Goal: Submit feedback/report problem: Submit feedback/report problem

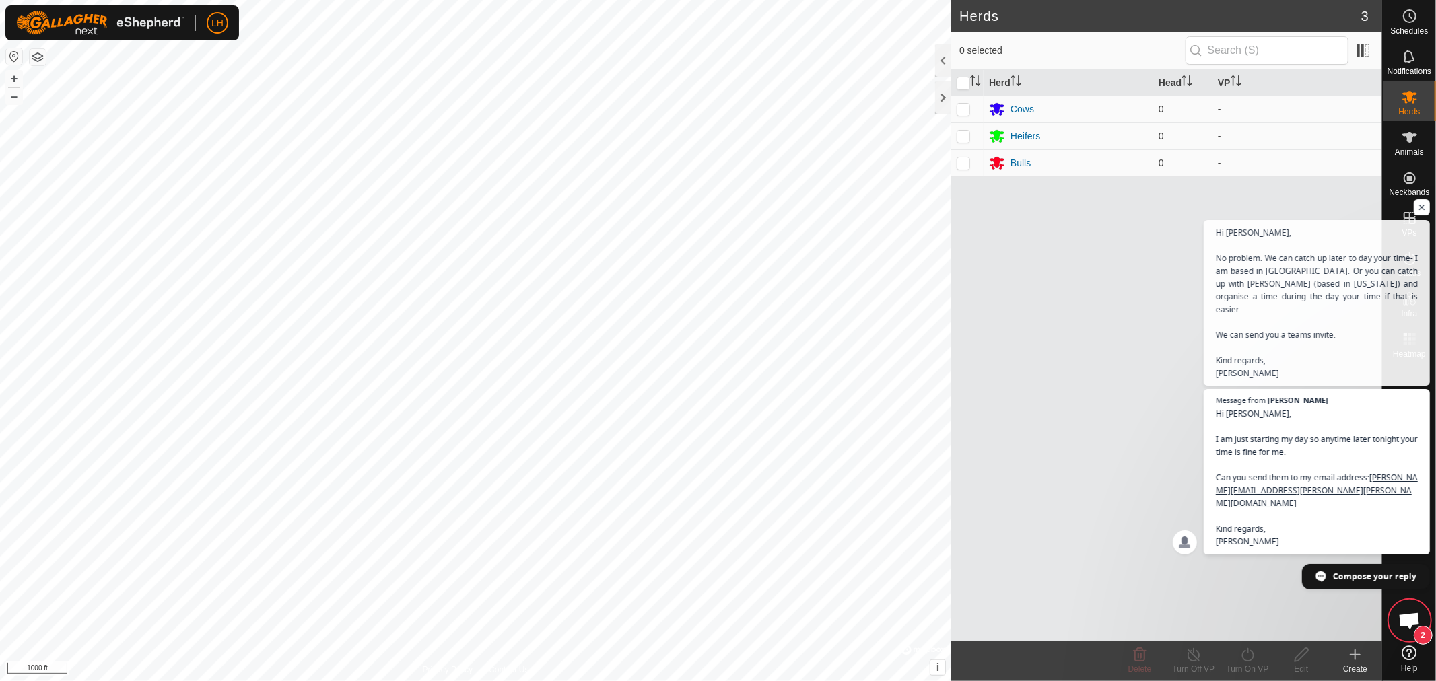
scroll to position [1520, 0]
click at [1351, 579] on span "Compose your reply" at bounding box center [1375, 576] width 84 height 24
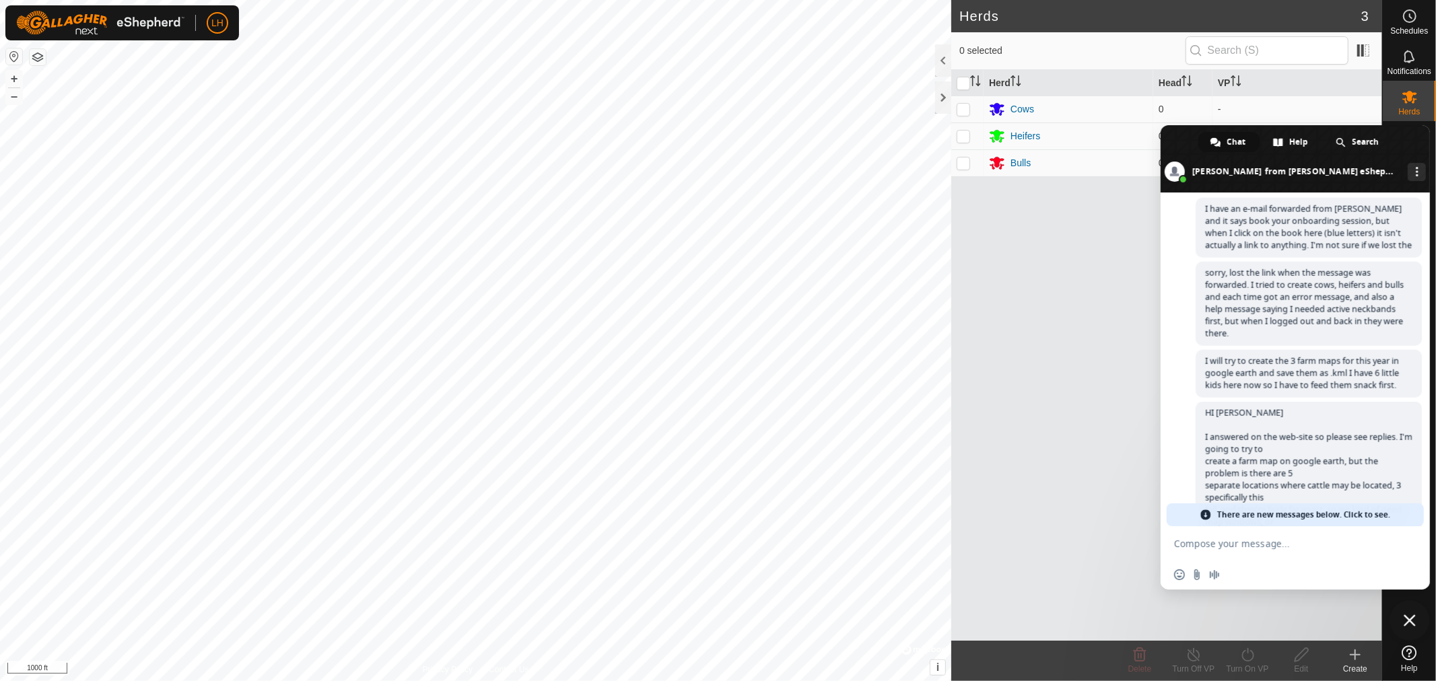
scroll to position [2892, 0]
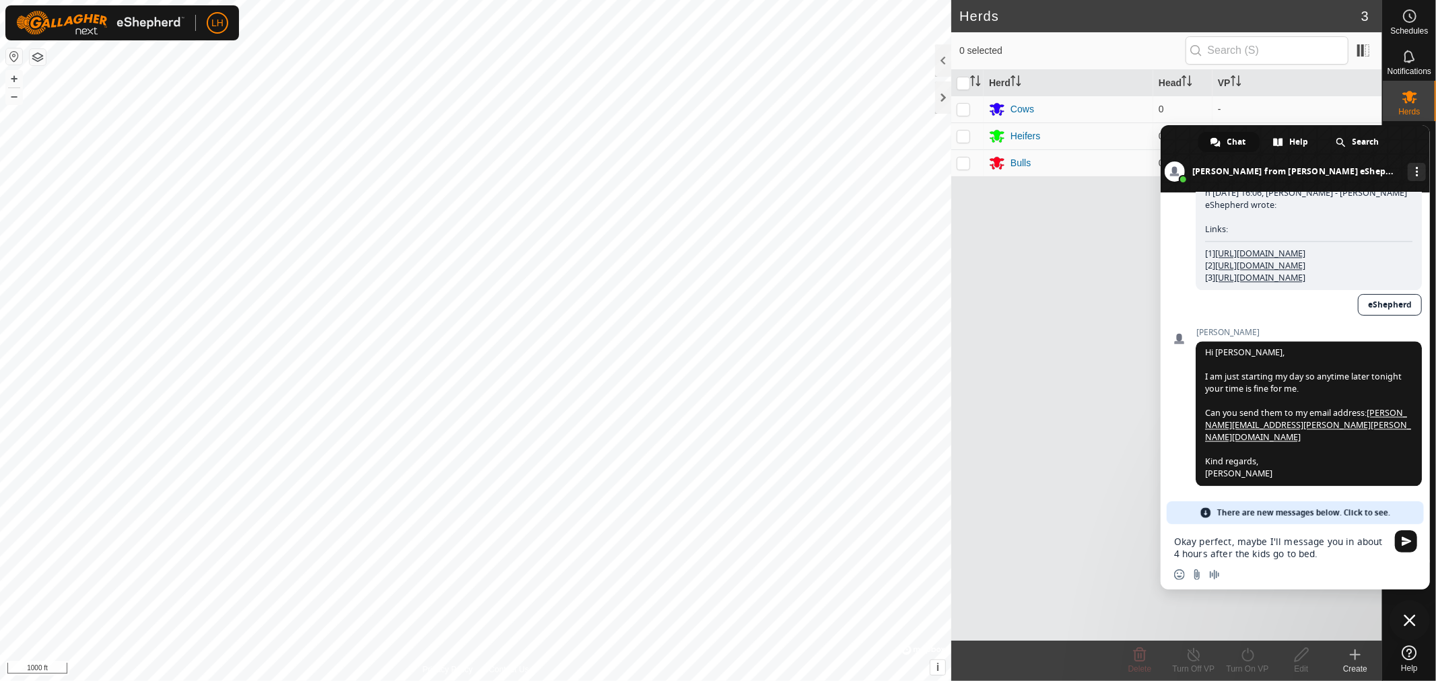
type textarea "Okay perfect, maybe I'll message you in about 4 hours after the kids go to bed."
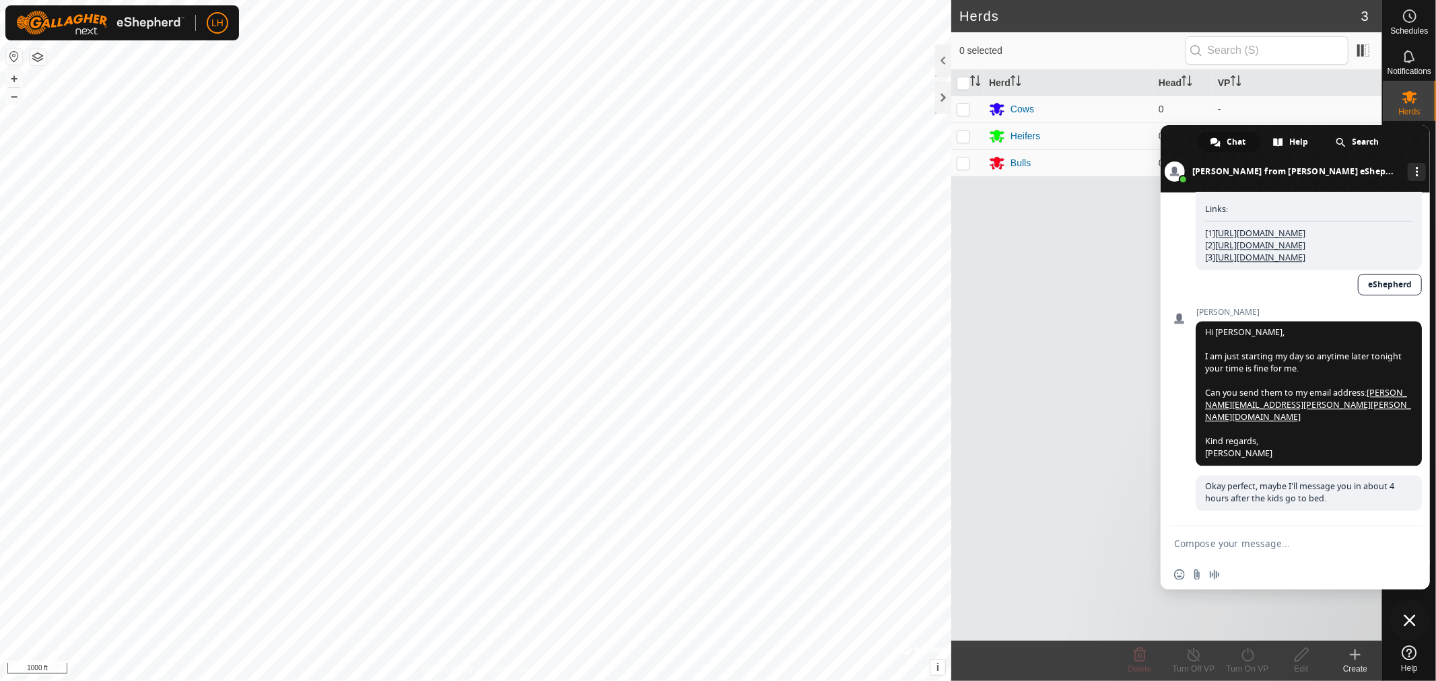
scroll to position [2916, 0]
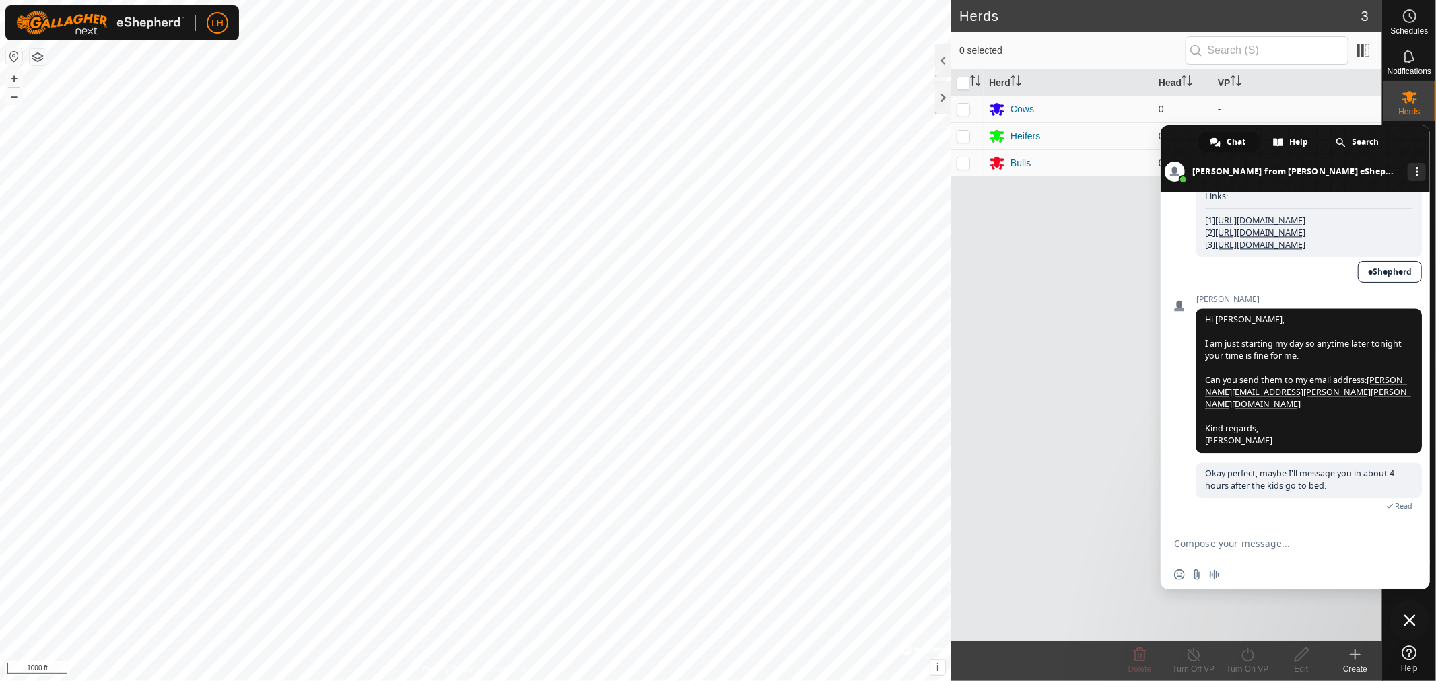
click at [1414, 621] on span "Close chat" at bounding box center [1410, 621] width 12 height 12
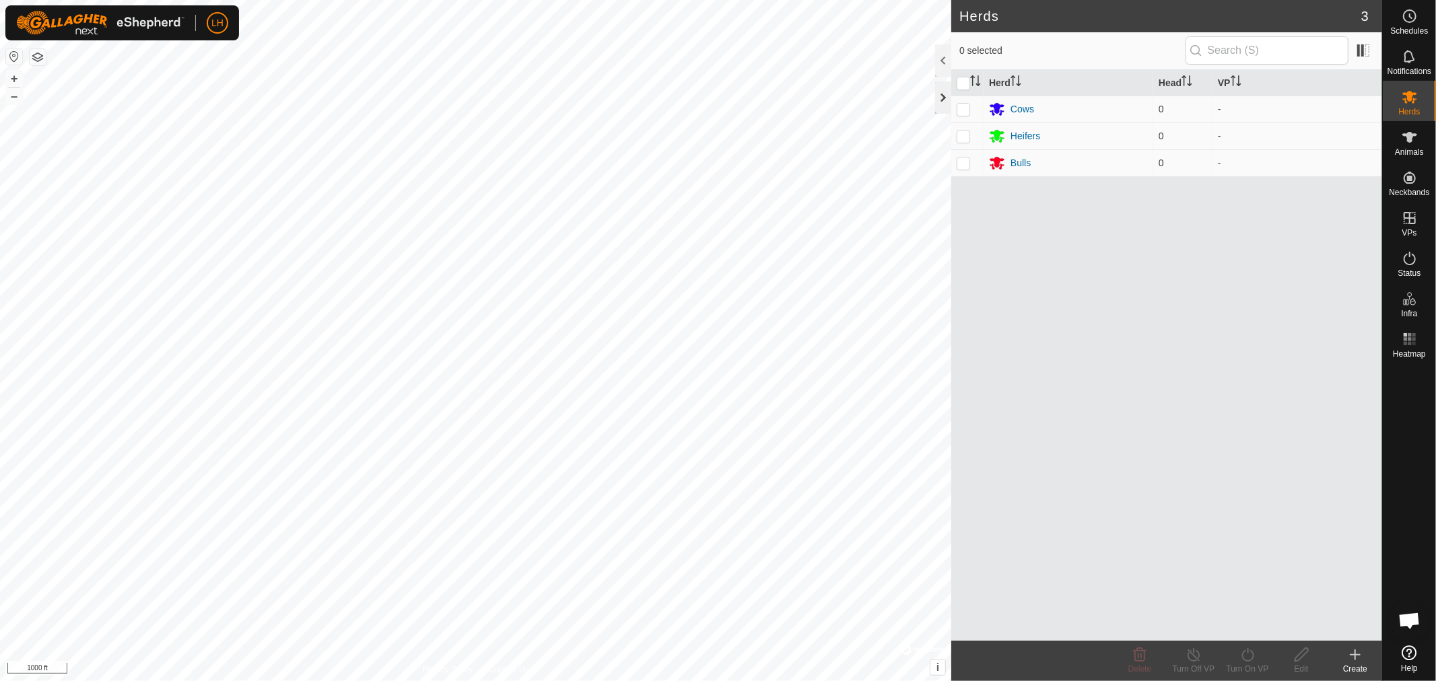
click at [943, 97] on div at bounding box center [943, 97] width 16 height 32
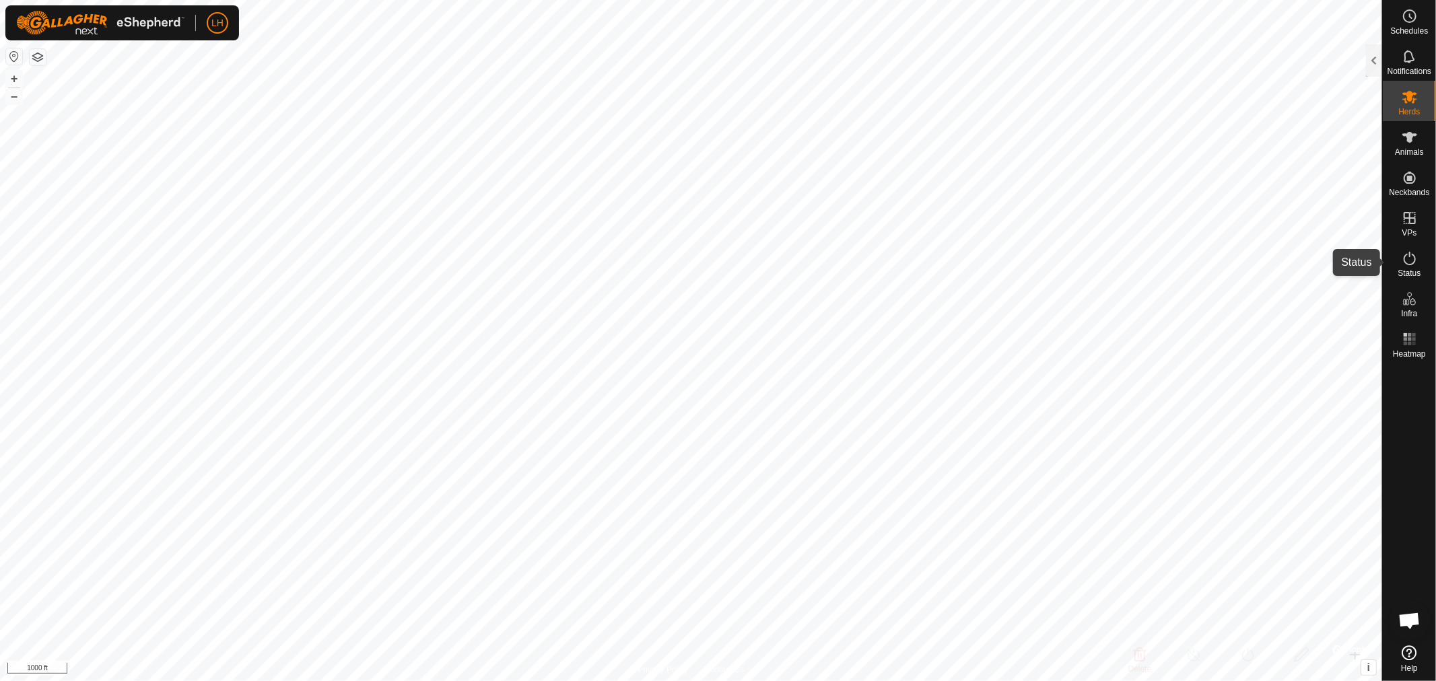
click at [1411, 258] on icon at bounding box center [1410, 258] width 16 height 16
click at [1414, 659] on icon at bounding box center [1410, 653] width 15 height 15
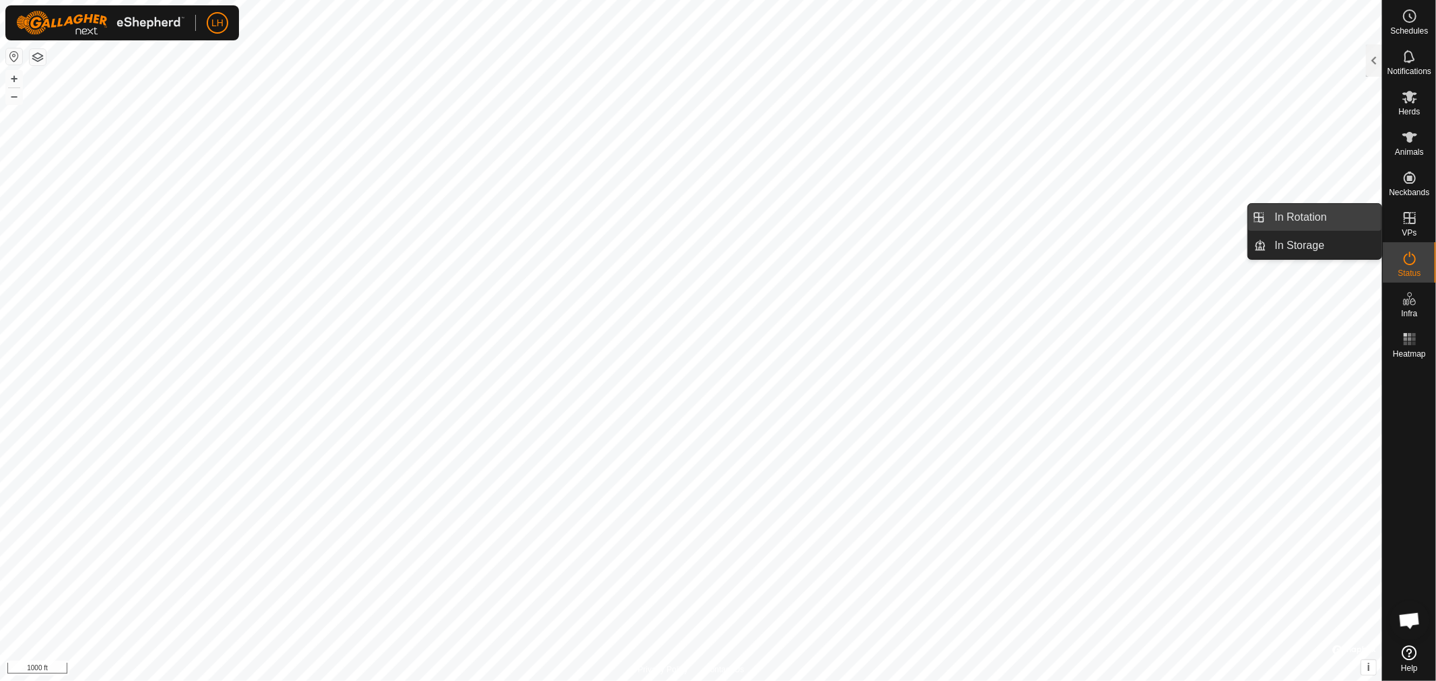
drag, startPoint x: 1382, startPoint y: 217, endPoint x: 1308, endPoint y: 214, distance: 74.1
click at [1308, 214] on link "In Rotation" at bounding box center [1324, 217] width 115 height 27
click at [1302, 245] on link "In Storage" at bounding box center [1324, 245] width 115 height 27
click at [1263, 218] on li "In Rotation" at bounding box center [1314, 217] width 133 height 27
click at [1292, 213] on link "In Rotation" at bounding box center [1324, 217] width 115 height 27
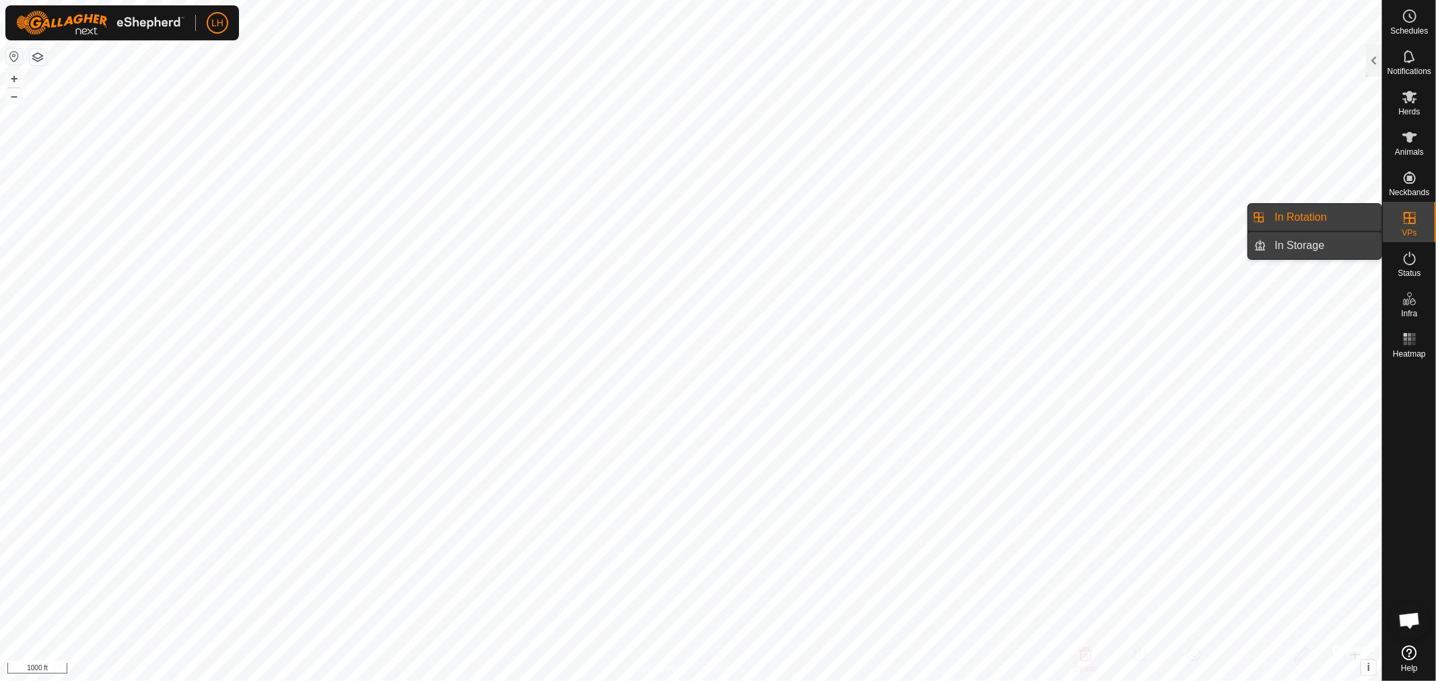
click at [1292, 244] on link "In Storage" at bounding box center [1324, 245] width 115 height 27
drag, startPoint x: 1291, startPoint y: 246, endPoint x: 1347, endPoint y: 222, distance: 61.3
click at [1347, 222] on link "In Rotation" at bounding box center [1324, 217] width 115 height 27
click at [1433, 226] on div "VPs" at bounding box center [1409, 222] width 53 height 40
click at [1409, 224] on icon at bounding box center [1410, 218] width 16 height 16
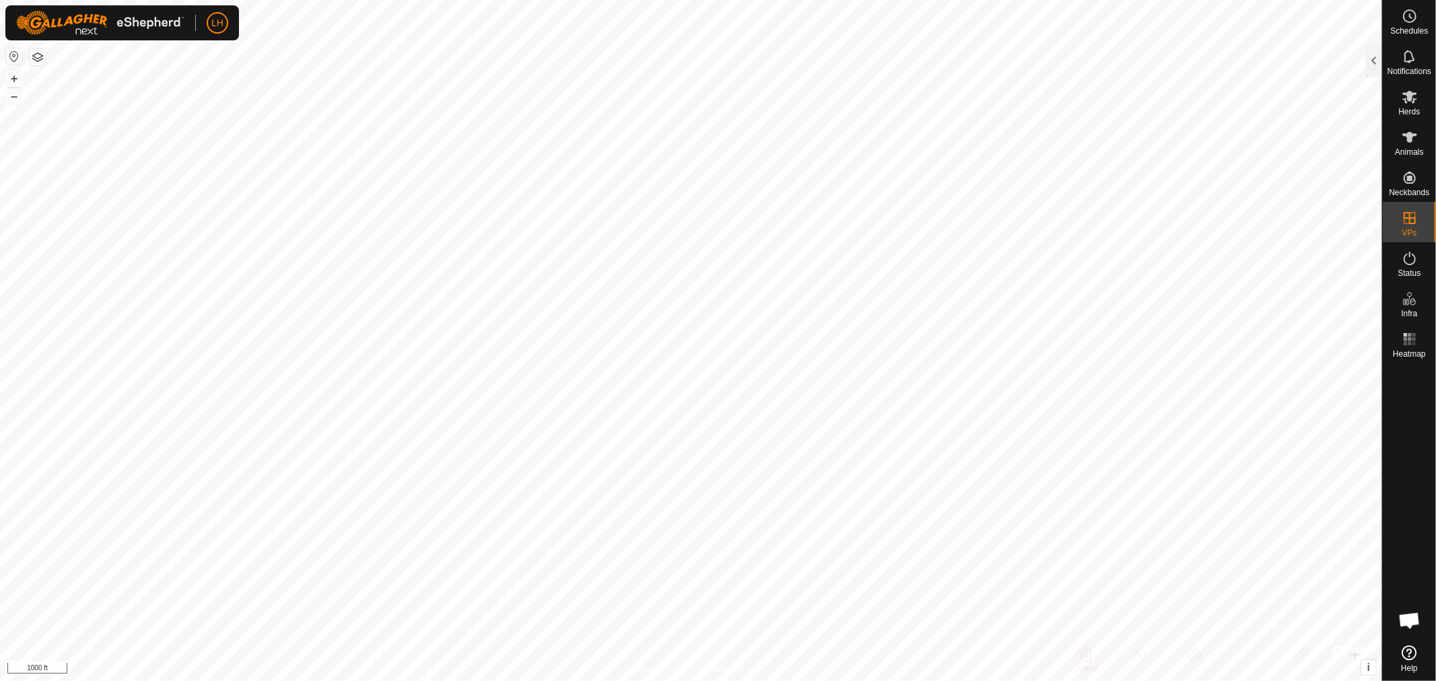
click at [1403, 622] on span "Open chat" at bounding box center [1410, 622] width 22 height 19
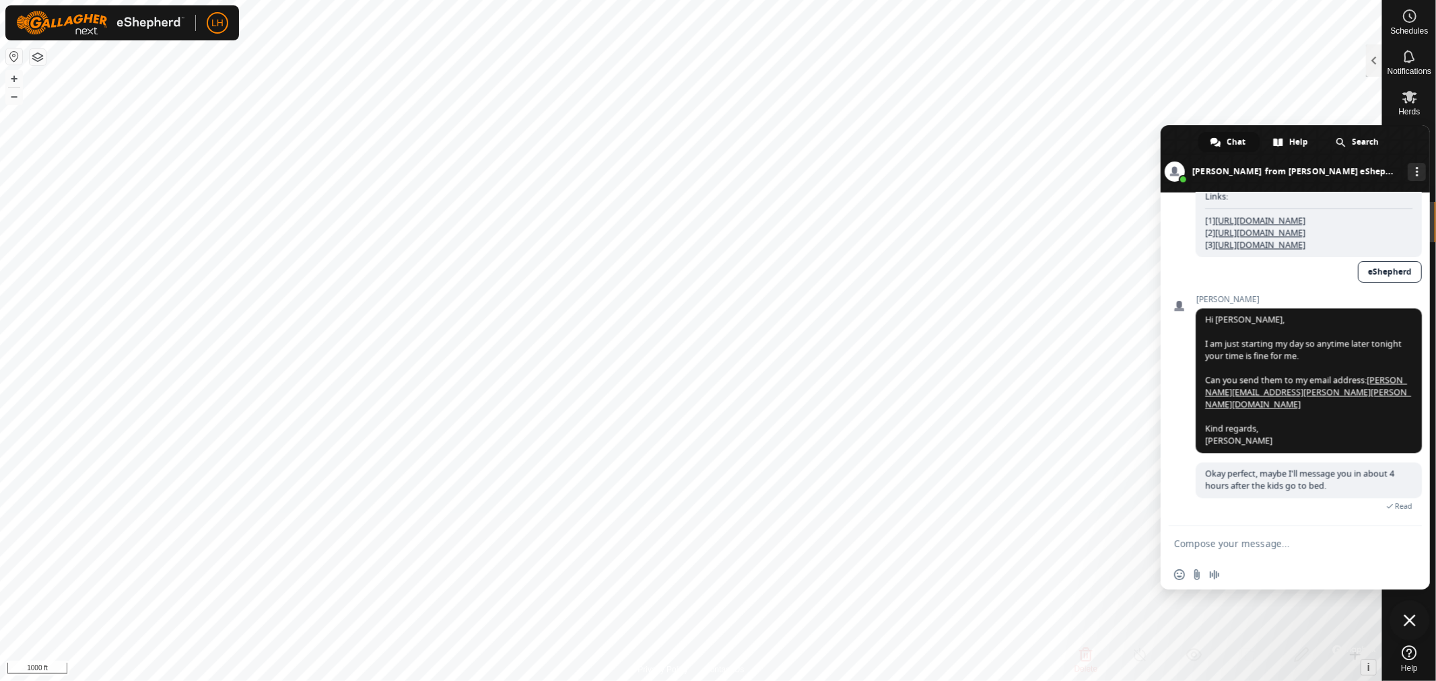
scroll to position [2916, 0]
type textarea "I"
click at [1405, 623] on span "Close chat" at bounding box center [1410, 621] width 12 height 12
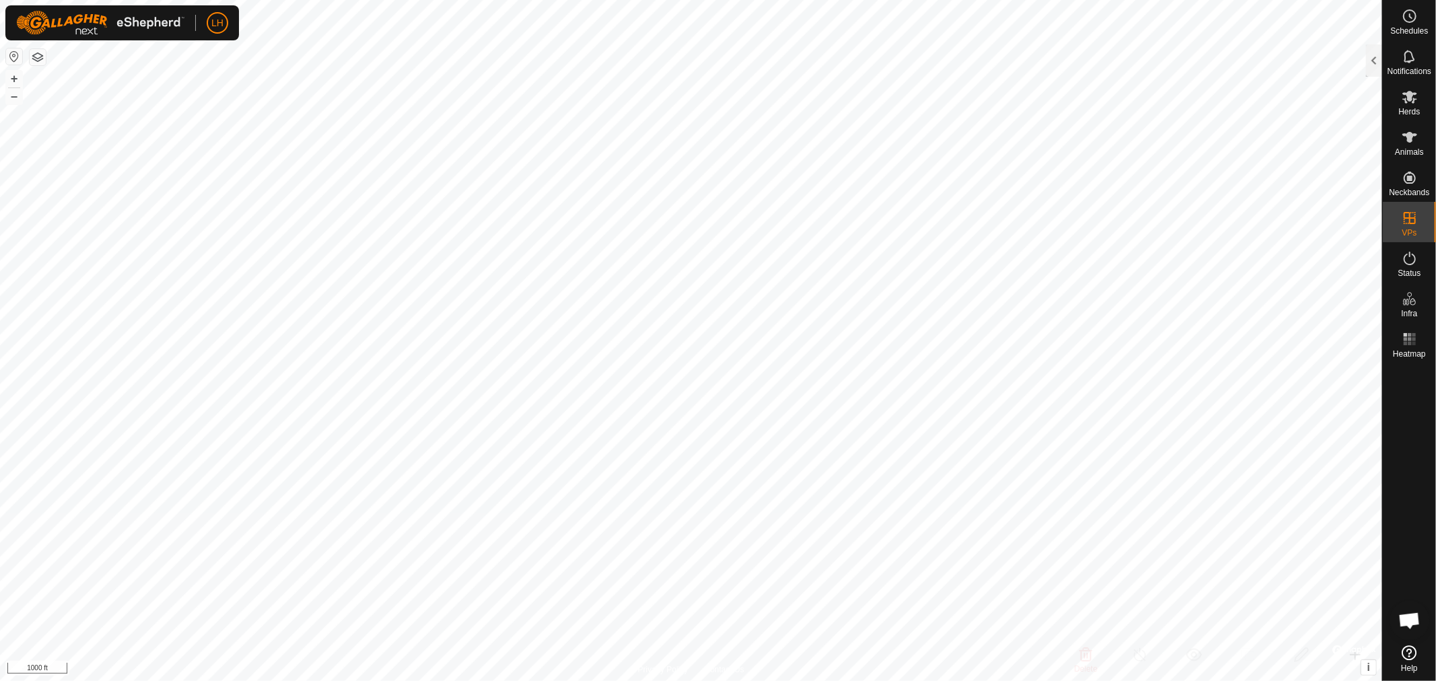
click at [1413, 624] on span "Open chat" at bounding box center [1410, 622] width 22 height 19
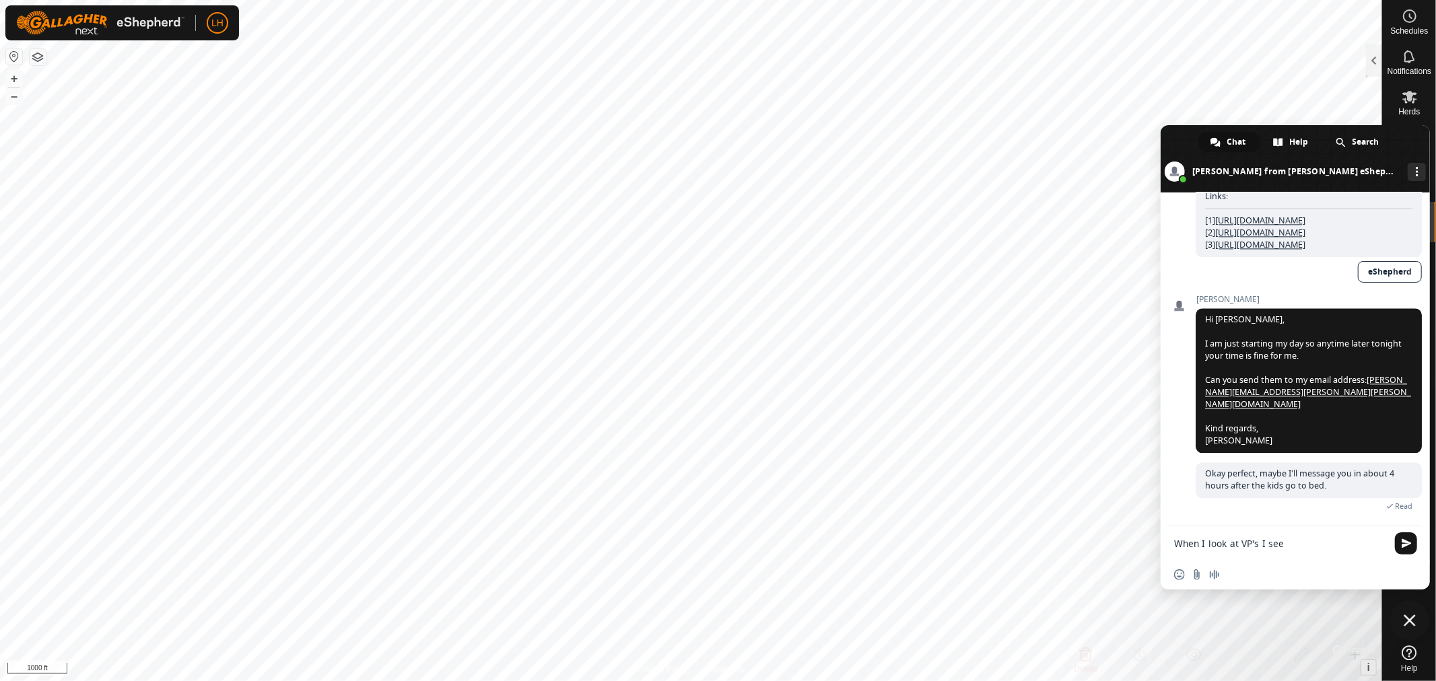
click at [1298, 535] on form "When I look at VP's I see" at bounding box center [1280, 545] width 213 height 36
click at [1287, 543] on textarea "When I look at VP's I see" at bounding box center [1280, 544] width 213 height 12
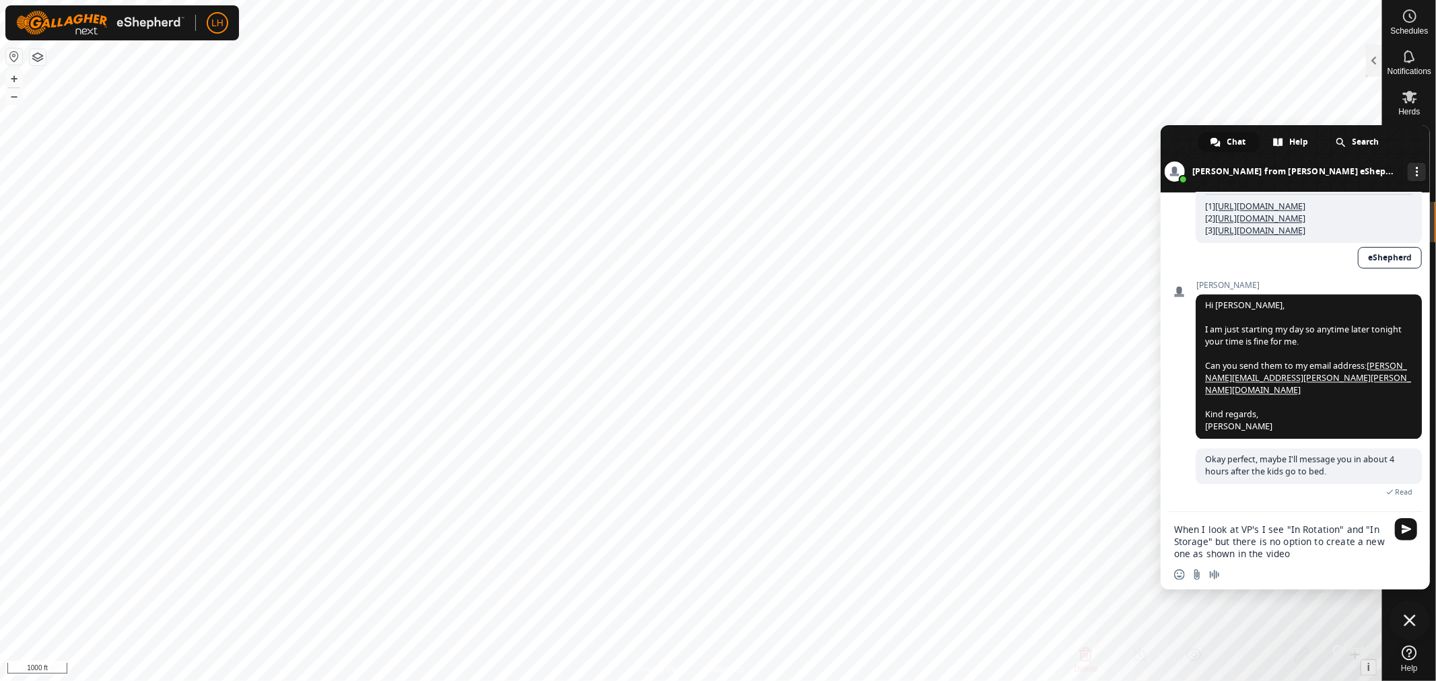
scroll to position [2771, 0]
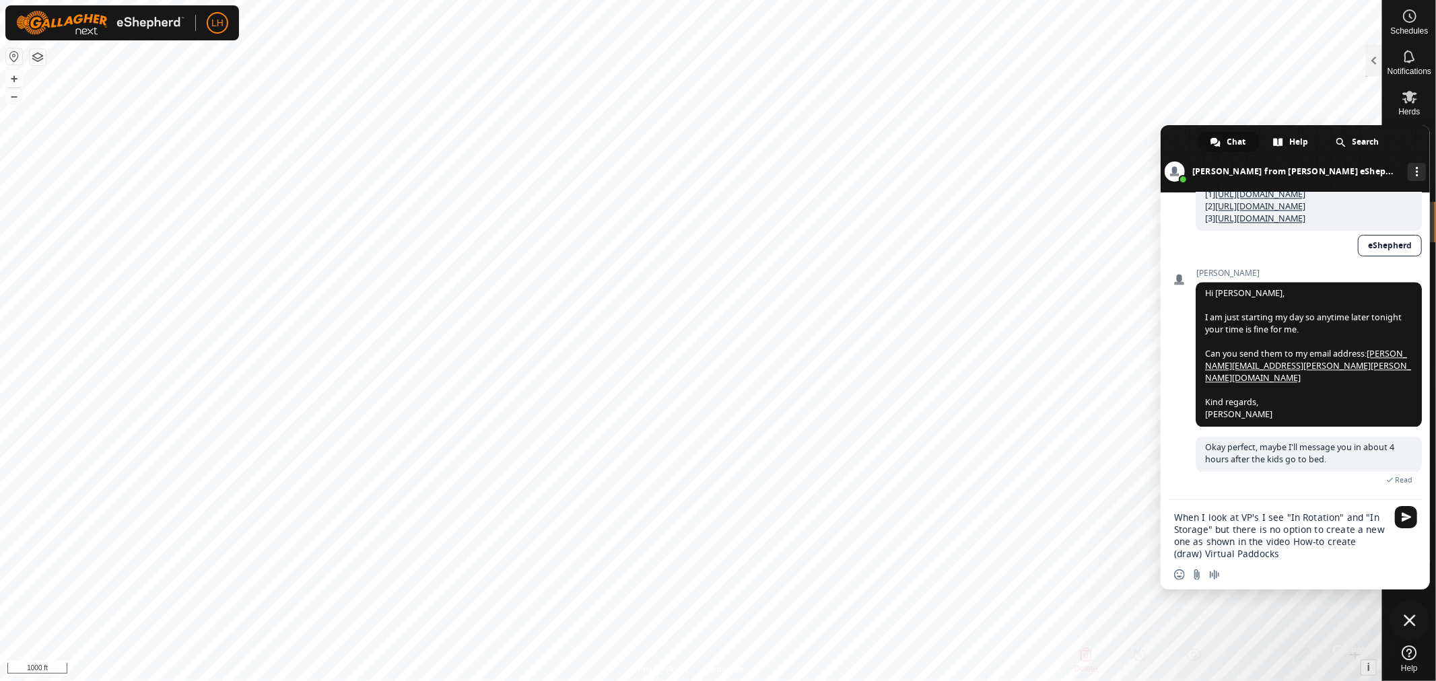
type textarea "When I look at VP's I see "In Rotation" and "In Storage" but there is no option…"
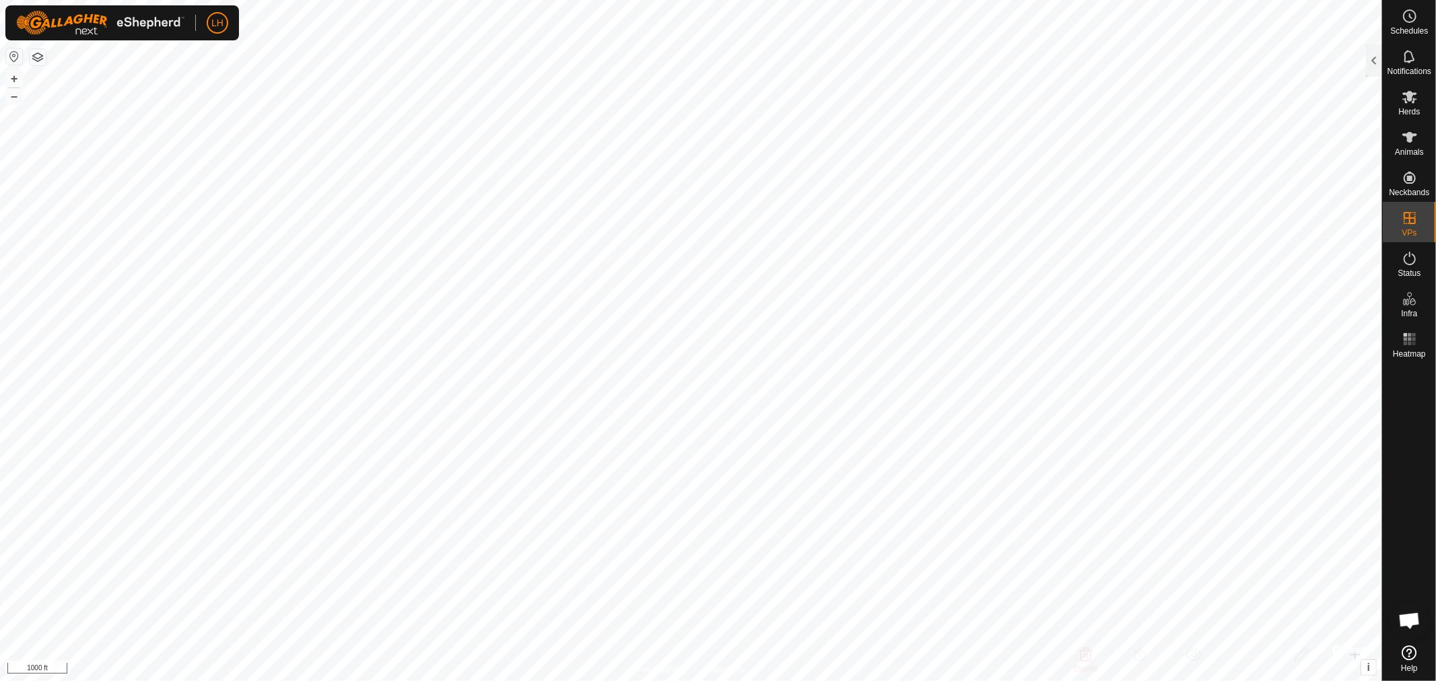
scroll to position [2808, 0]
click at [1317, 213] on link "In Rotation" at bounding box center [1324, 217] width 115 height 27
click at [1311, 244] on link "In Storage" at bounding box center [1324, 245] width 115 height 27
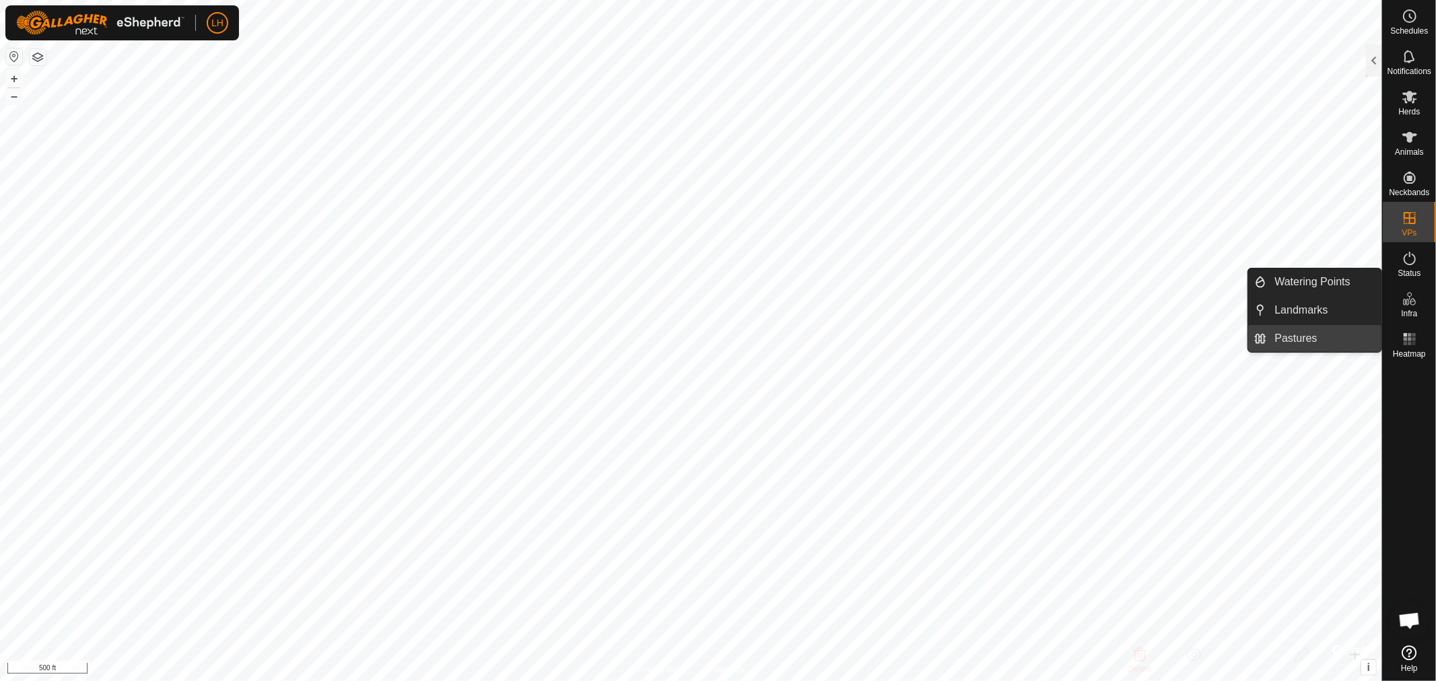
click at [1287, 340] on link "Pastures" at bounding box center [1324, 338] width 115 height 27
click at [1287, 276] on link "Watering Points" at bounding box center [1324, 282] width 115 height 27
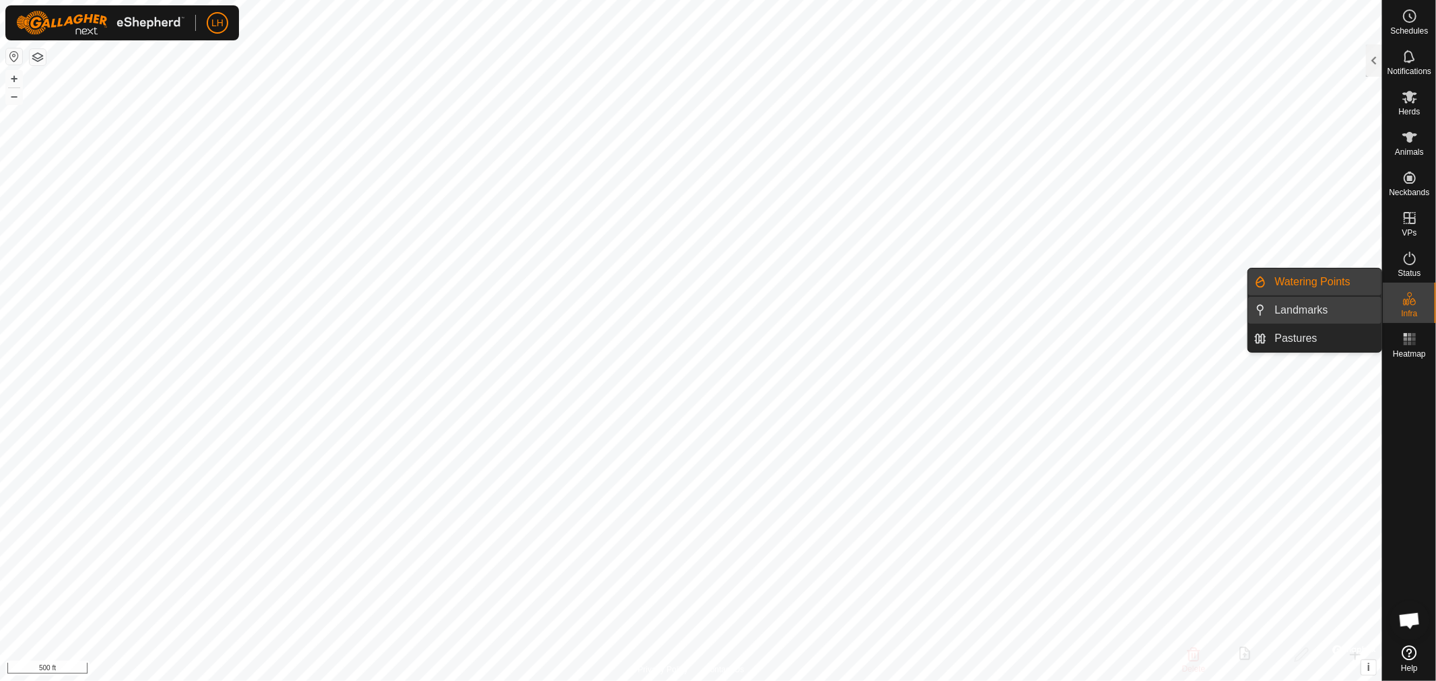
click at [1287, 310] on link "Landmarks" at bounding box center [1324, 310] width 115 height 27
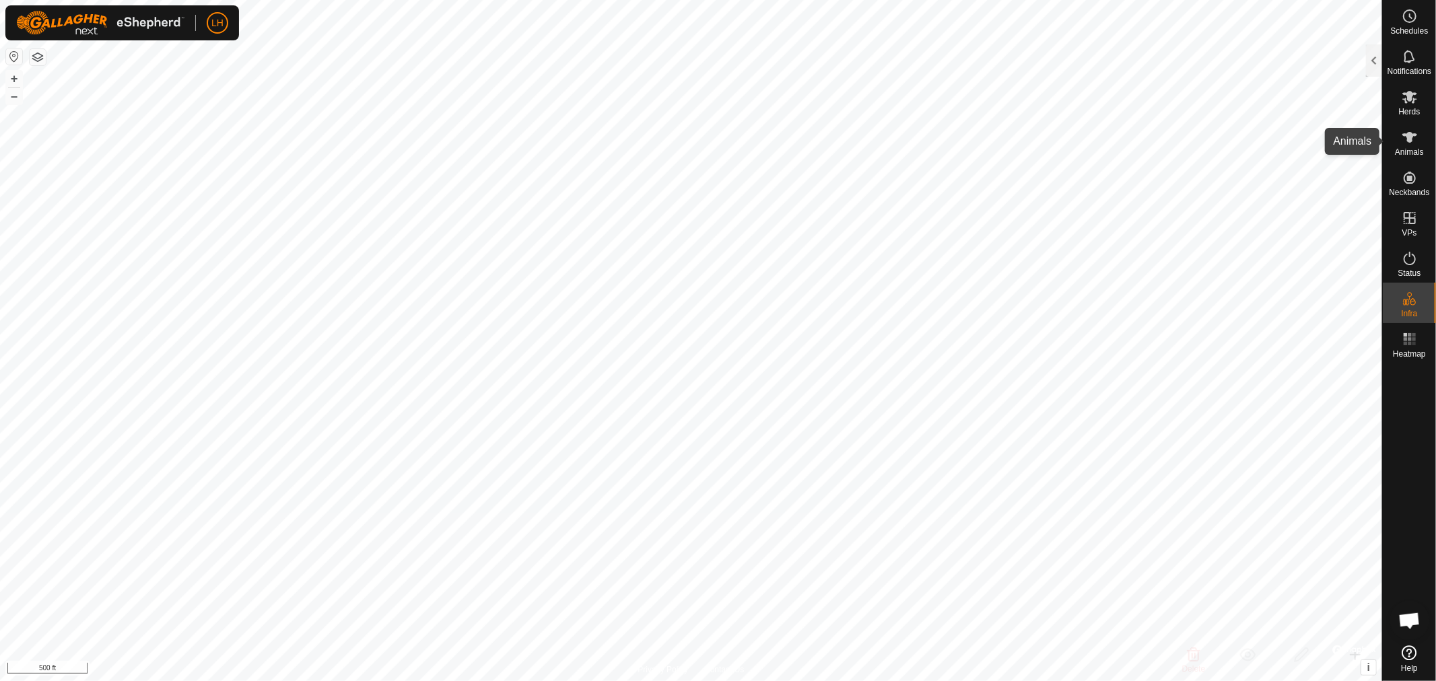
click at [1405, 140] on icon at bounding box center [1410, 137] width 16 height 16
click at [1411, 615] on span "Open chat" at bounding box center [1410, 622] width 22 height 19
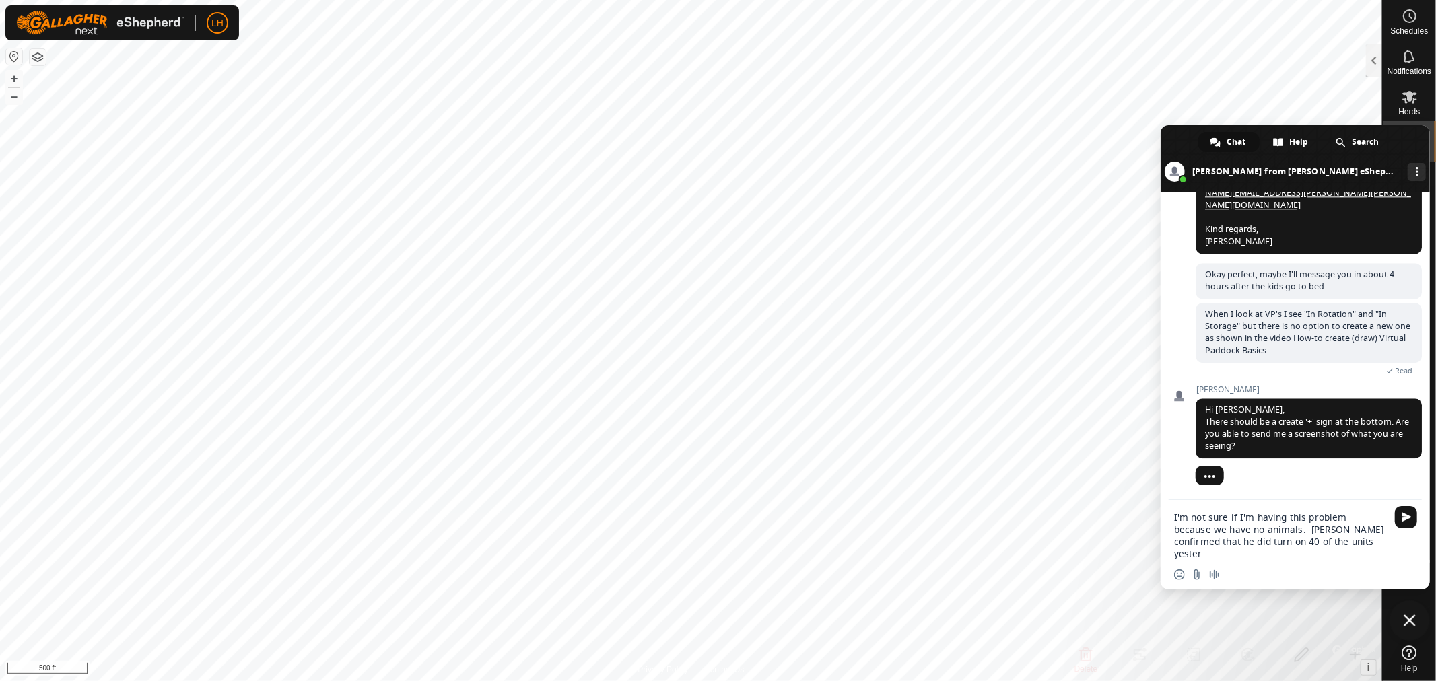
scroll to position [2956, 0]
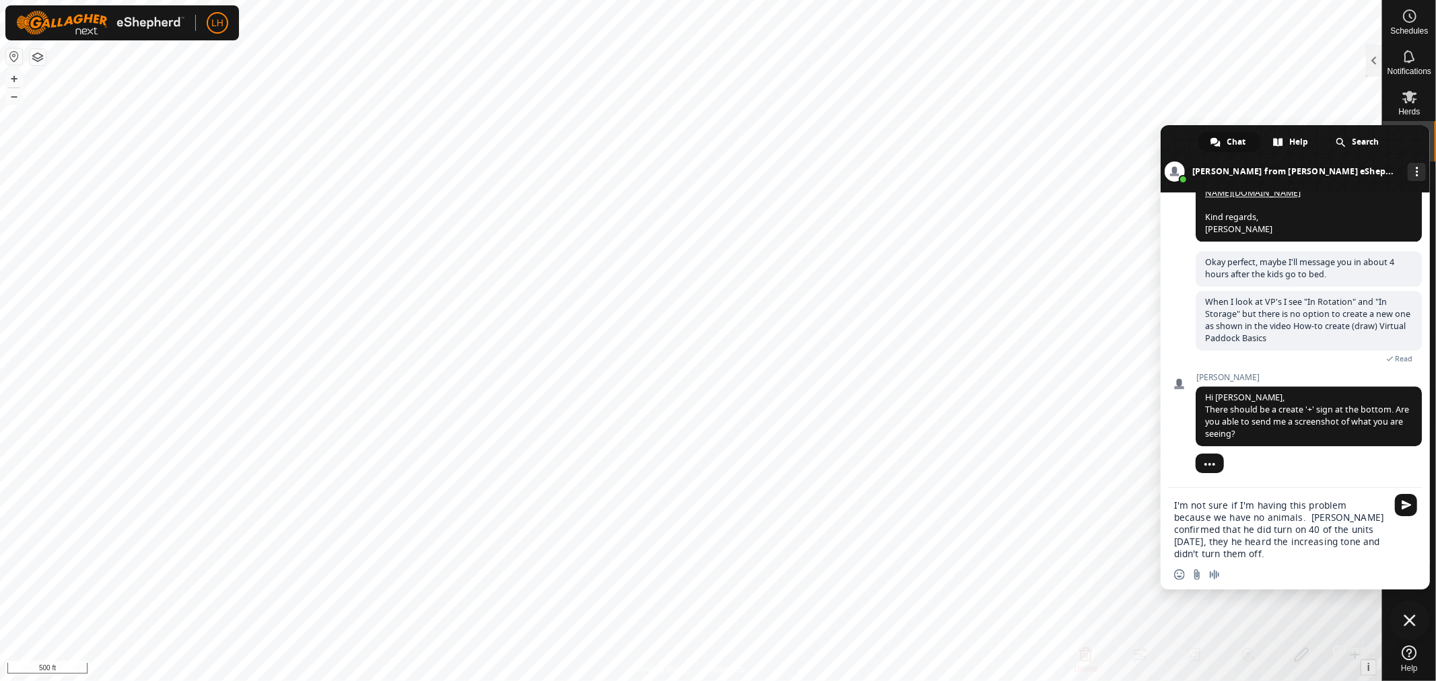
type textarea "I'm not sure if I'm having this problem because we have no animals. [PERSON_NAM…"
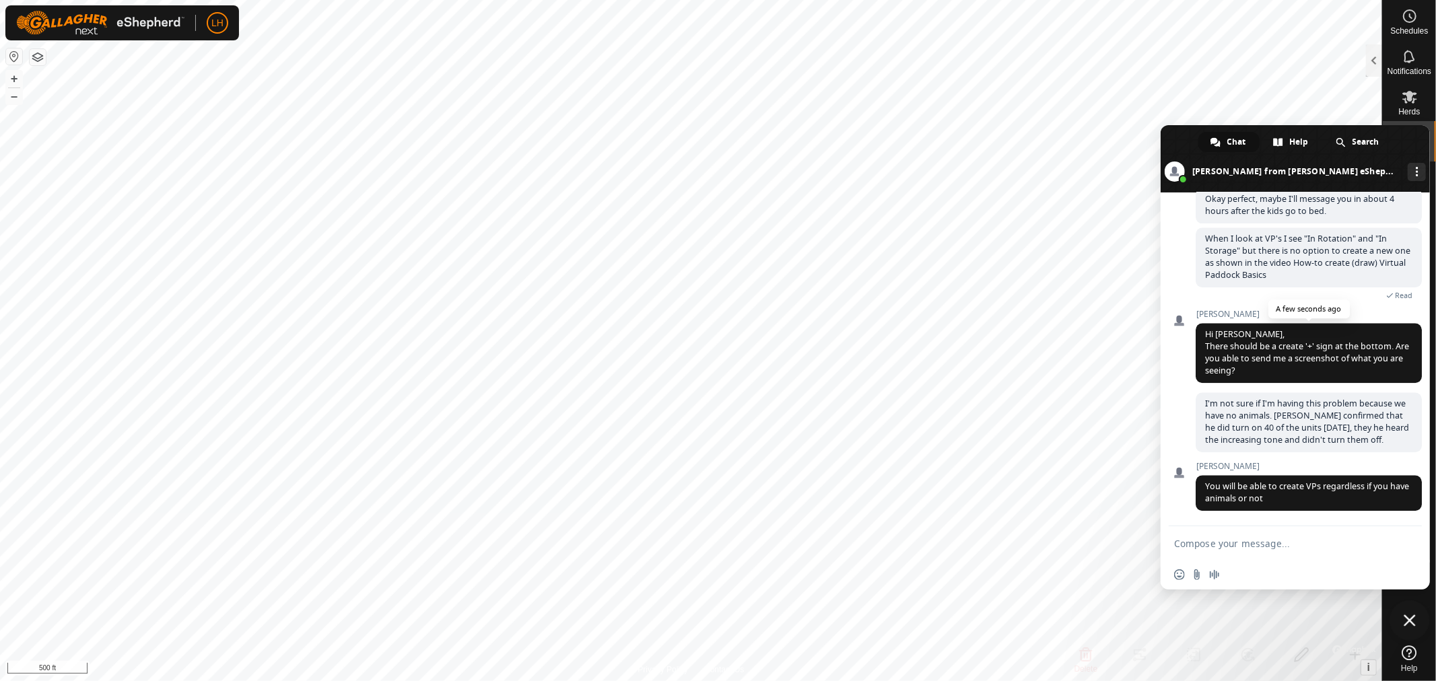
scroll to position [3051, 0]
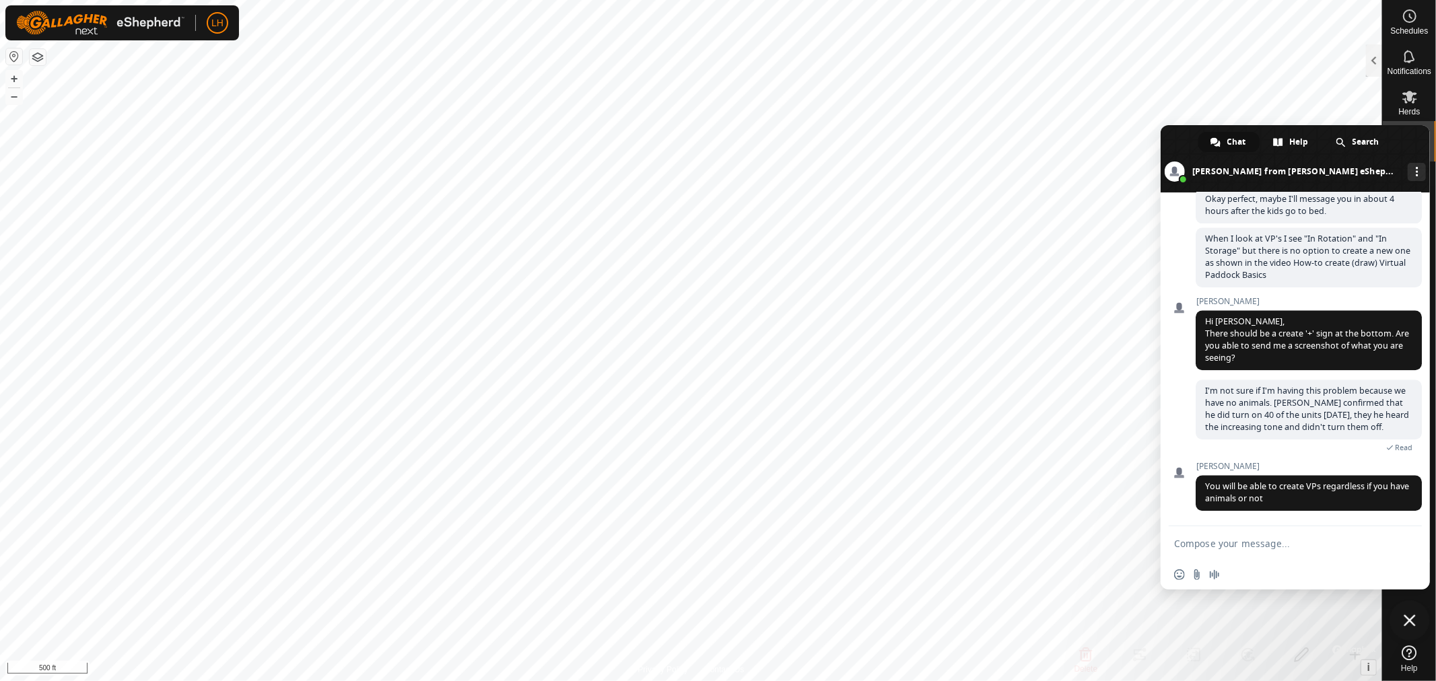
click at [1404, 618] on span "Close chat" at bounding box center [1410, 621] width 12 height 12
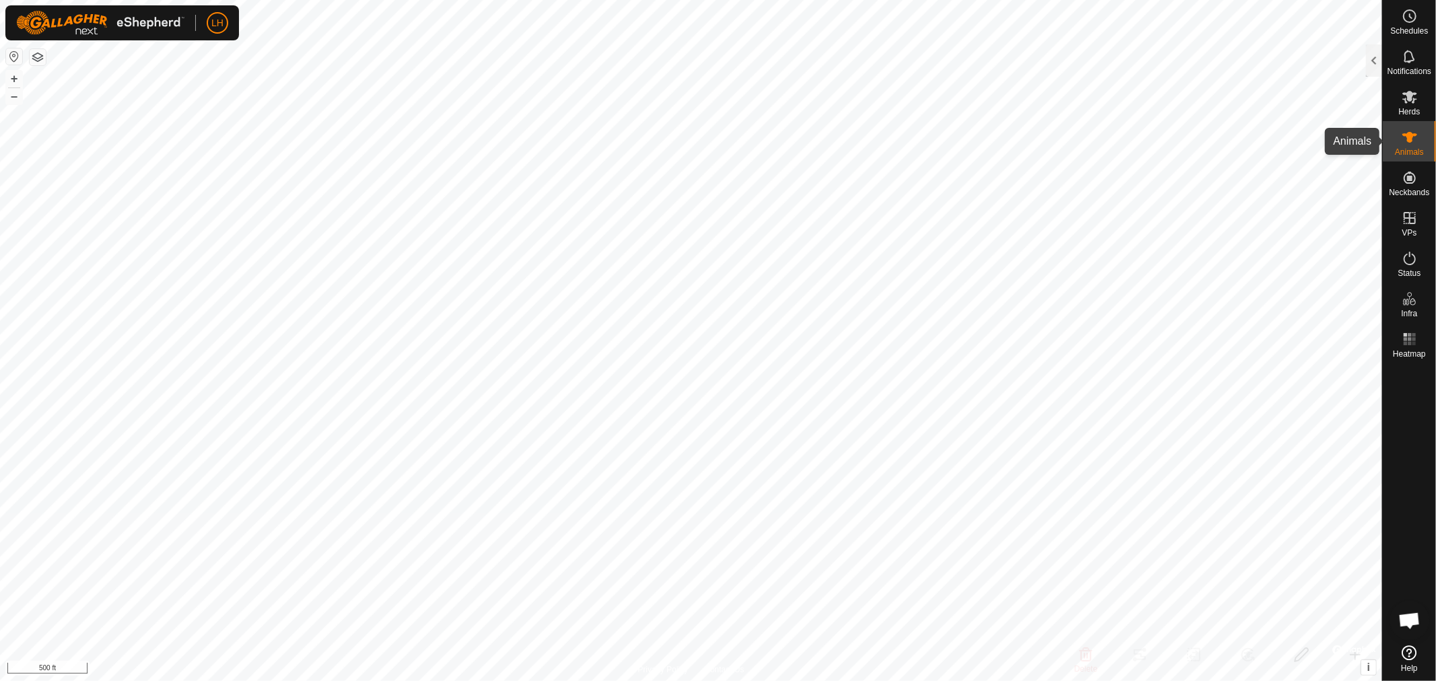
click at [1399, 137] on es-animals-svg-icon at bounding box center [1410, 138] width 24 height 22
click at [1412, 217] on icon at bounding box center [1410, 218] width 16 height 16
click at [1409, 622] on span "Open chat" at bounding box center [1410, 622] width 22 height 19
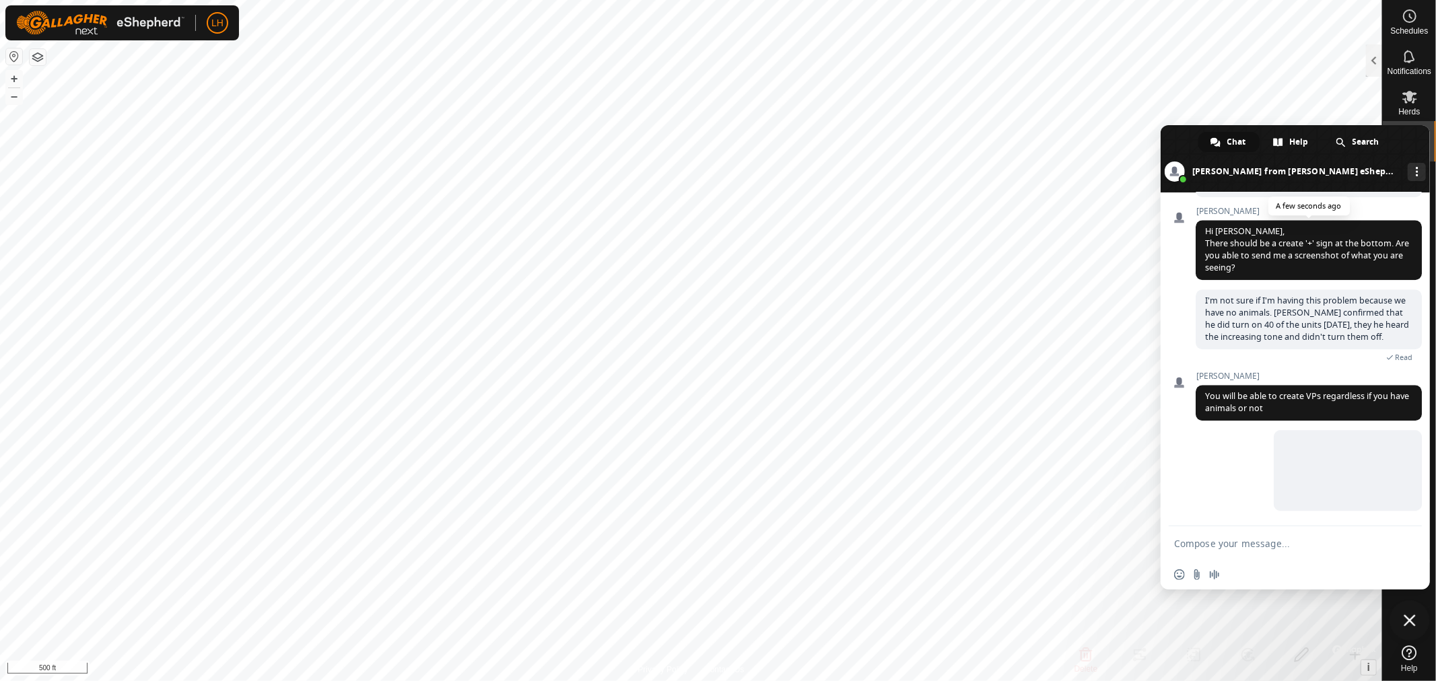
scroll to position [3291, 0]
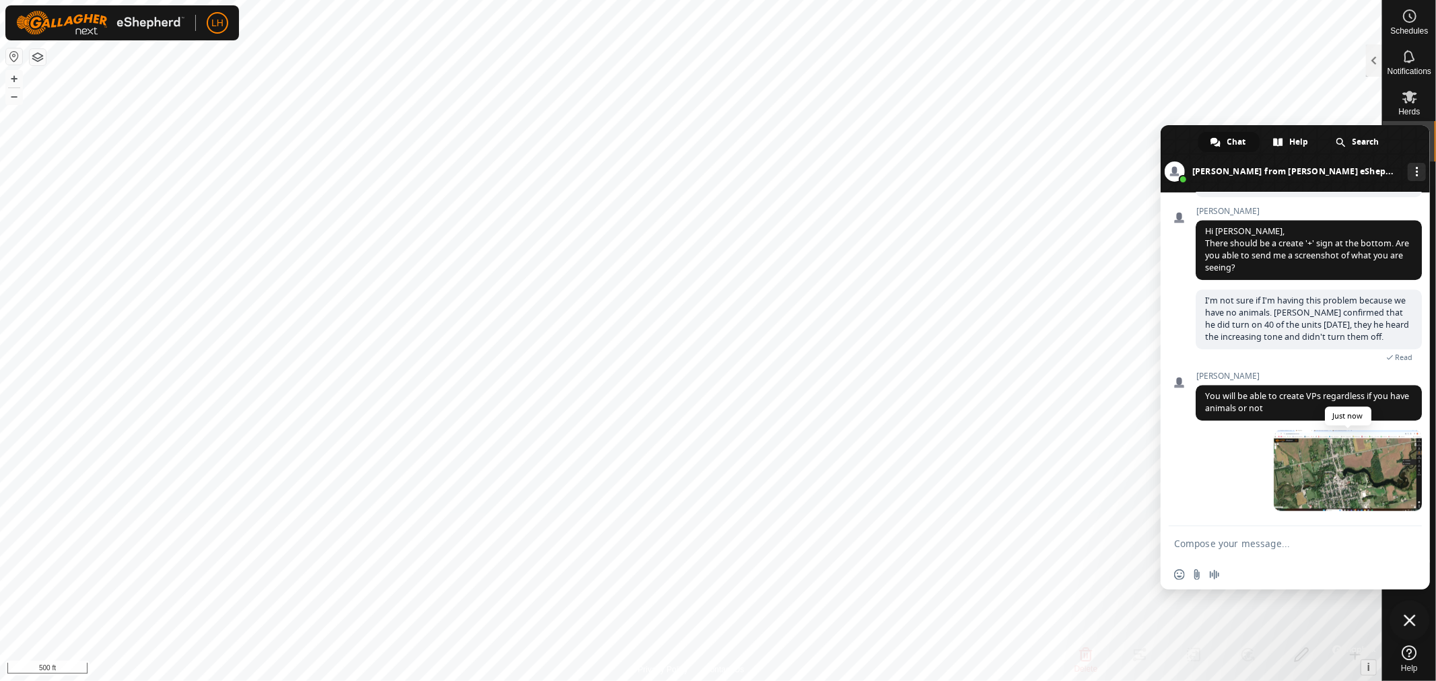
click at [1327, 486] on span at bounding box center [1348, 470] width 148 height 81
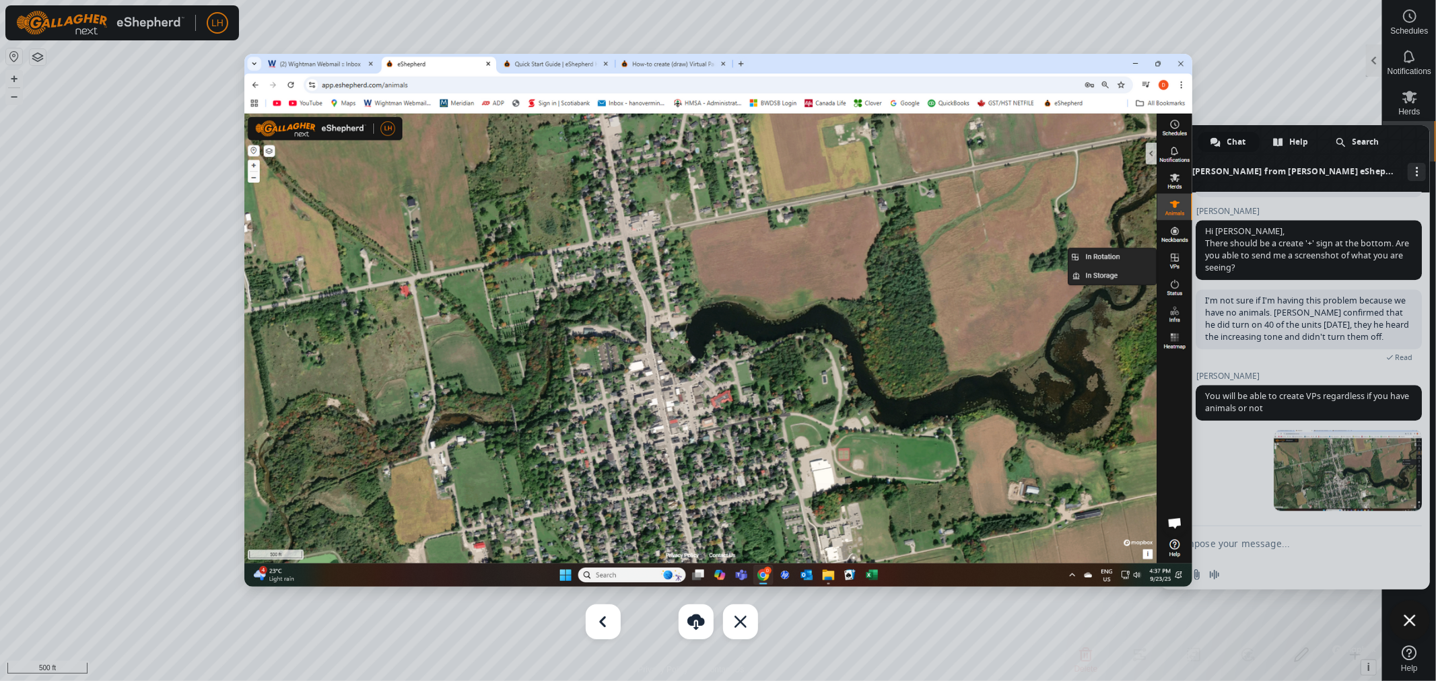
click at [1323, 48] on div at bounding box center [718, 340] width 1436 height 681
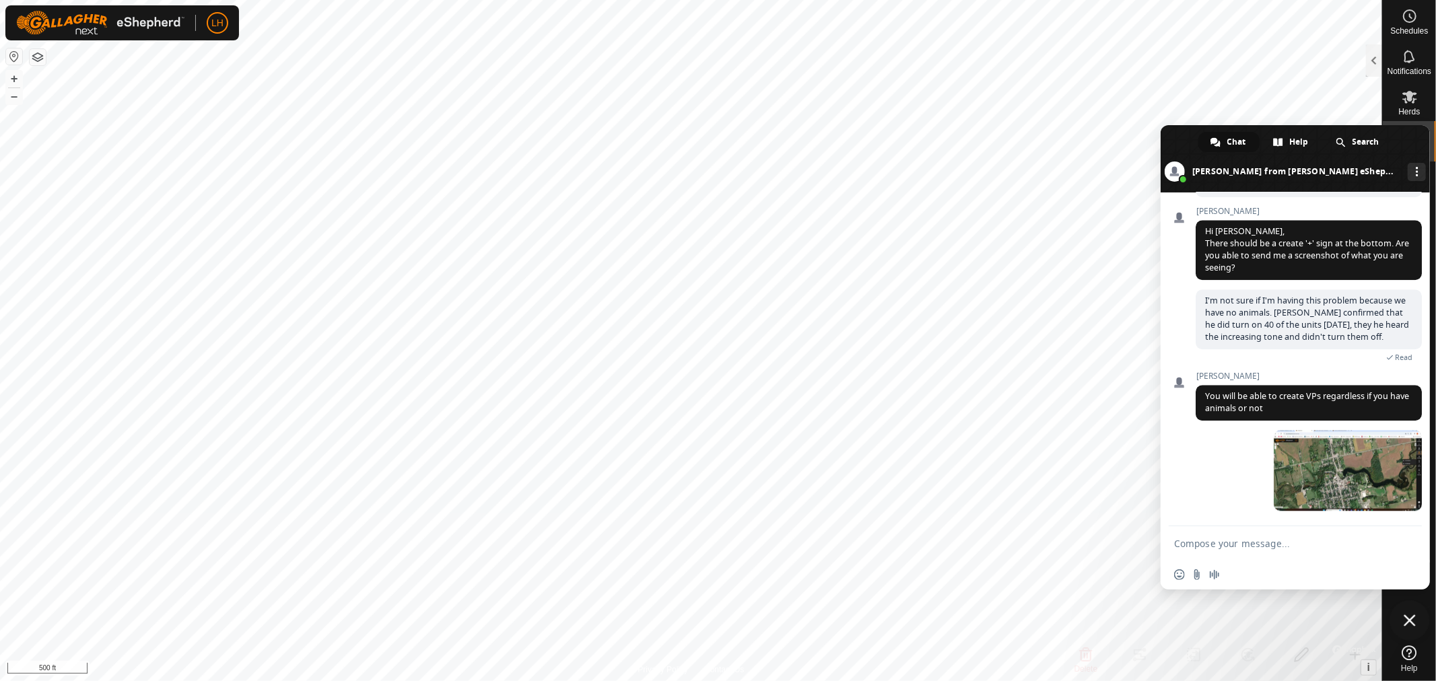
click at [1422, 618] on span "Close chat" at bounding box center [1410, 621] width 40 height 40
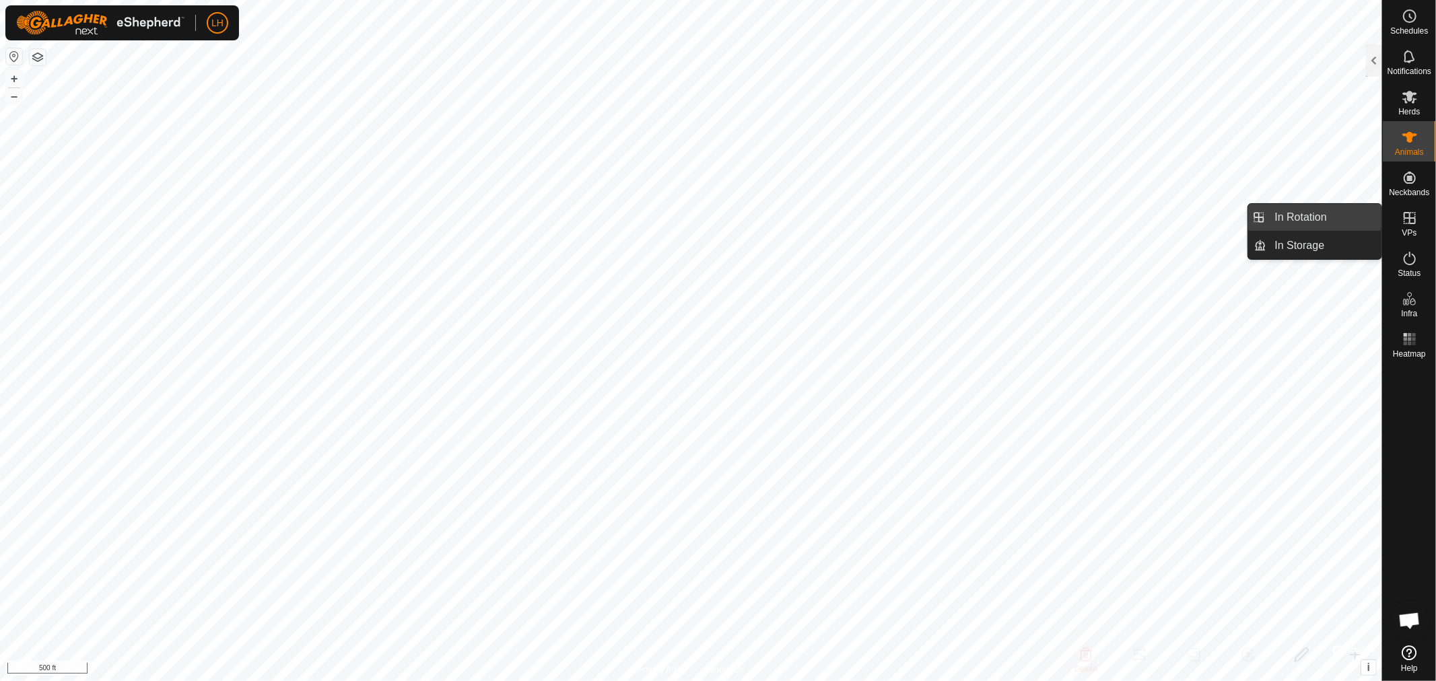
click at [1304, 212] on link "In Rotation" at bounding box center [1324, 217] width 115 height 27
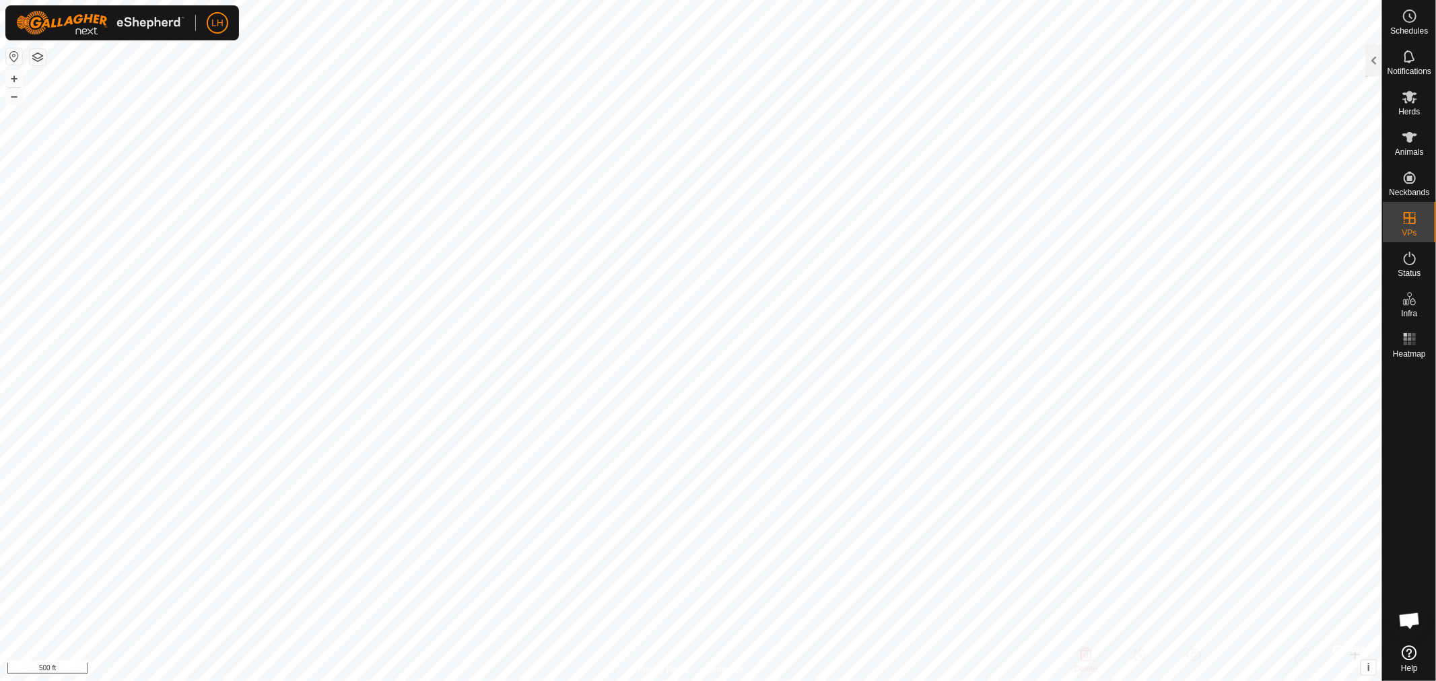
click at [1417, 618] on span "Open chat" at bounding box center [1410, 622] width 22 height 19
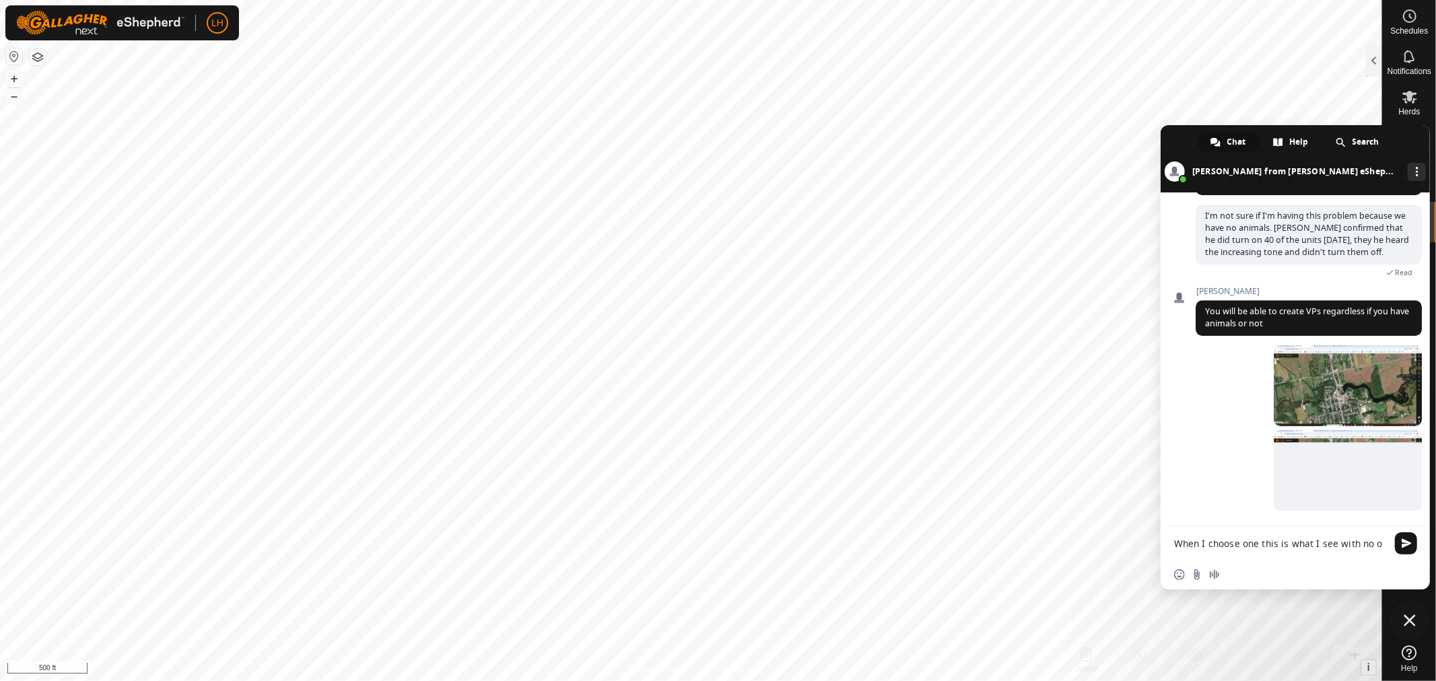
scroll to position [3378, 0]
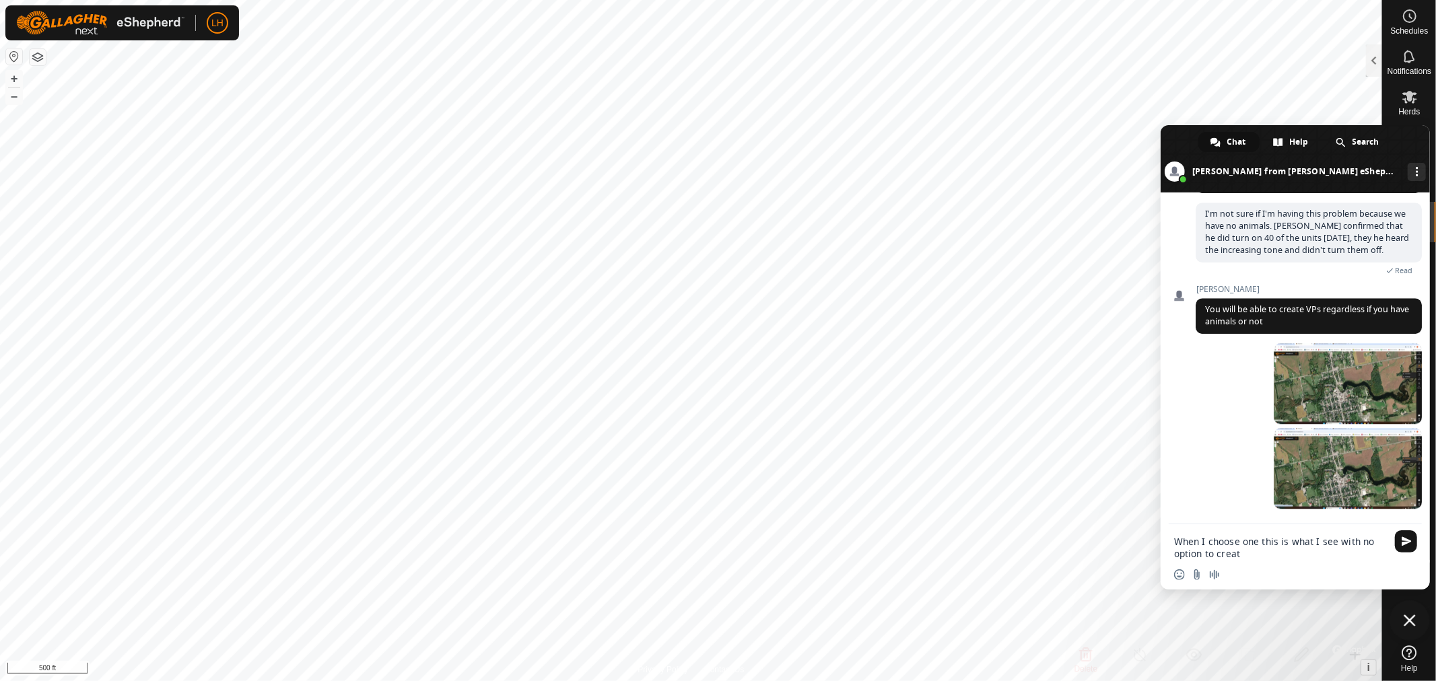
type textarea "When I choose one this is what I see with no option to create"
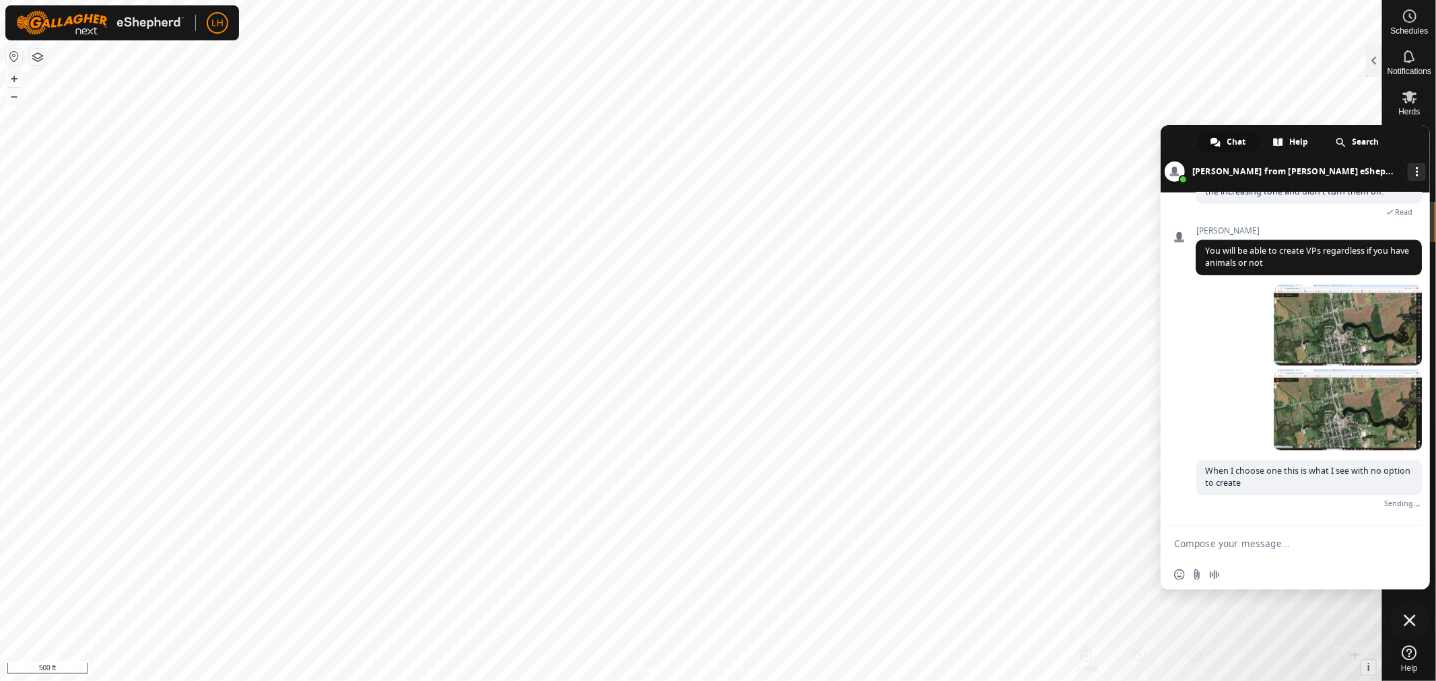
scroll to position [3417, 0]
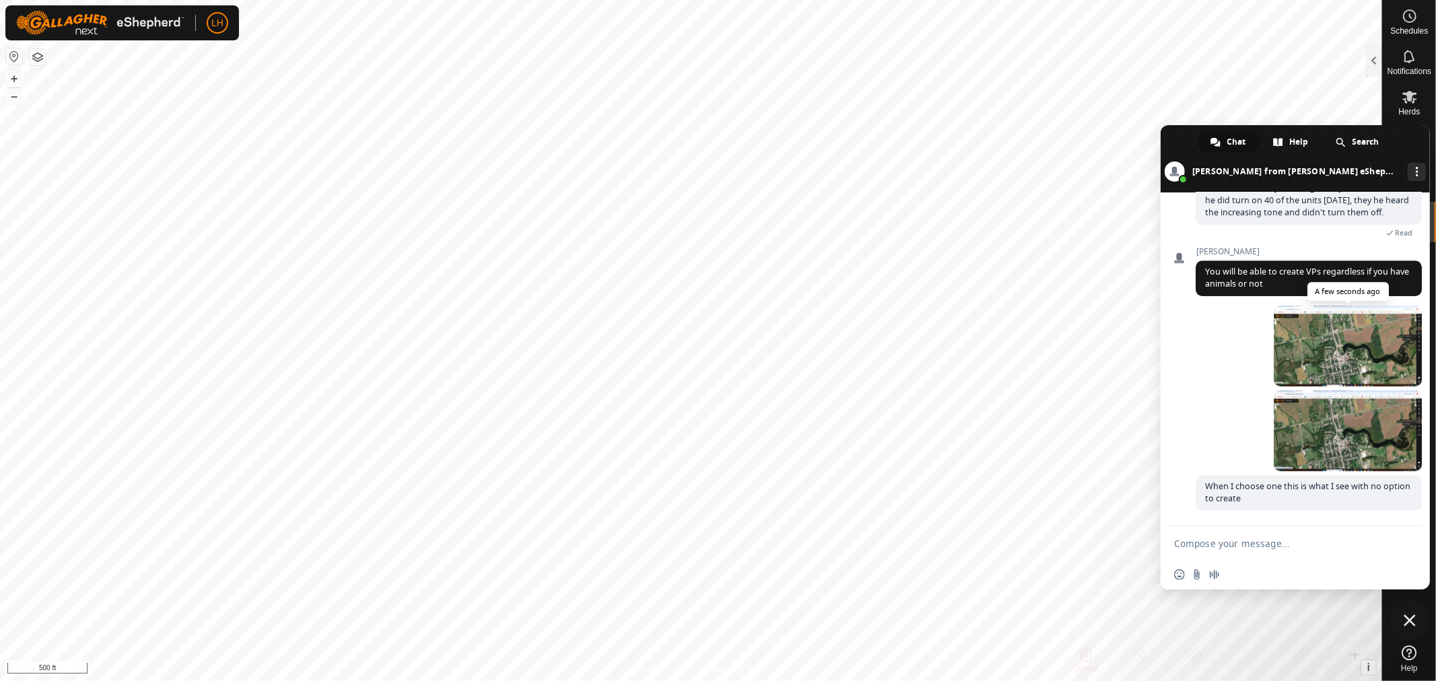
click at [1335, 323] on span at bounding box center [1348, 346] width 148 height 81
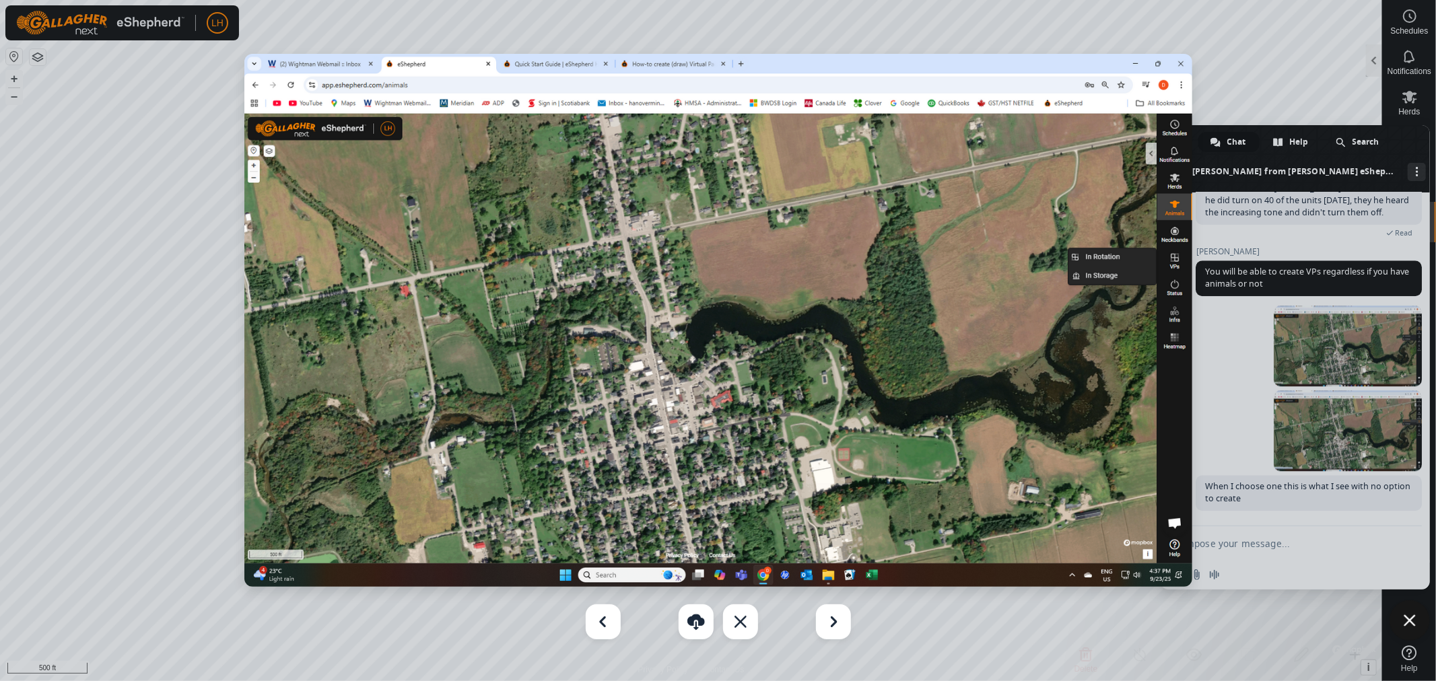
click at [1332, 425] on div at bounding box center [718, 340] width 1436 height 681
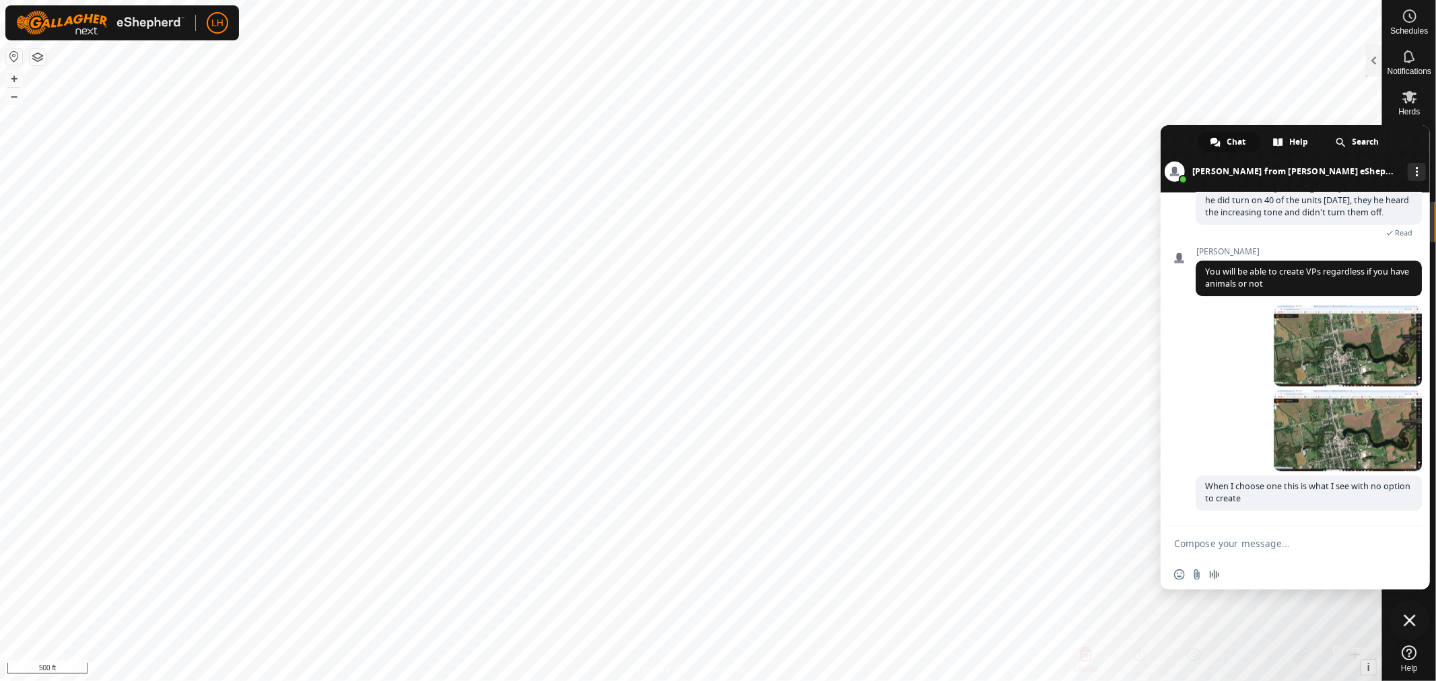
click at [1332, 425] on span at bounding box center [1348, 431] width 148 height 81
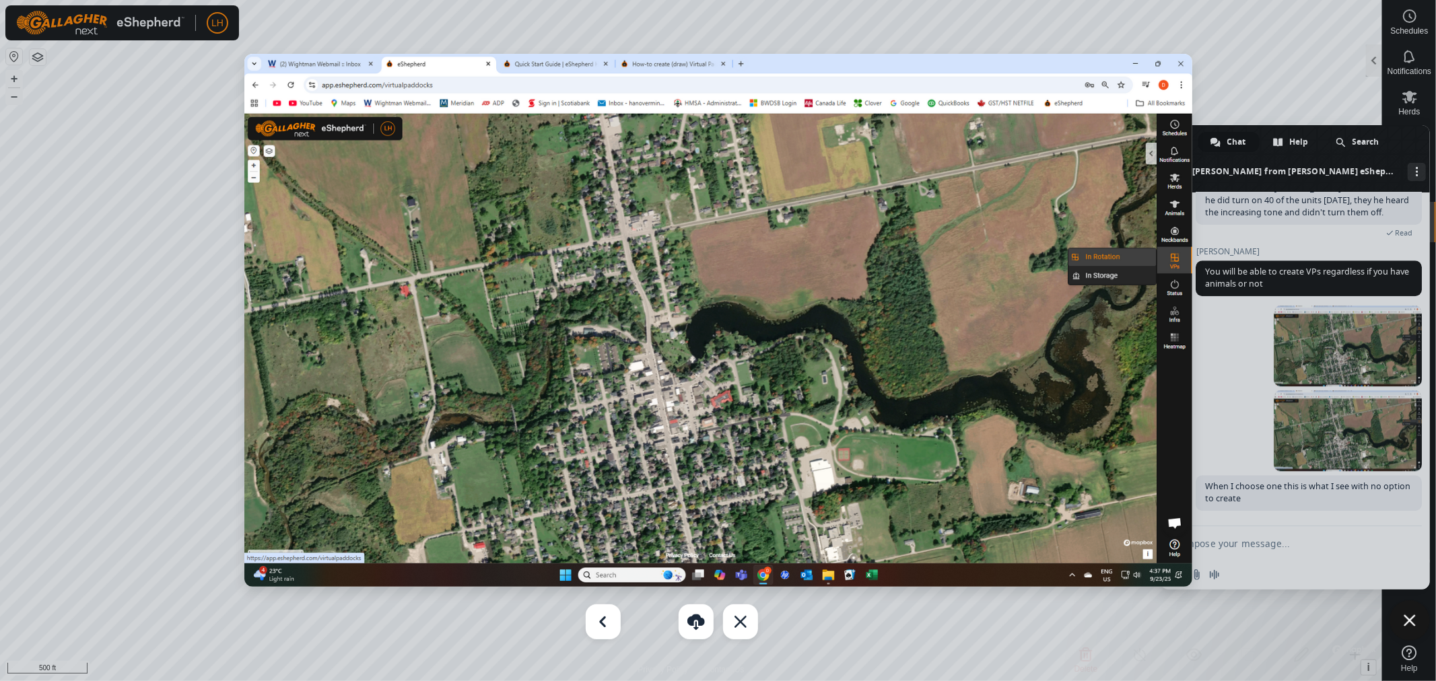
click at [1286, 65] on div at bounding box center [718, 340] width 1436 height 681
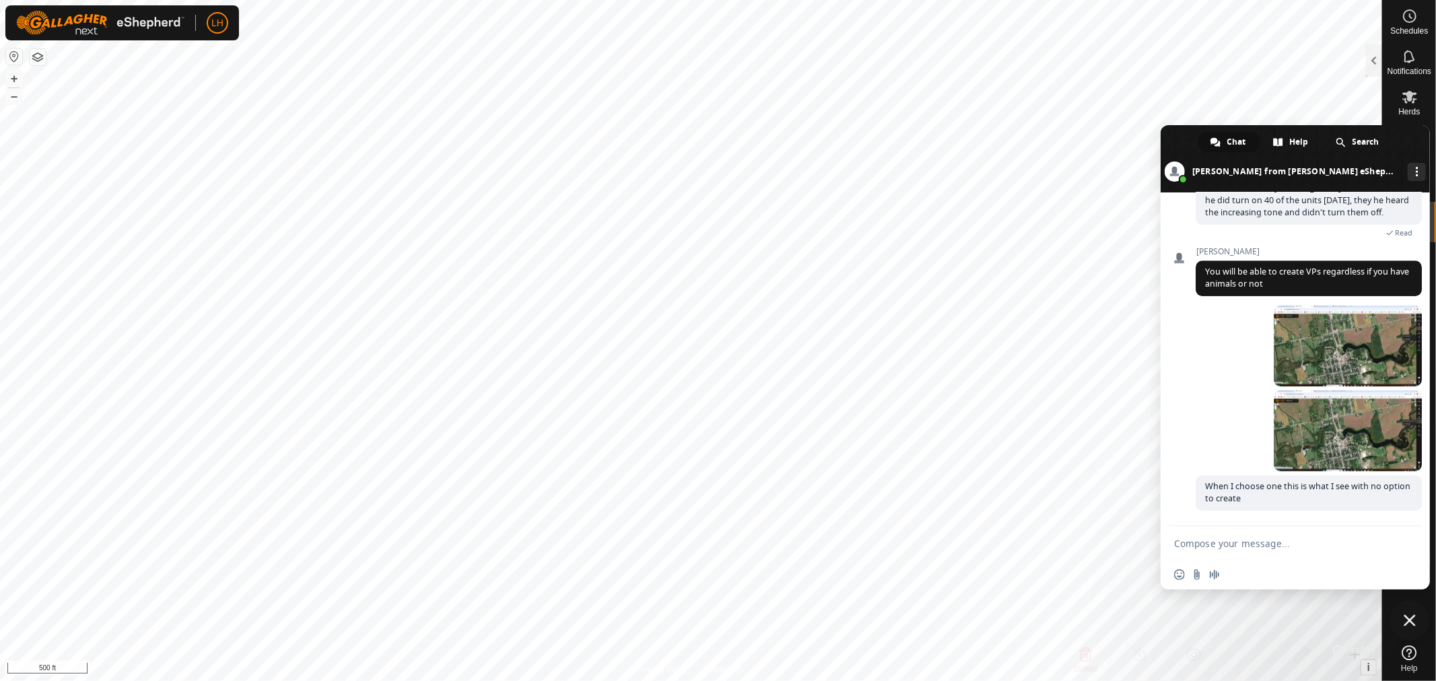
click at [1413, 620] on span "Close chat" at bounding box center [1410, 621] width 12 height 12
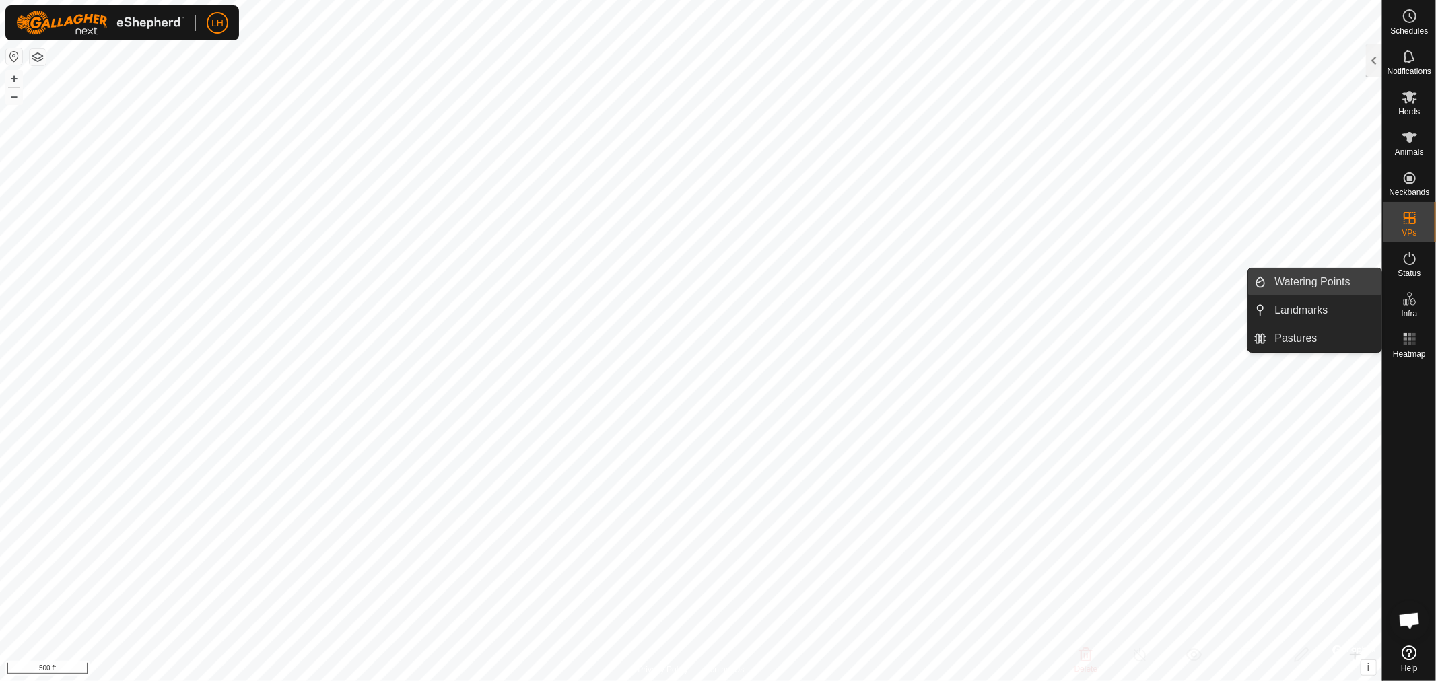
click at [1283, 277] on link "Watering Points" at bounding box center [1324, 282] width 115 height 27
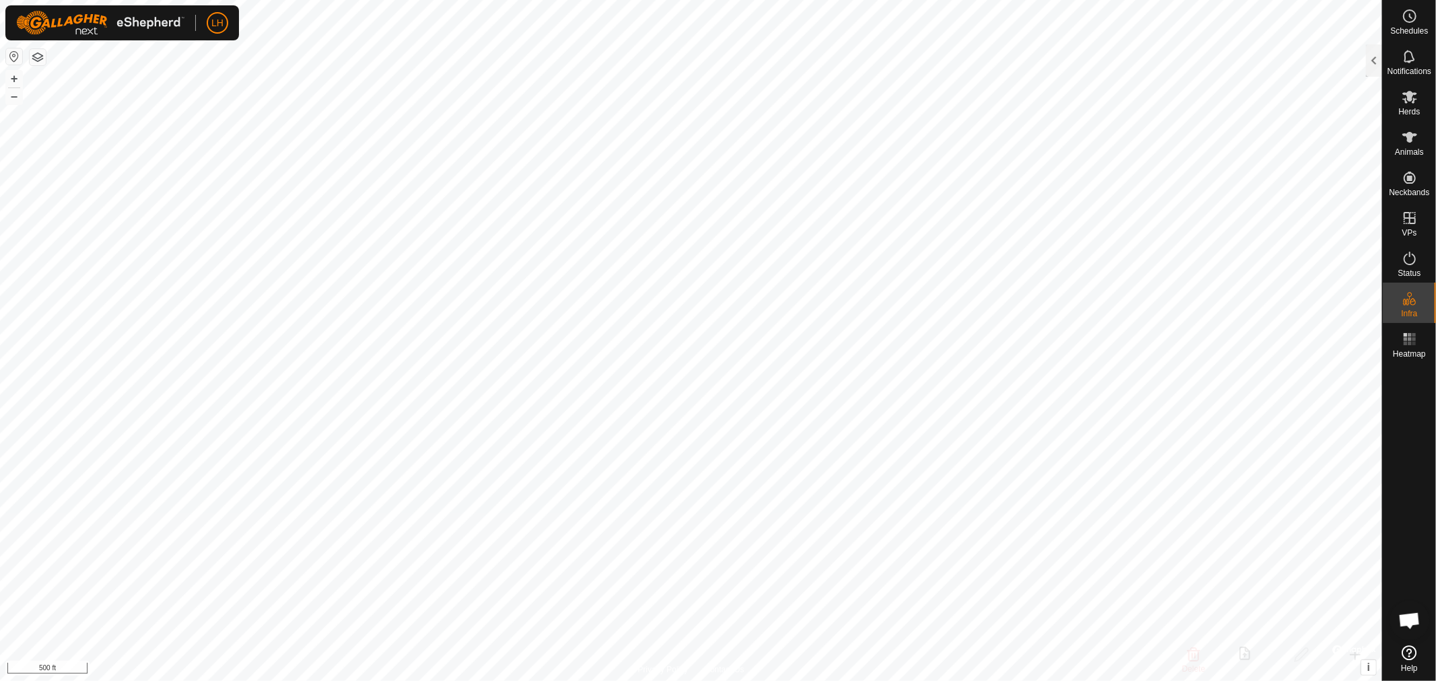
scroll to position [3209, 0]
click at [1405, 618] on span "Open chat" at bounding box center [1410, 622] width 22 height 19
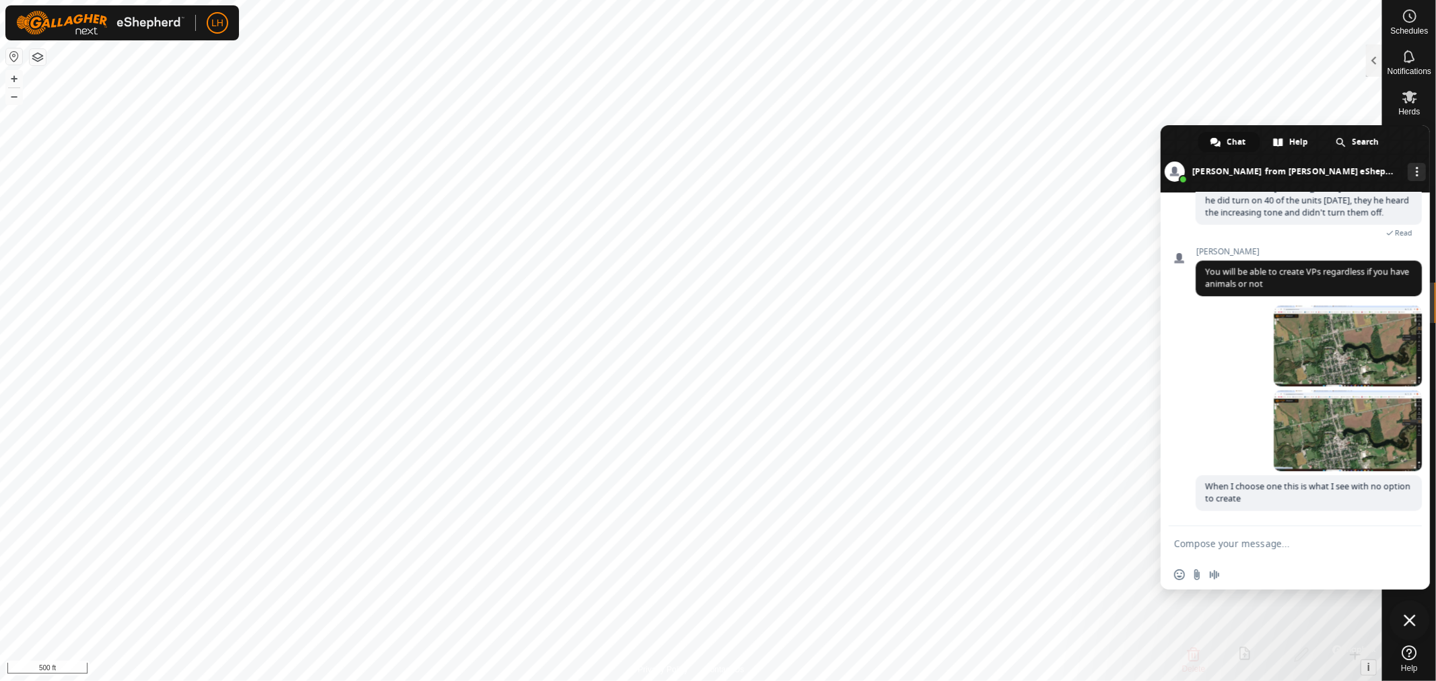
scroll to position [3417, 0]
type textarea "Here's what I see when I choose wter"
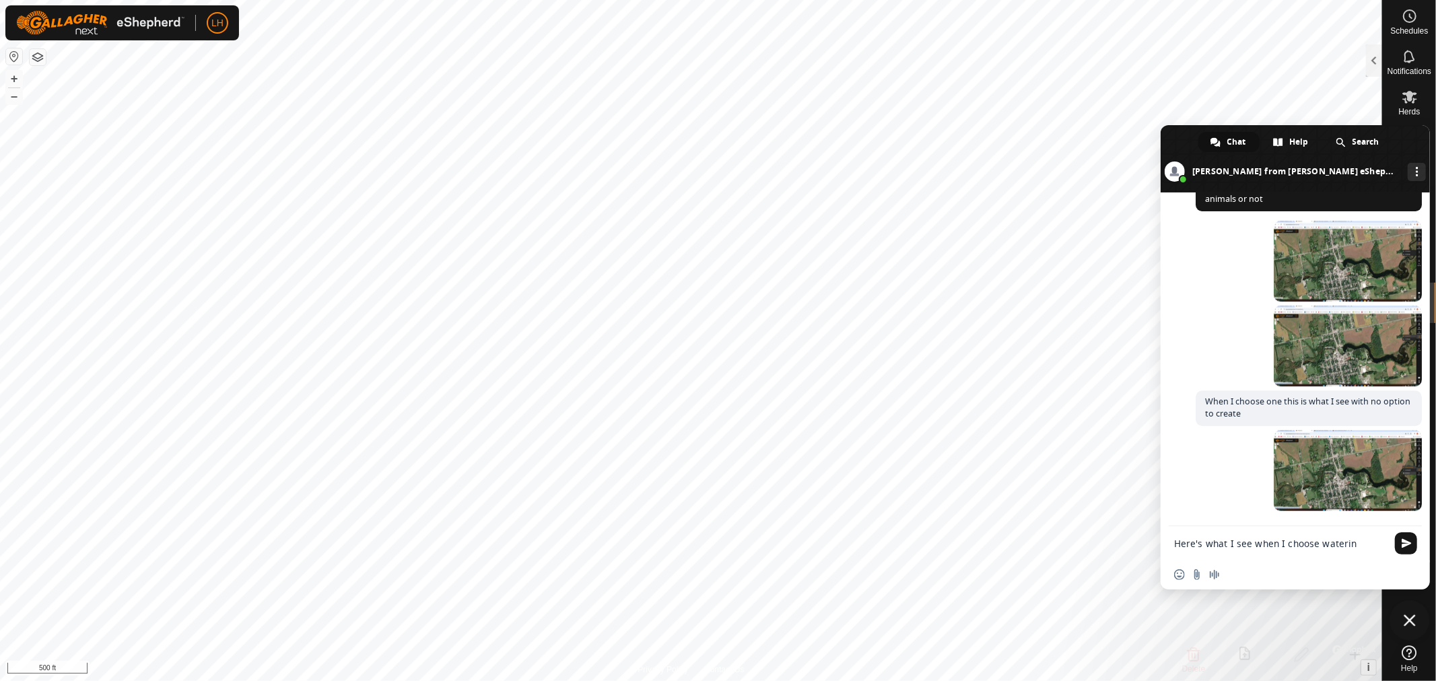
scroll to position [3294, 0]
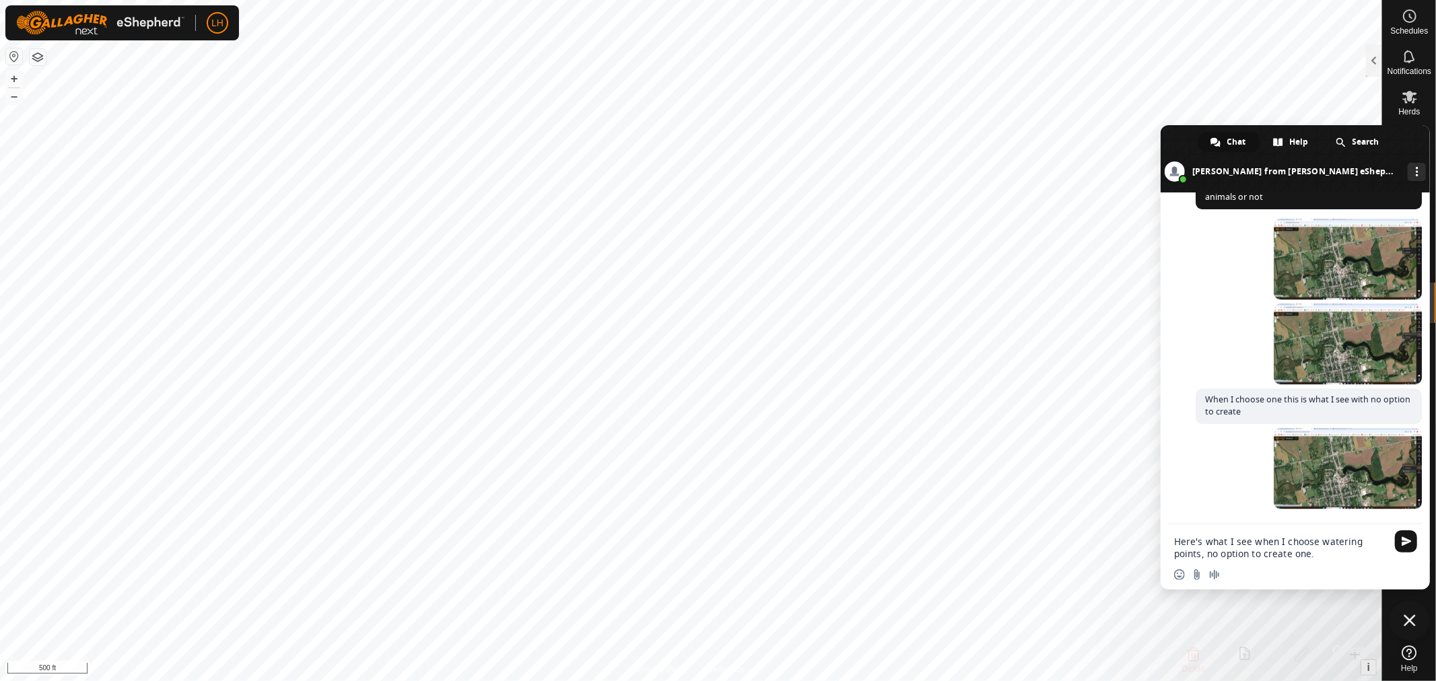
type textarea "Here's what I see when I choose watering points, no option to create one."
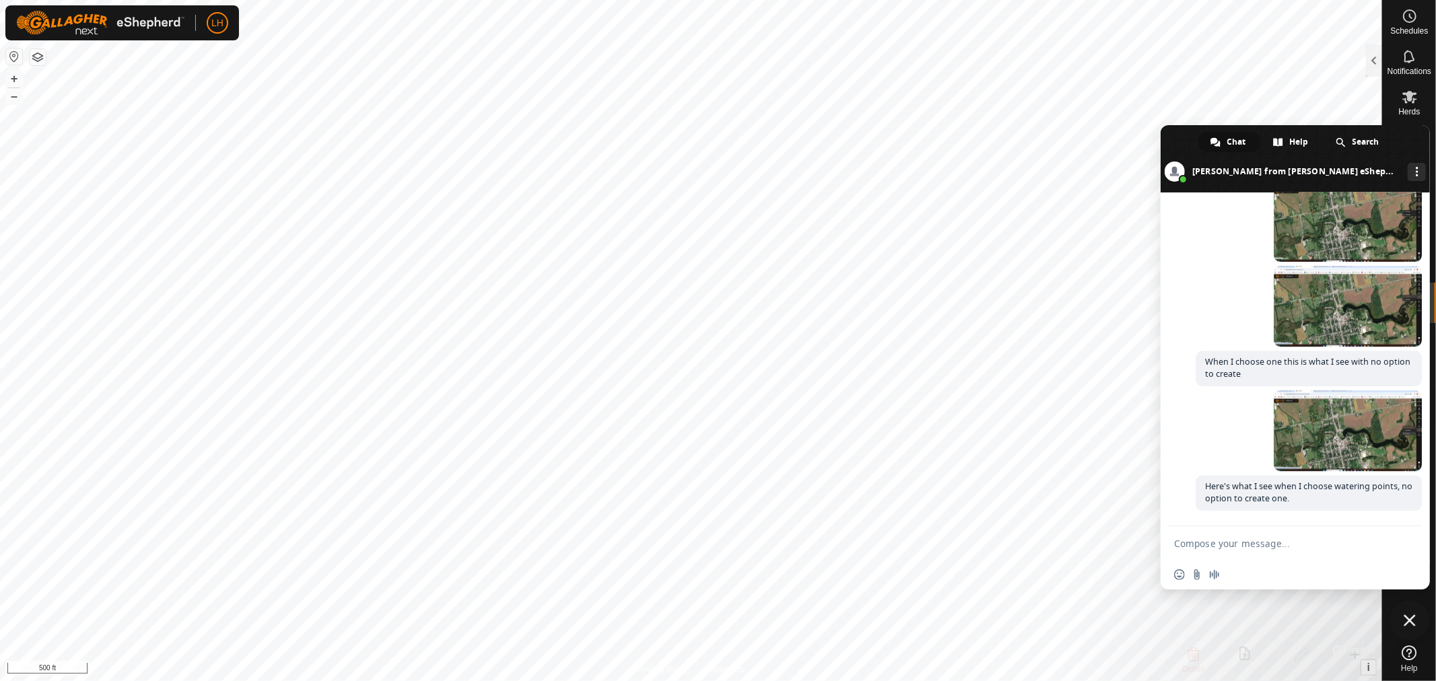
scroll to position [3543, 0]
drag, startPoint x: 1410, startPoint y: 618, endPoint x: 1399, endPoint y: 503, distance: 115.7
click at [1409, 617] on span "Close chat" at bounding box center [1410, 621] width 12 height 12
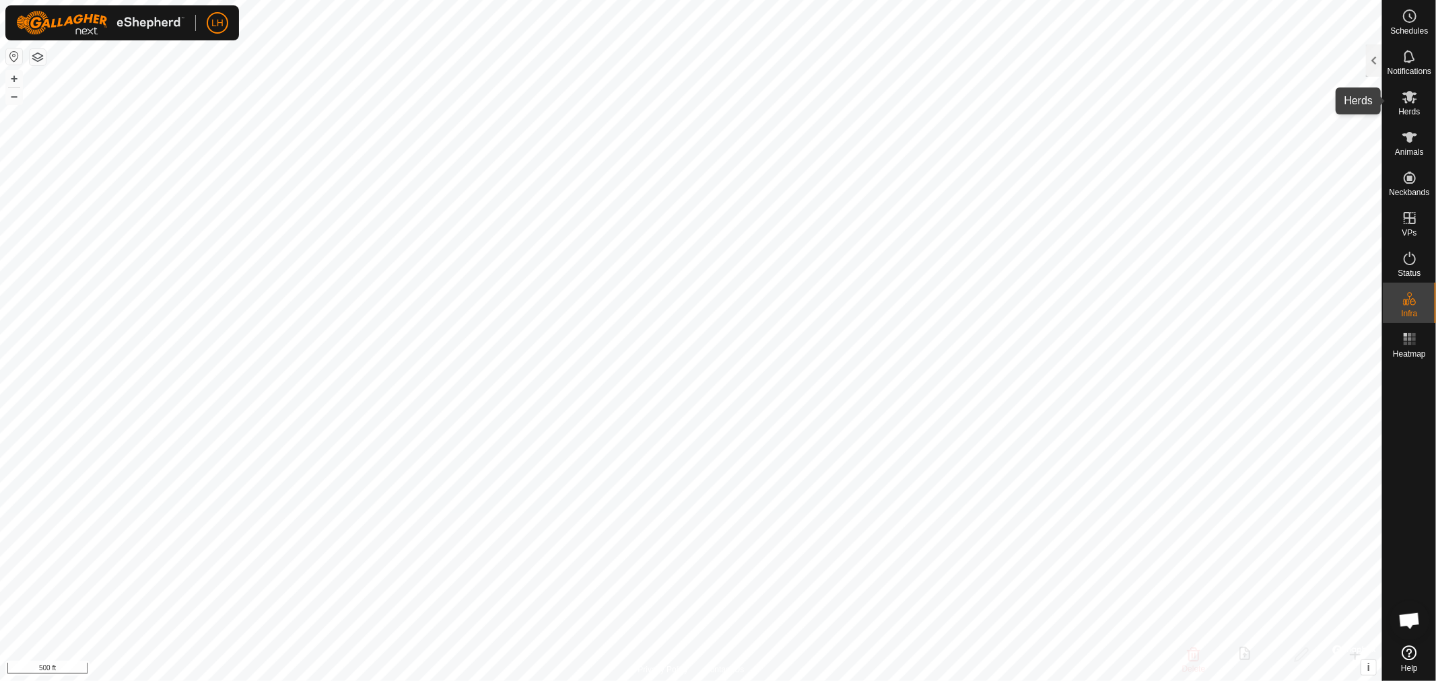
click at [1405, 100] on icon at bounding box center [1410, 97] width 15 height 13
click at [1409, 96] on icon at bounding box center [1410, 97] width 15 height 13
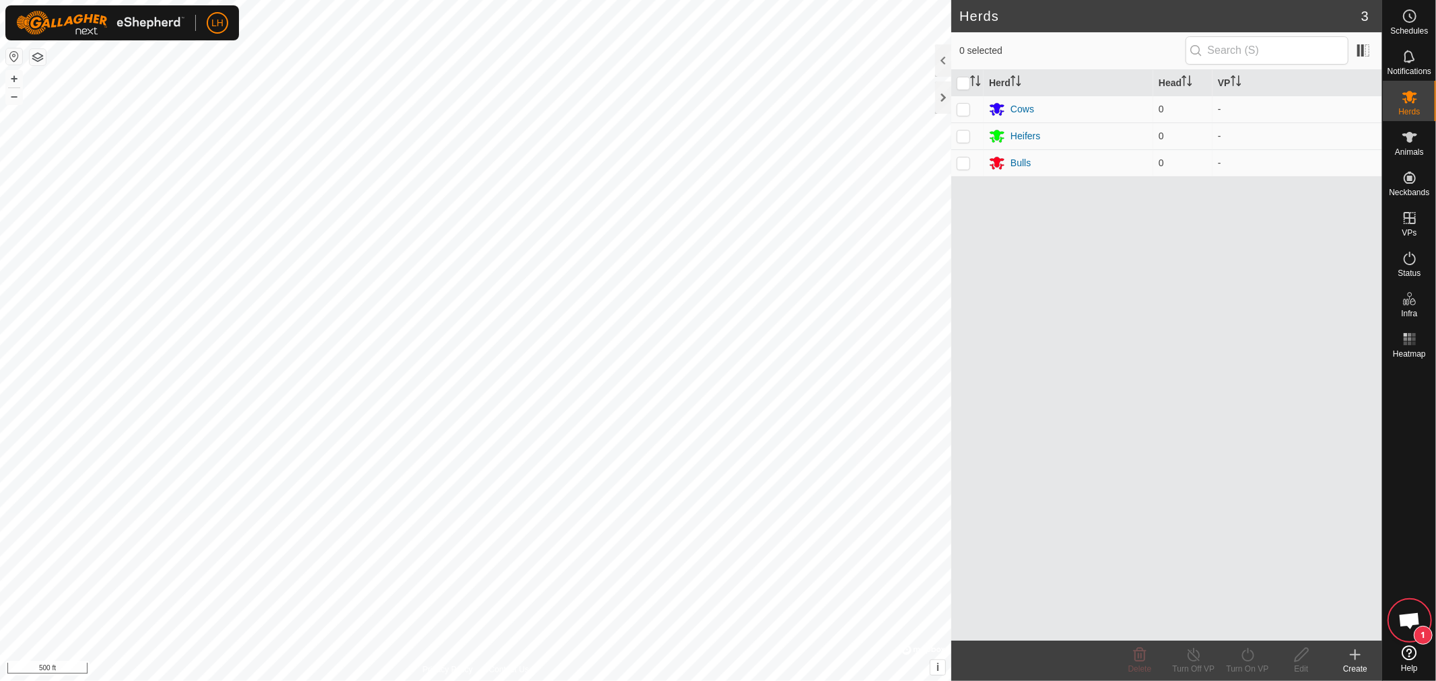
scroll to position [3506, 0]
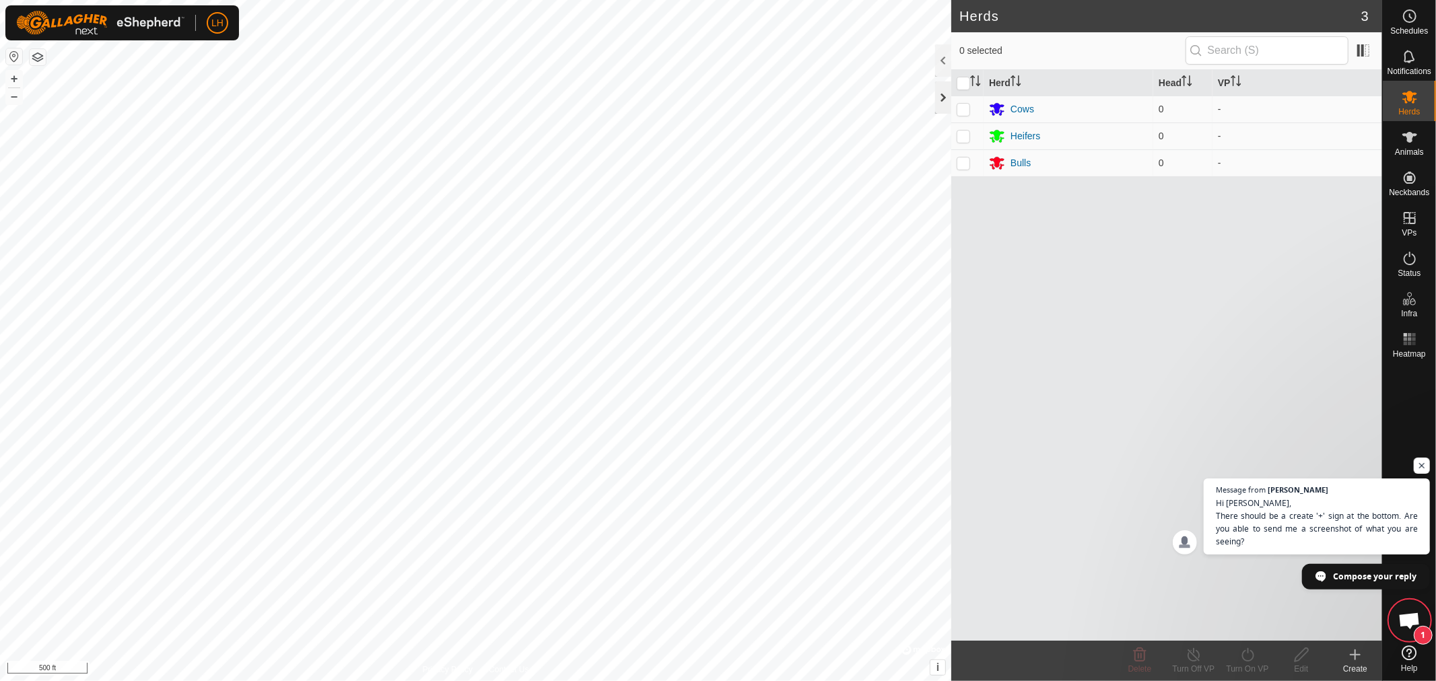
click at [944, 99] on div at bounding box center [943, 97] width 16 height 32
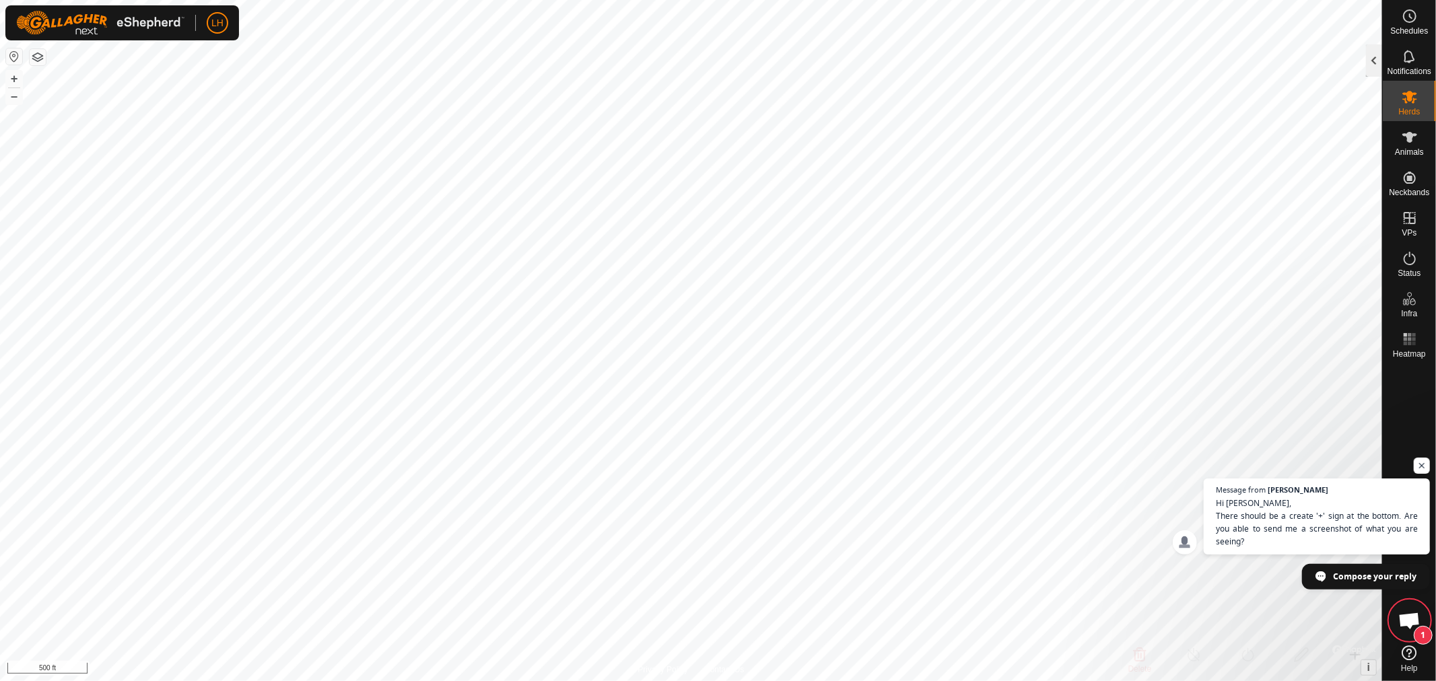
click at [1372, 59] on div at bounding box center [1374, 60] width 16 height 32
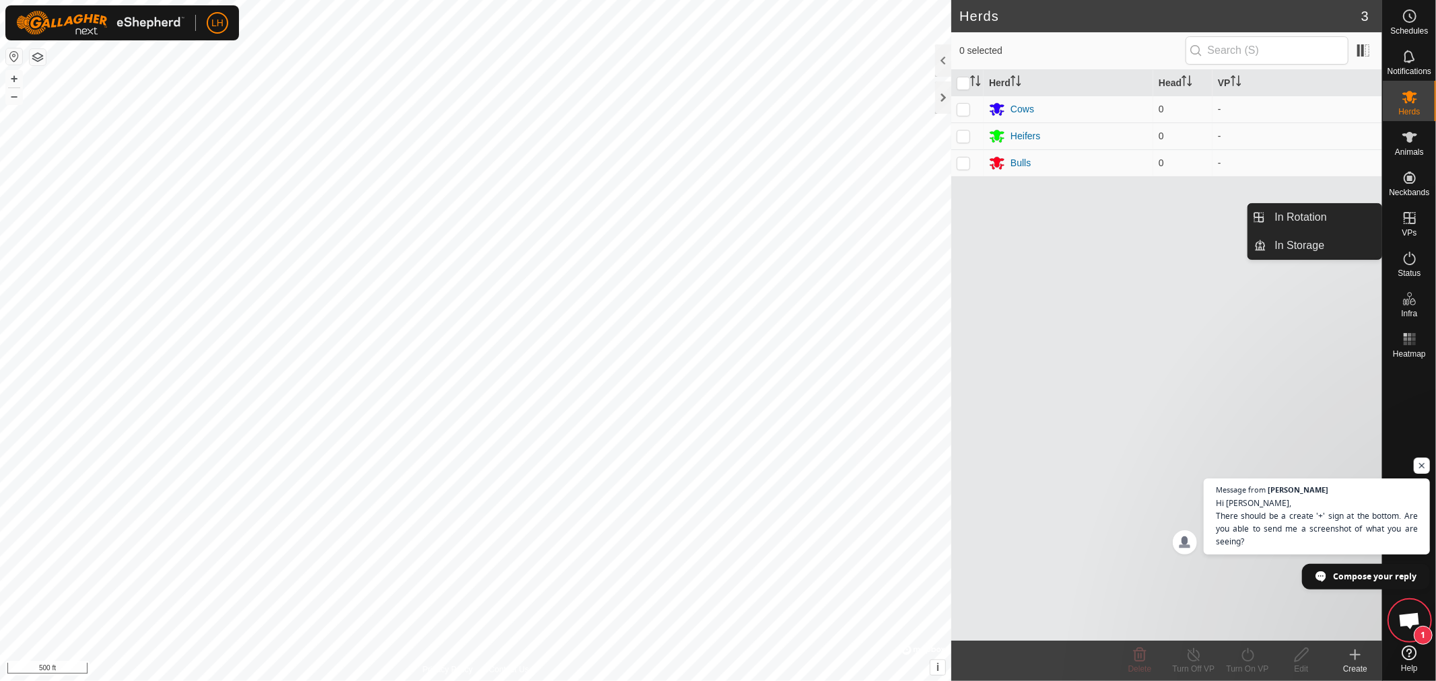
click at [1409, 214] on icon at bounding box center [1410, 218] width 16 height 16
click at [1314, 213] on link "In Rotation" at bounding box center [1324, 217] width 115 height 27
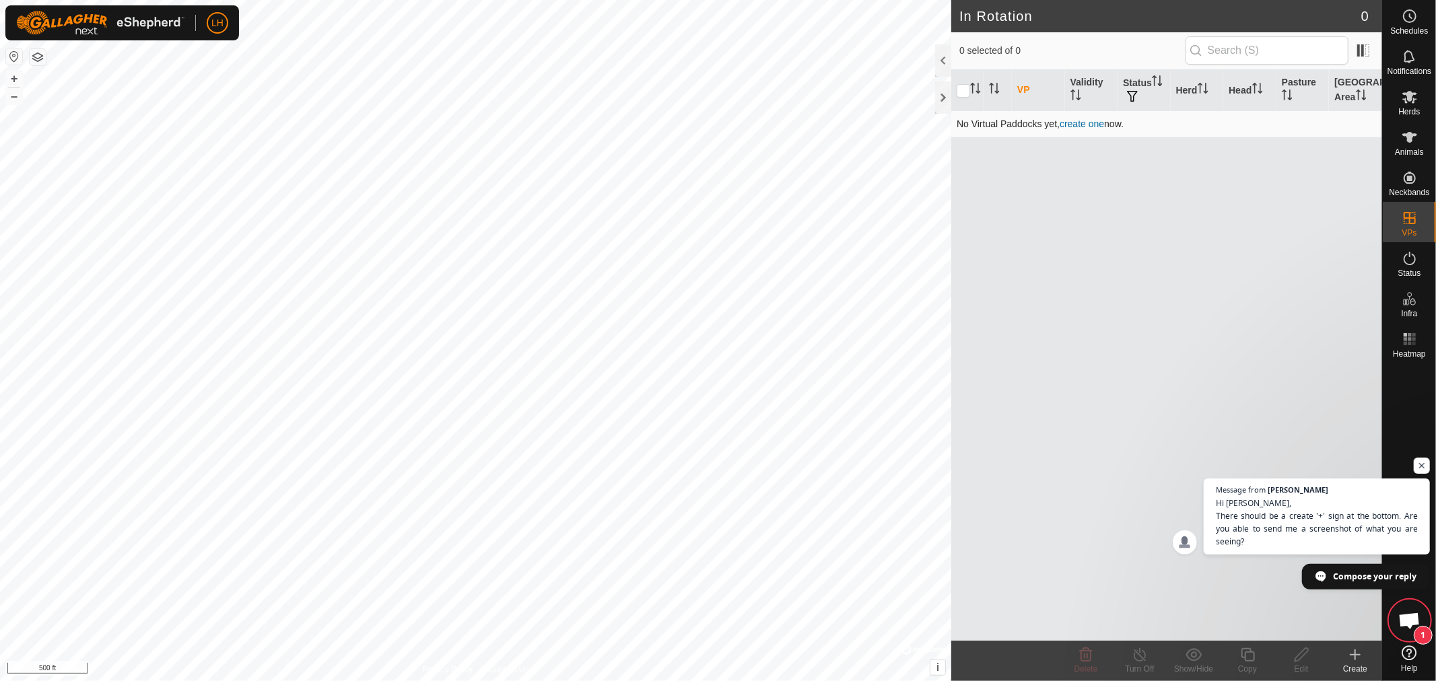
click at [1076, 124] on link "create one" at bounding box center [1082, 124] width 44 height 11
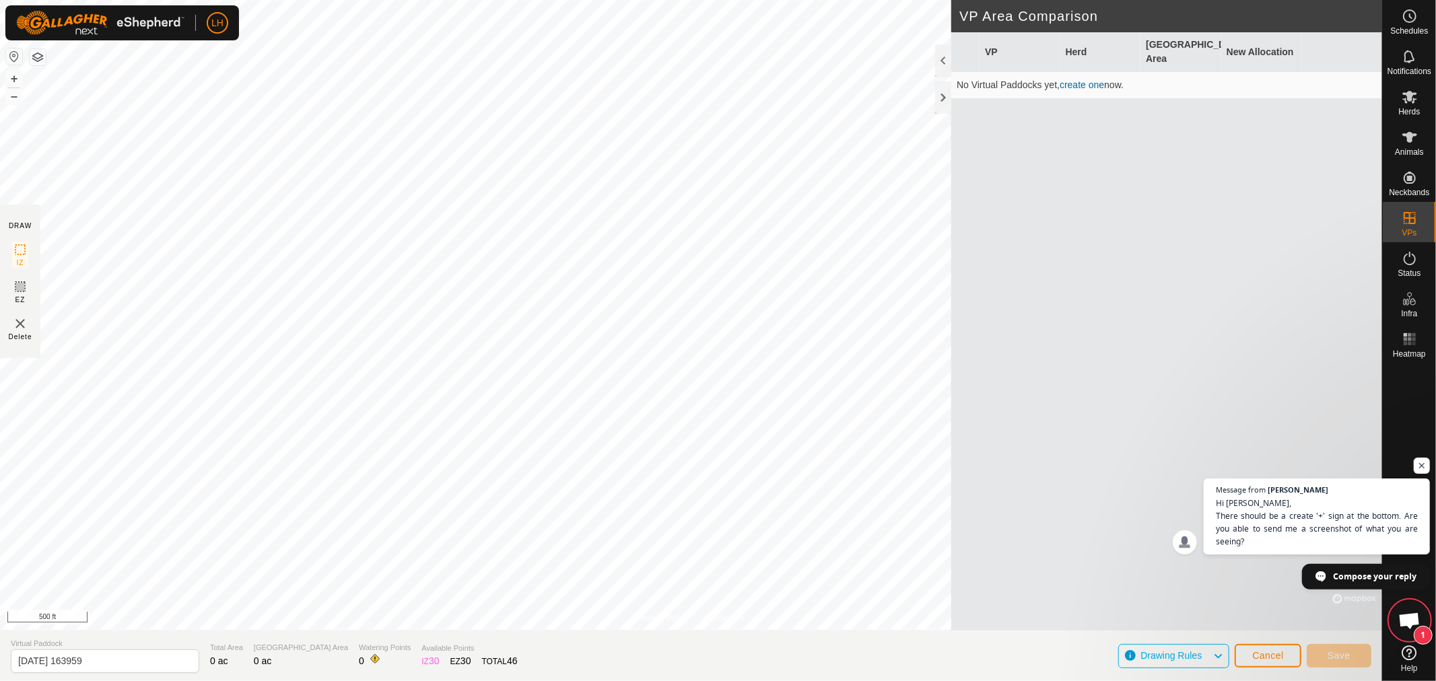
click at [1081, 79] on link "create one" at bounding box center [1082, 84] width 44 height 11
click at [1085, 79] on link "create one" at bounding box center [1082, 84] width 44 height 11
click at [1221, 657] on icon at bounding box center [1218, 657] width 11 height 18
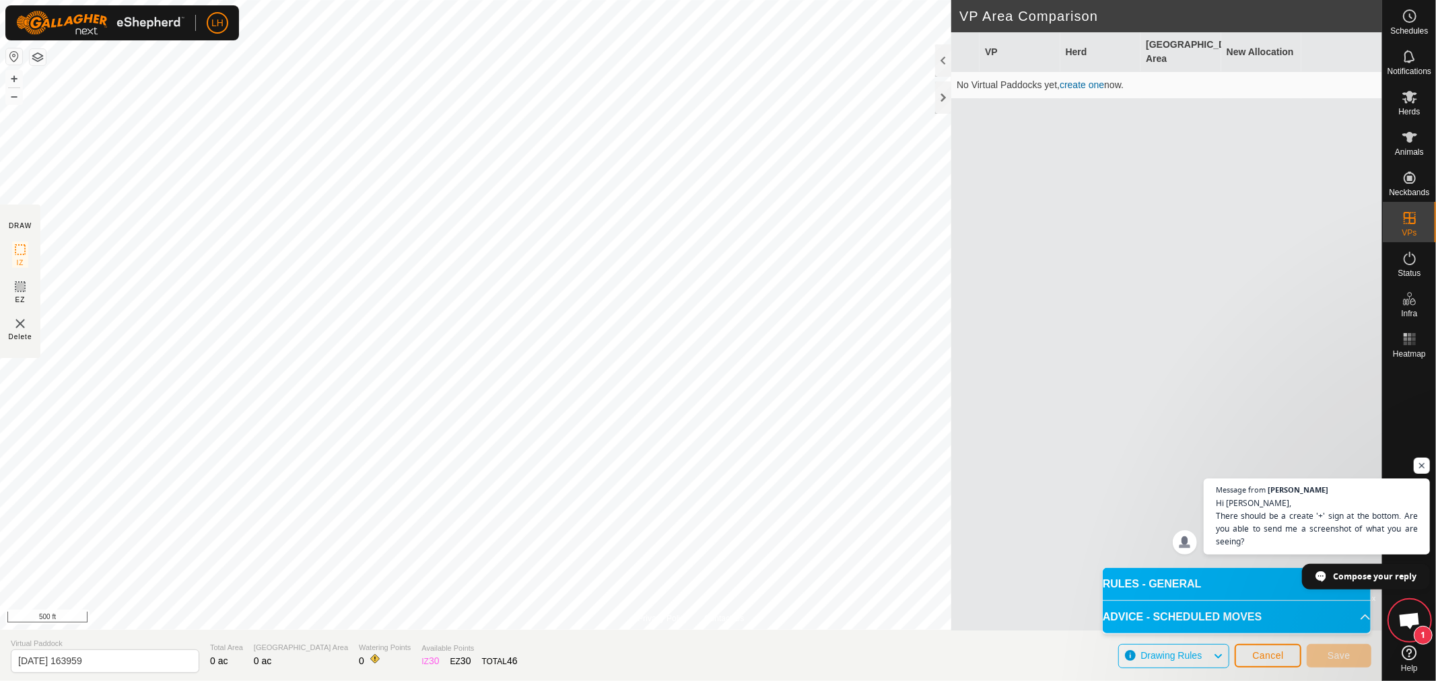
click at [1147, 360] on div "VP Herd Grazing Area New Allocation No Virtual Paddocks yet, create one now." at bounding box center [1166, 331] width 431 height 599
click at [939, 96] on div at bounding box center [943, 97] width 16 height 32
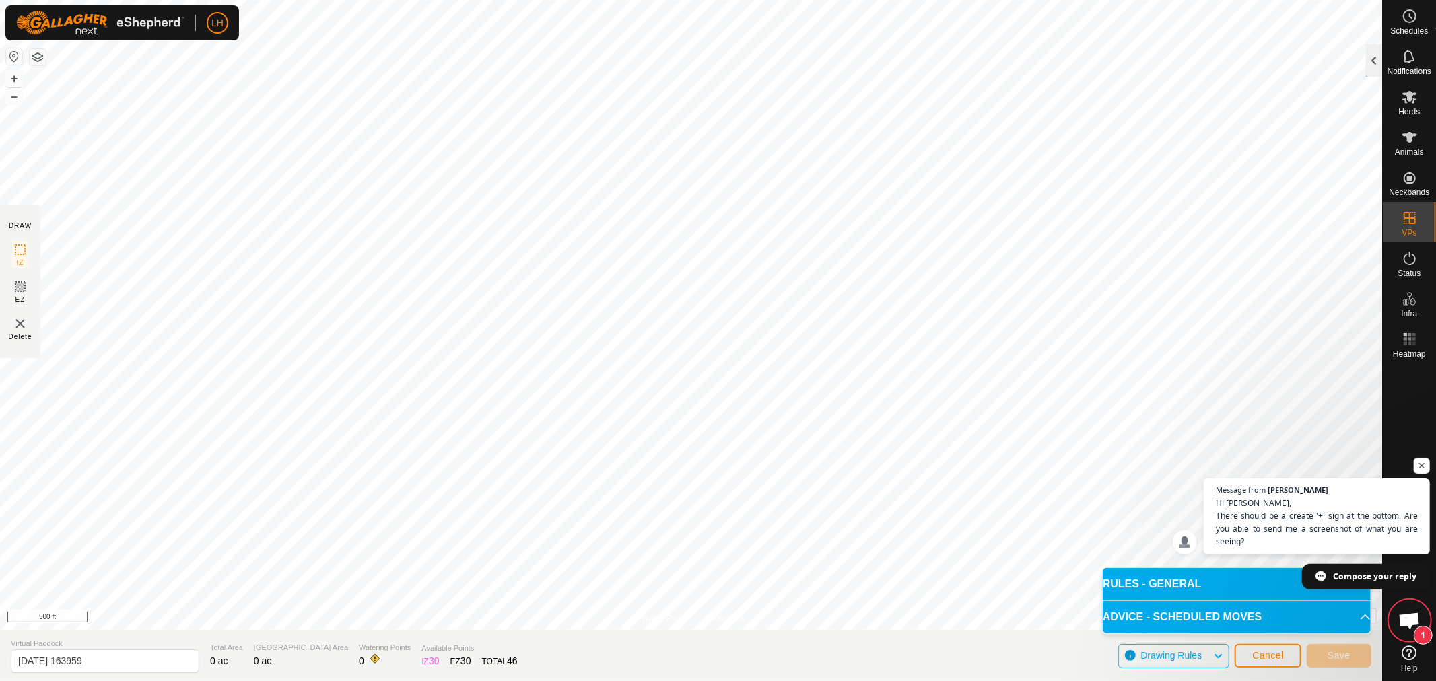
click at [1375, 65] on div at bounding box center [1374, 60] width 16 height 32
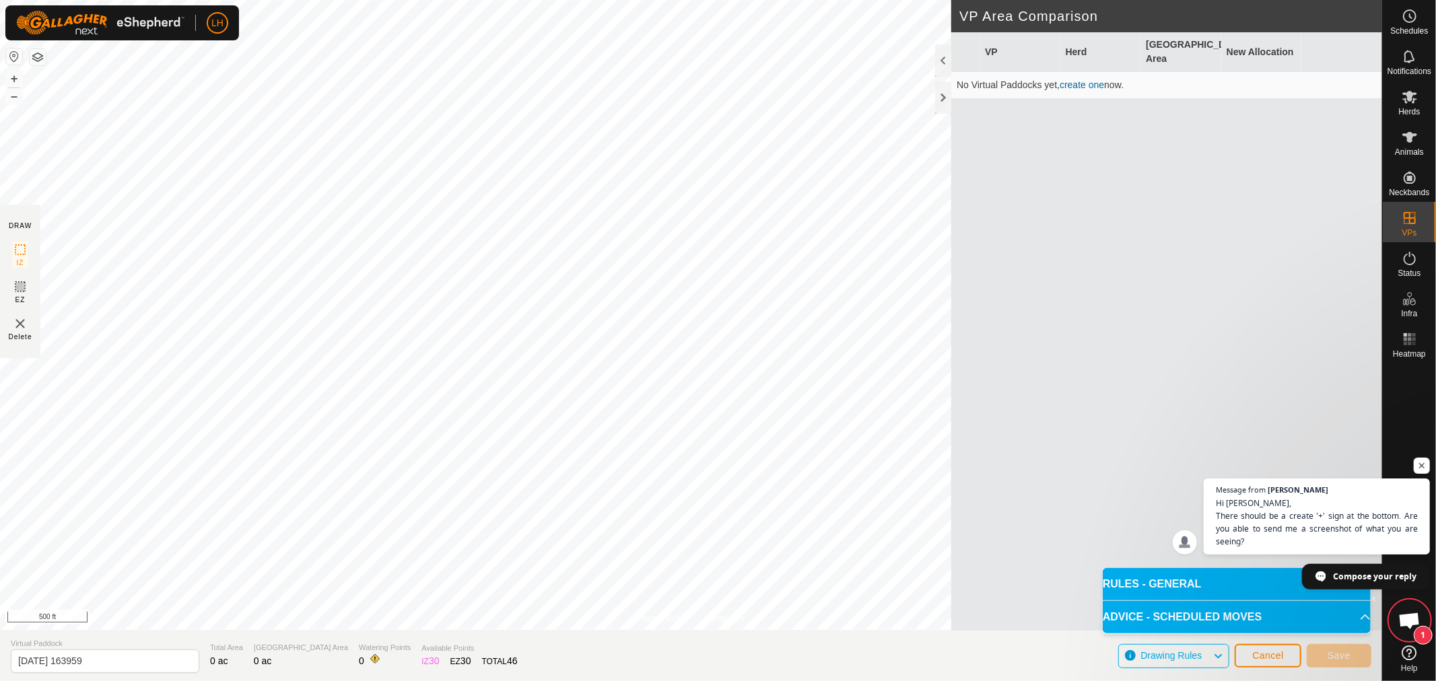
click at [1071, 79] on link "create one" at bounding box center [1082, 84] width 44 height 11
click at [1073, 79] on link "create one" at bounding box center [1082, 84] width 44 height 11
click at [1405, 626] on span "Open chat" at bounding box center [1410, 622] width 22 height 19
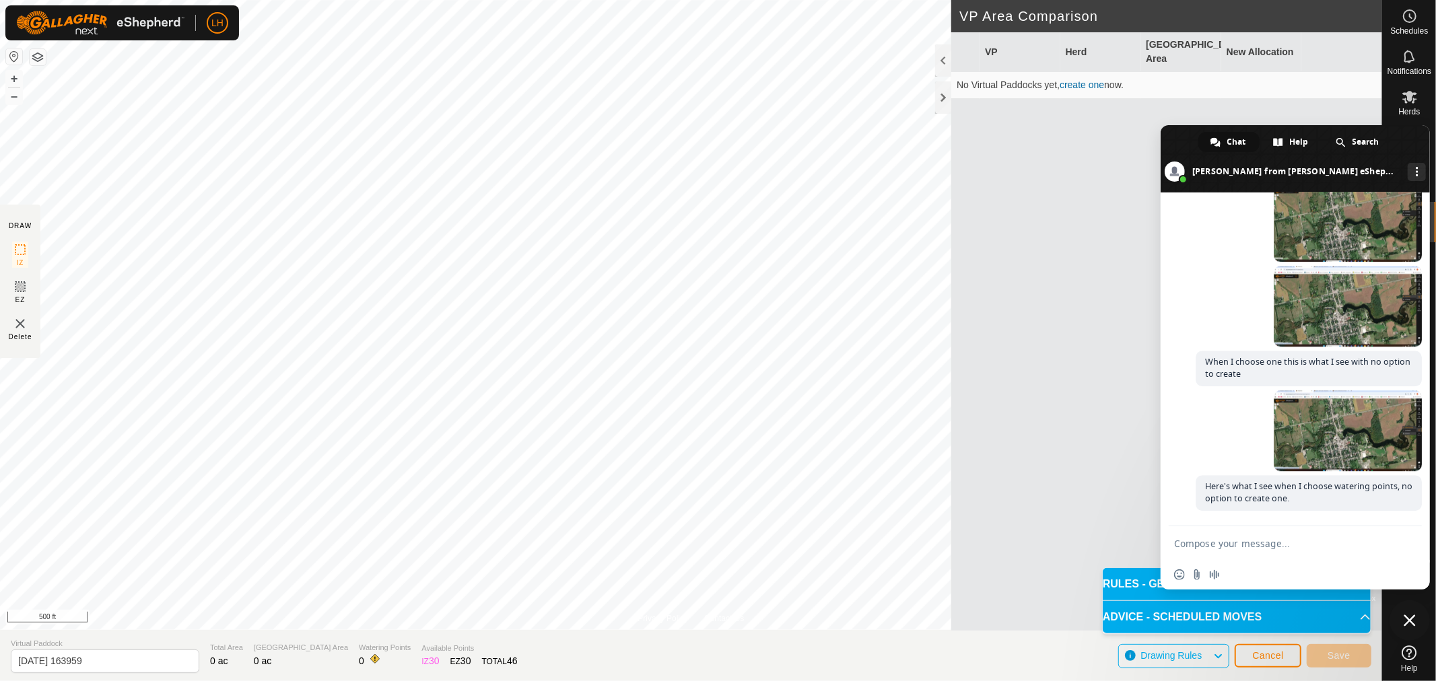
scroll to position [3506, 0]
click at [1215, 538] on textarea "Compose your message..." at bounding box center [1280, 544] width 213 height 12
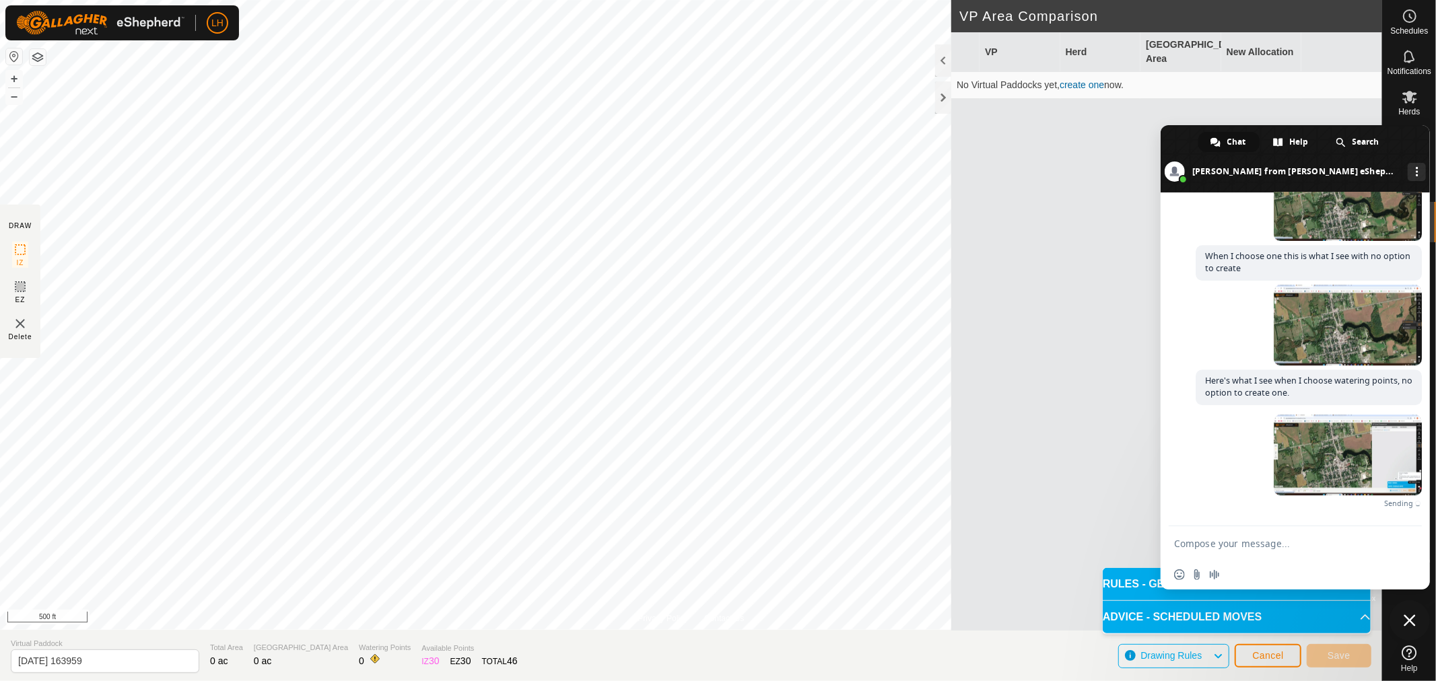
scroll to position [3591, 0]
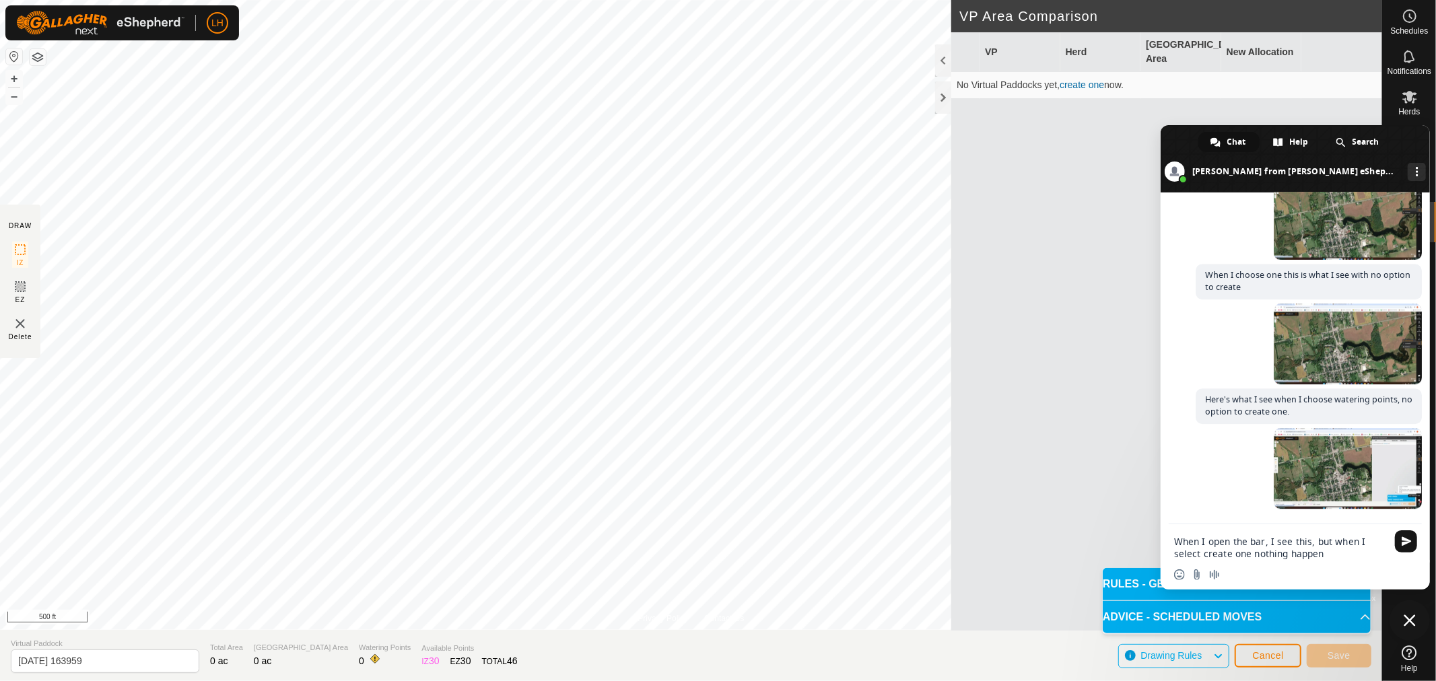
type textarea "When I open the bar, I see this, but when I select create one nothing happens"
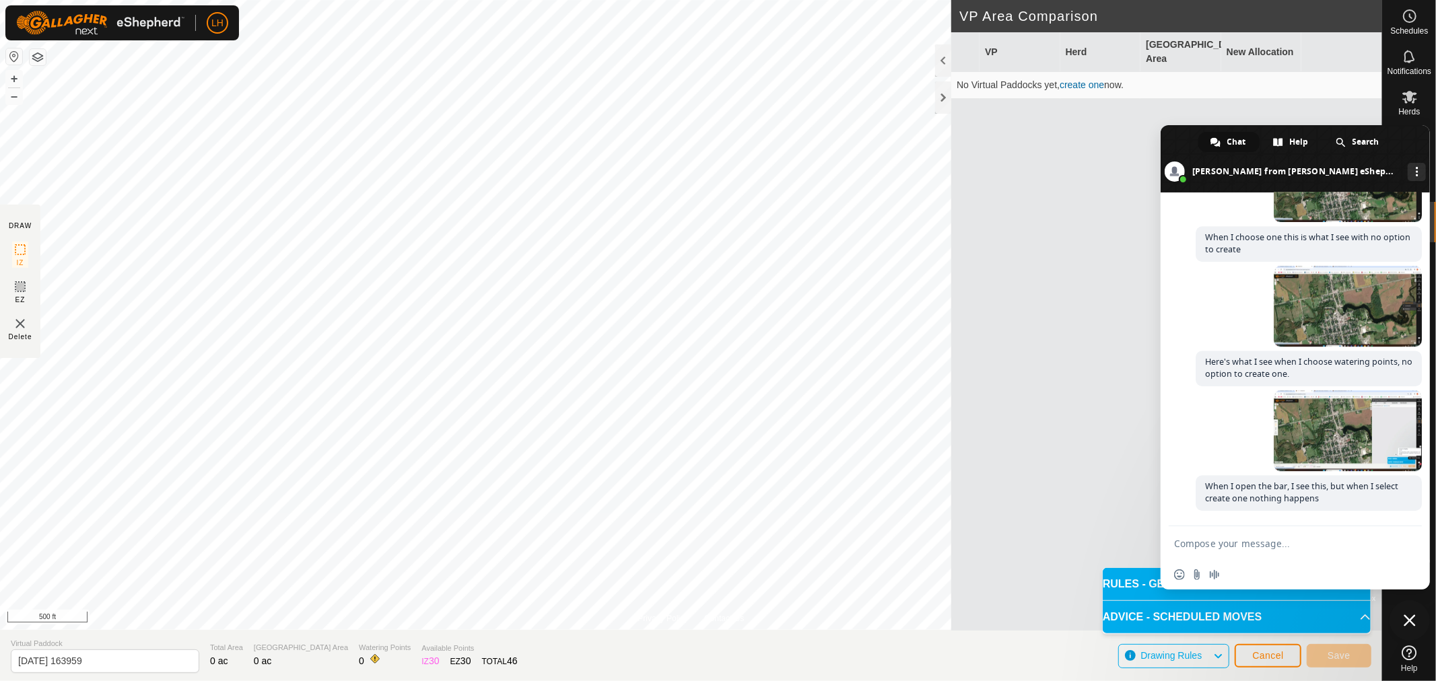
scroll to position [3633, 0]
click at [1409, 617] on span "Close chat" at bounding box center [1410, 621] width 12 height 12
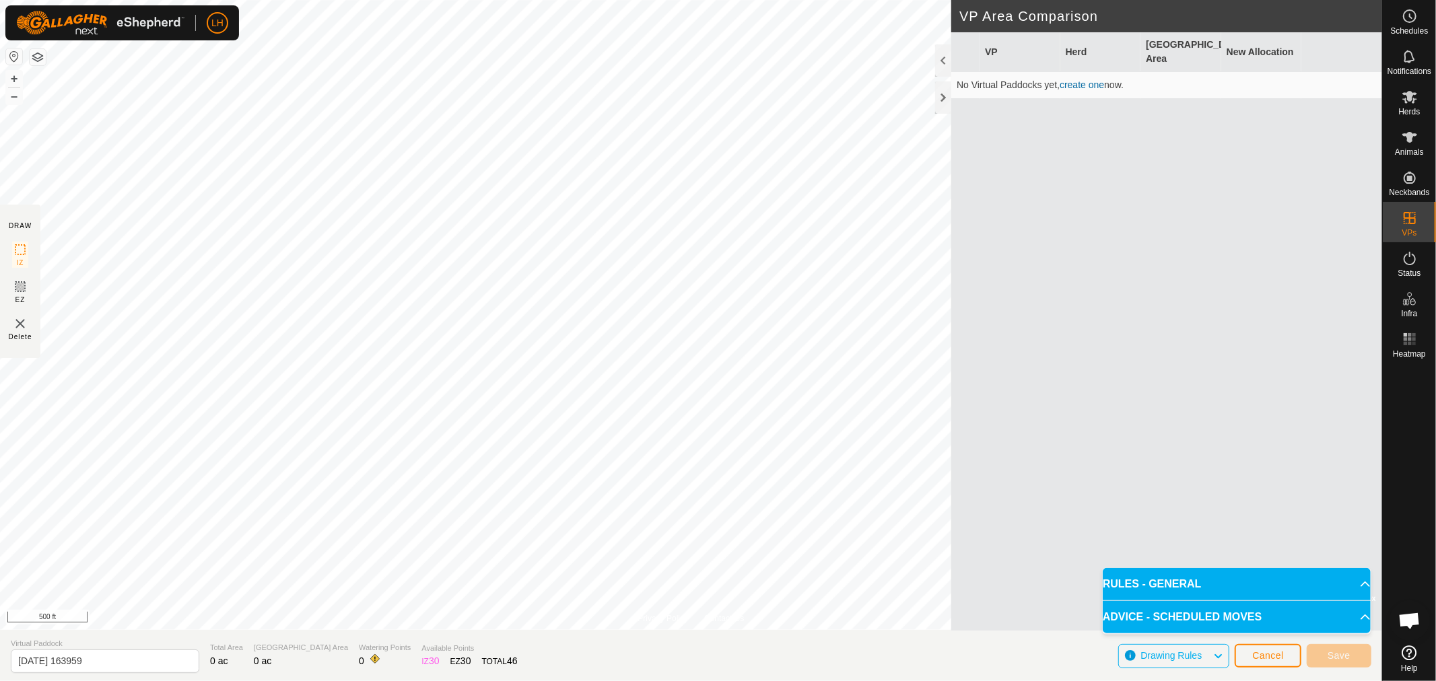
click at [1078, 79] on link "create one" at bounding box center [1082, 84] width 44 height 11
click at [1079, 79] on link "create one" at bounding box center [1082, 84] width 44 height 11
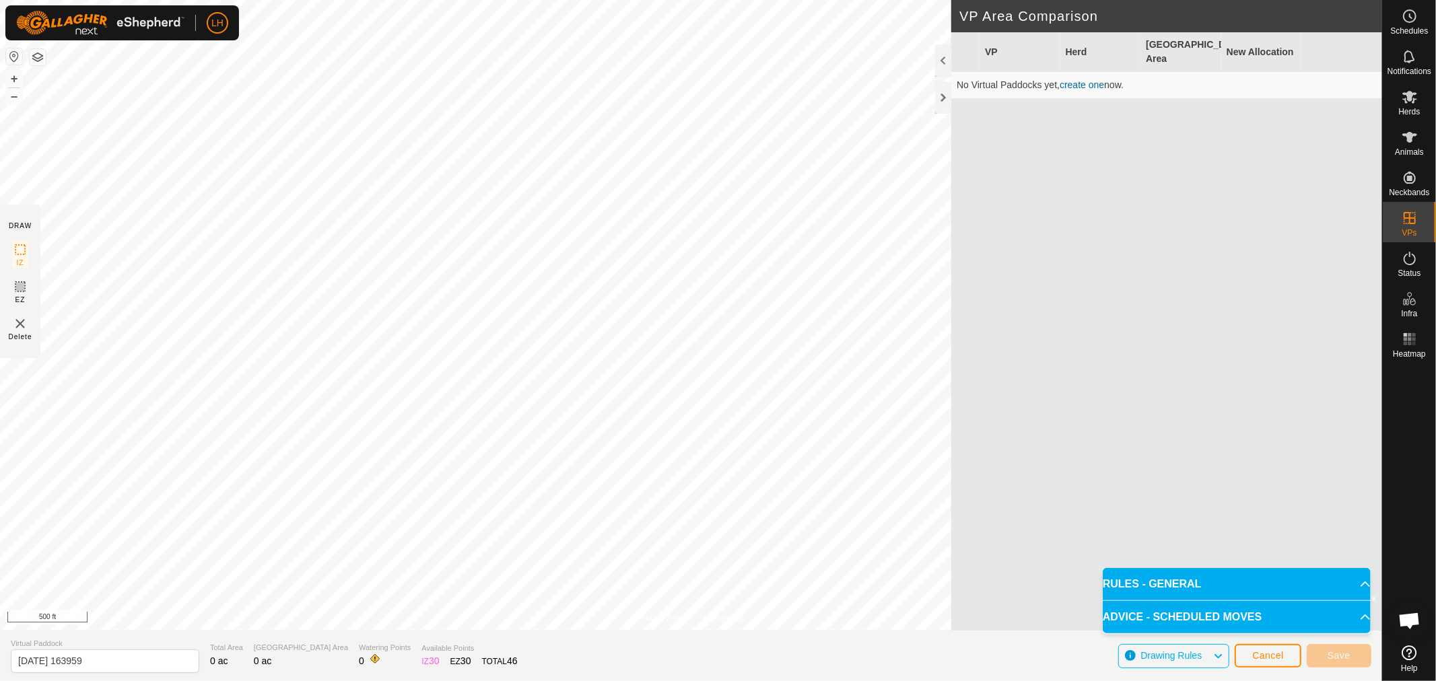
click at [1414, 613] on span "Open chat" at bounding box center [1410, 622] width 22 height 19
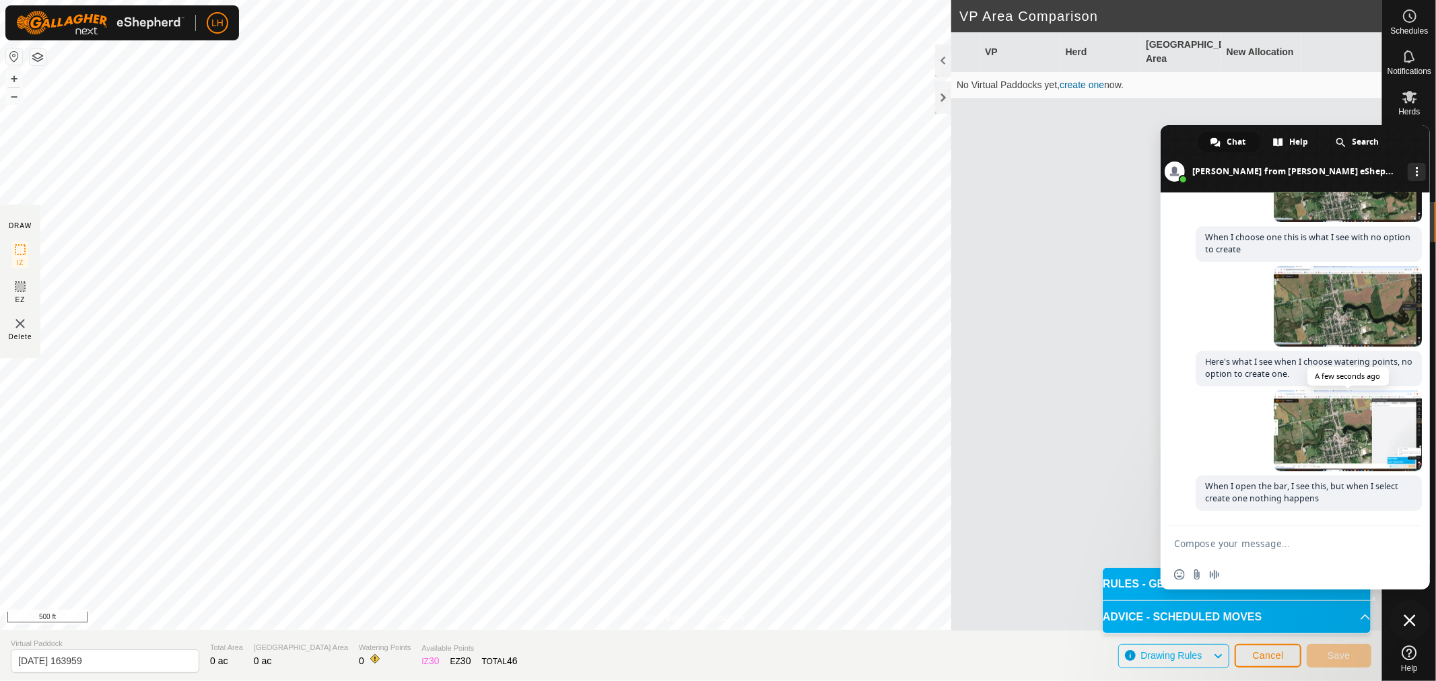
click at [1366, 416] on span at bounding box center [1348, 431] width 148 height 81
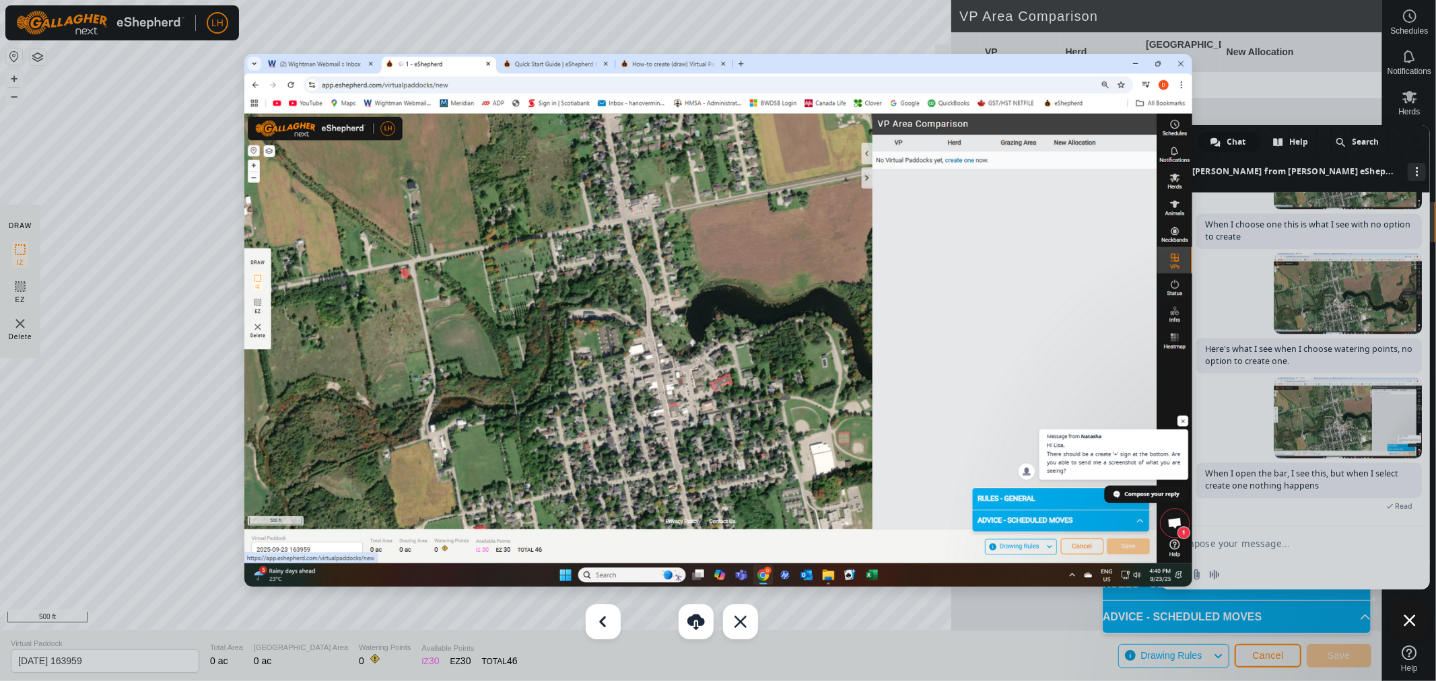
click at [1407, 613] on span "Close chat" at bounding box center [1410, 621] width 40 height 40
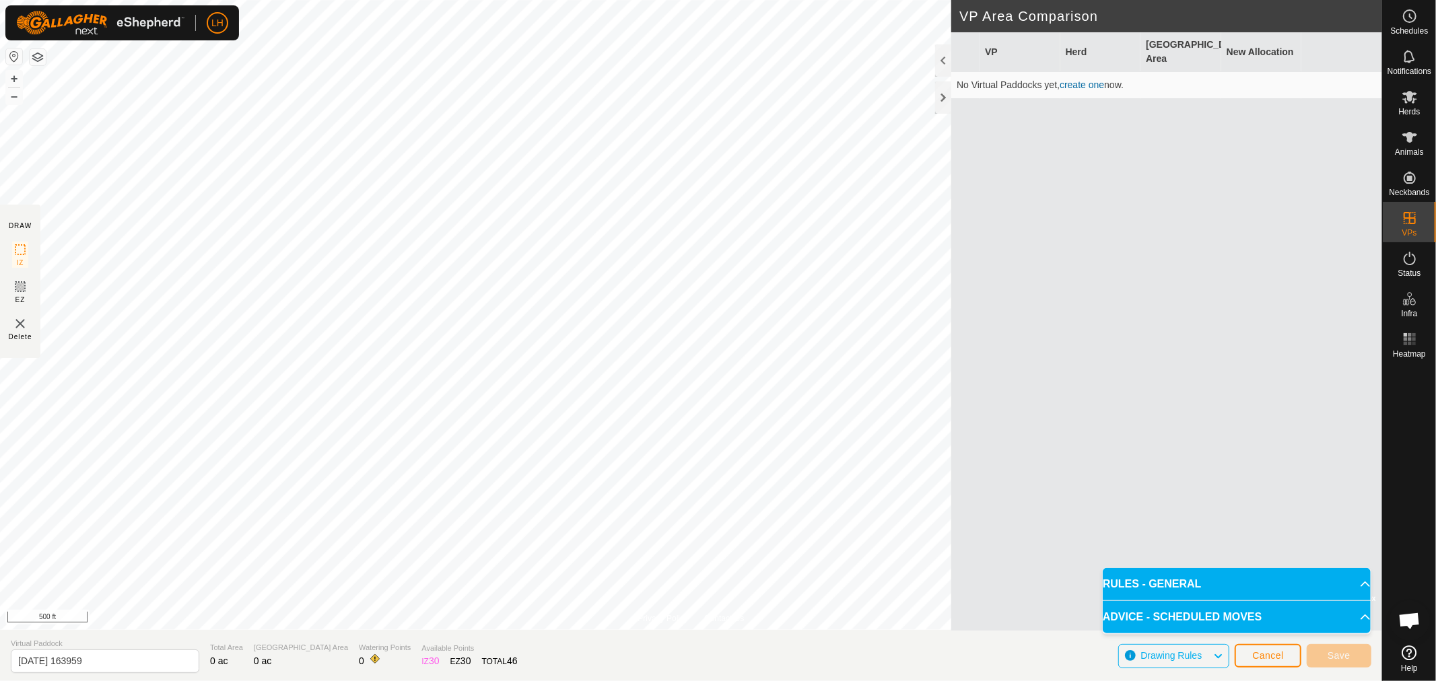
click at [1155, 650] on span "Drawing Rules" at bounding box center [1171, 655] width 61 height 11
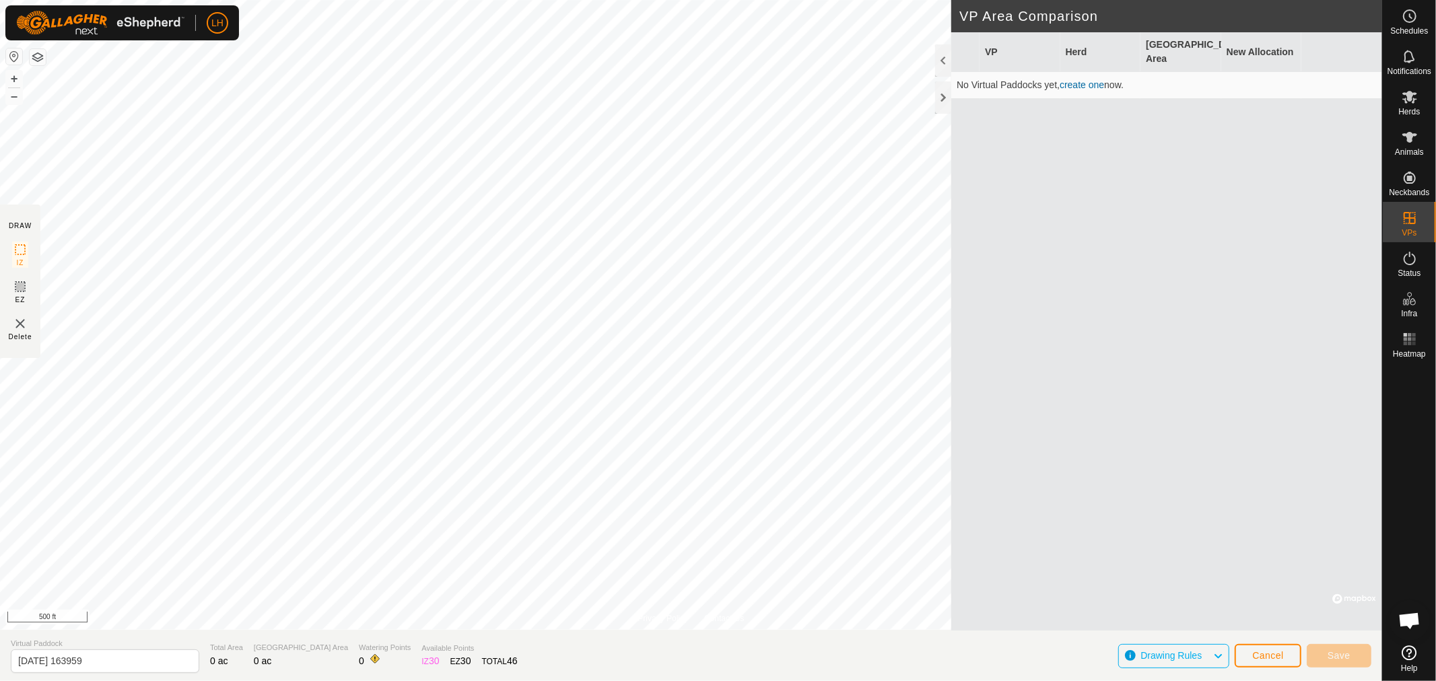
click at [1215, 655] on icon at bounding box center [1218, 657] width 11 height 18
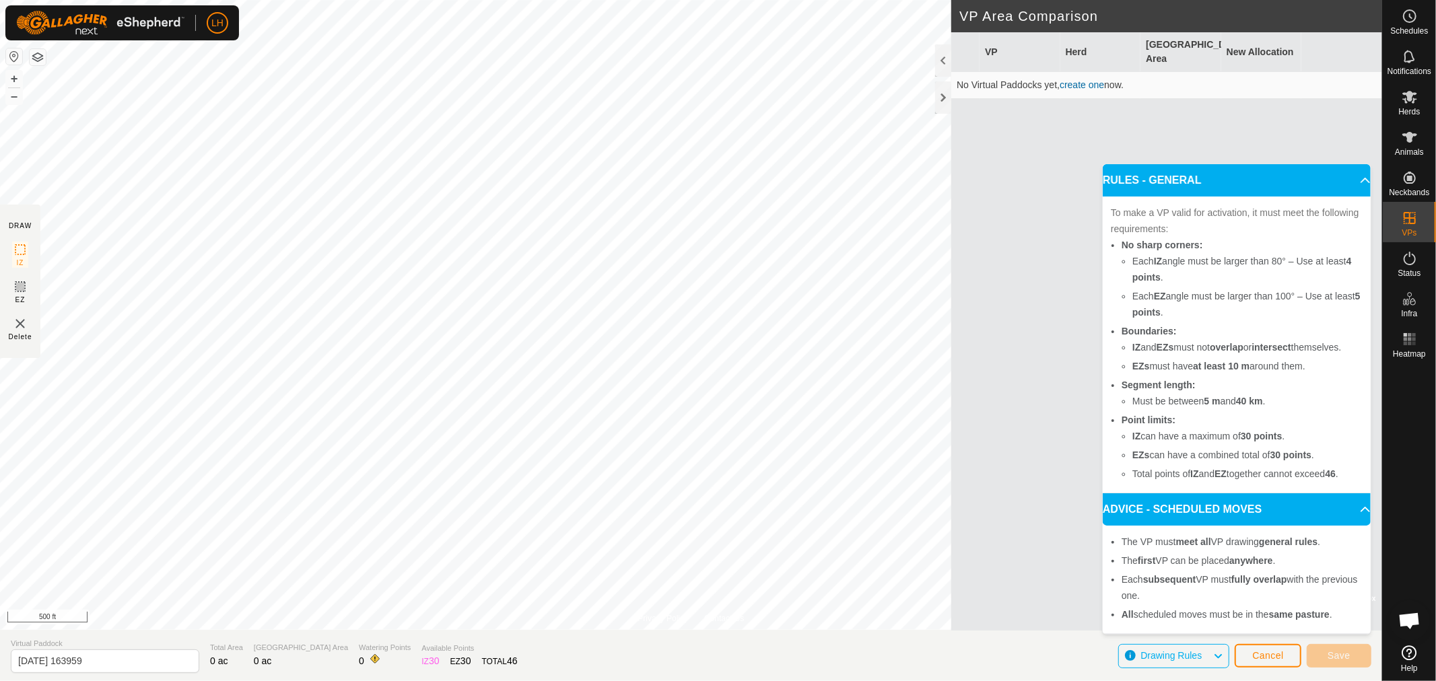
drag, startPoint x: 1031, startPoint y: 293, endPoint x: 1085, endPoint y: 288, distance: 54.1
click at [1082, 287] on div "VP Herd Grazing Area New Allocation No Virtual Paddocks yet, create one now." at bounding box center [1166, 331] width 431 height 599
click at [1409, 623] on span "Open chat" at bounding box center [1410, 622] width 22 height 19
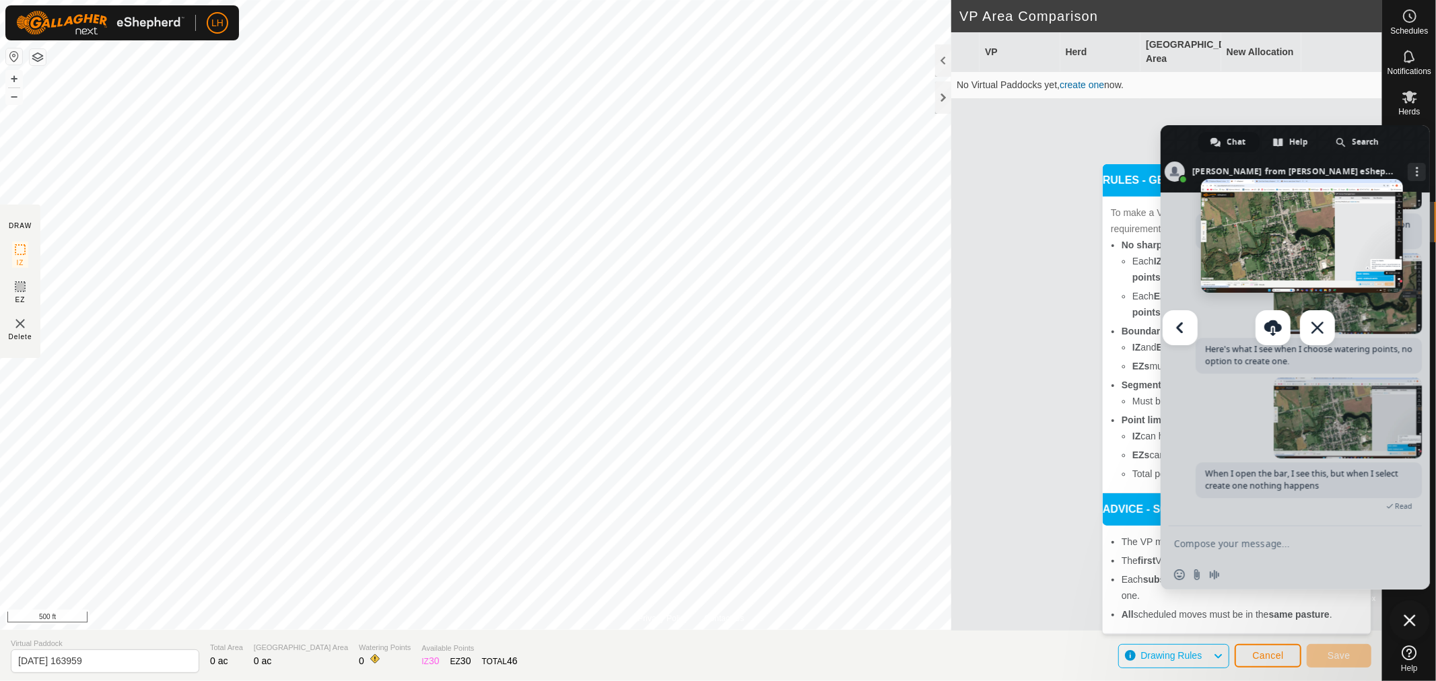
scroll to position [3646, 0]
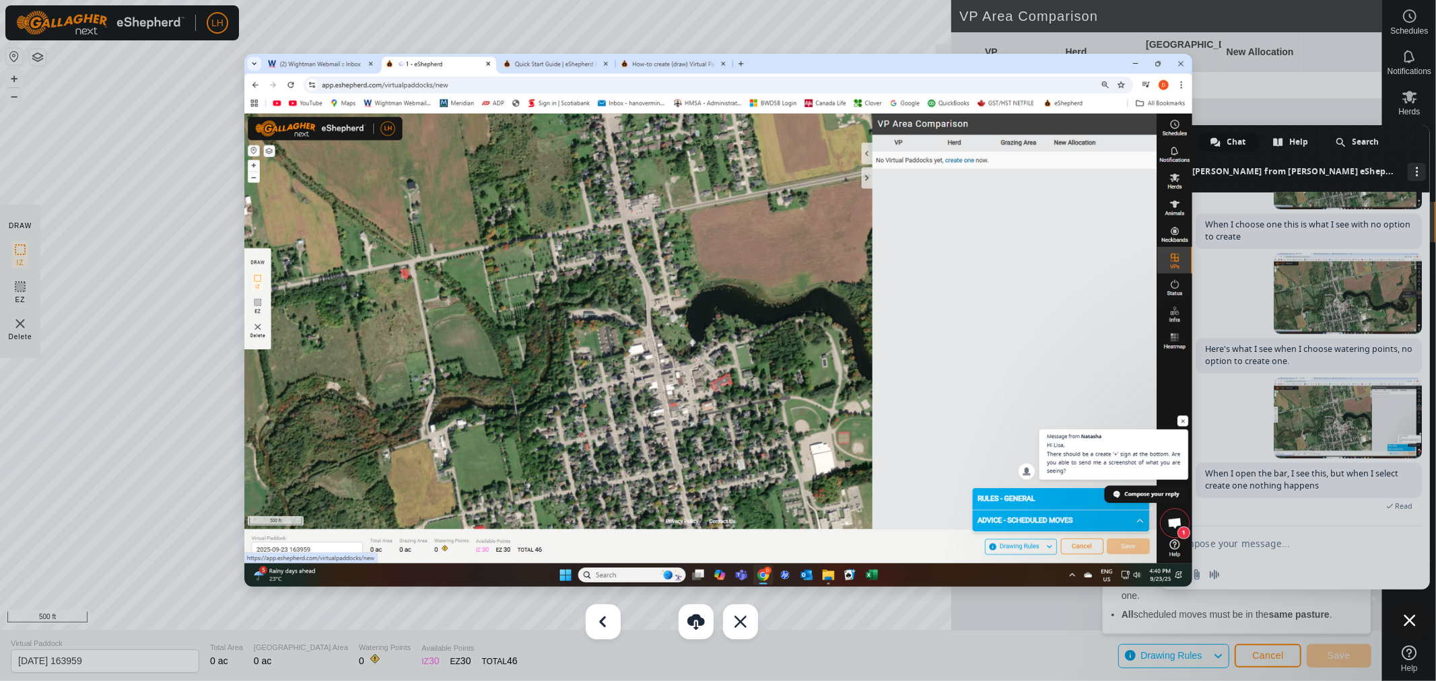
click at [1242, 541] on div at bounding box center [718, 340] width 1436 height 681
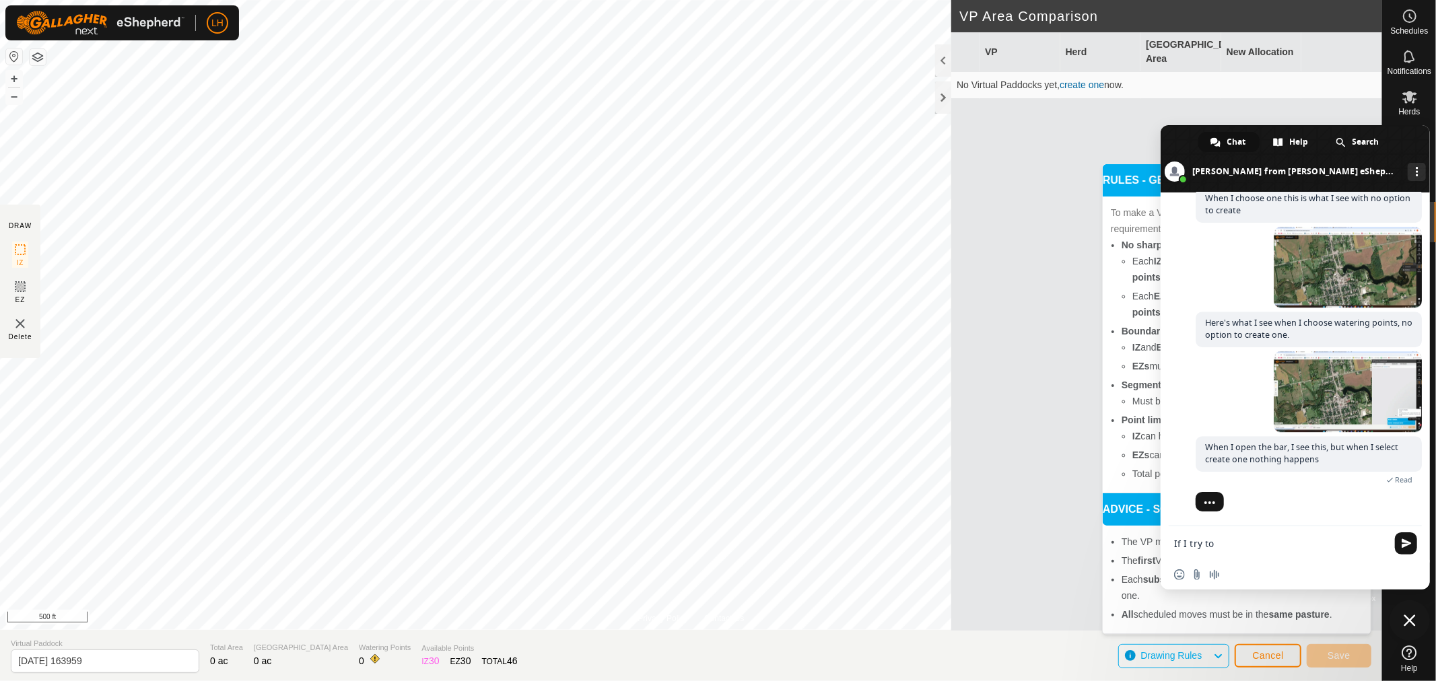
scroll to position [3498, 0]
click at [1069, 411] on div "VP Herd Grazing Area New Allocation No Virtual Paddocks yet, create one now." at bounding box center [1166, 331] width 431 height 599
click at [1229, 541] on textarea "If I try to" at bounding box center [1280, 544] width 213 height 12
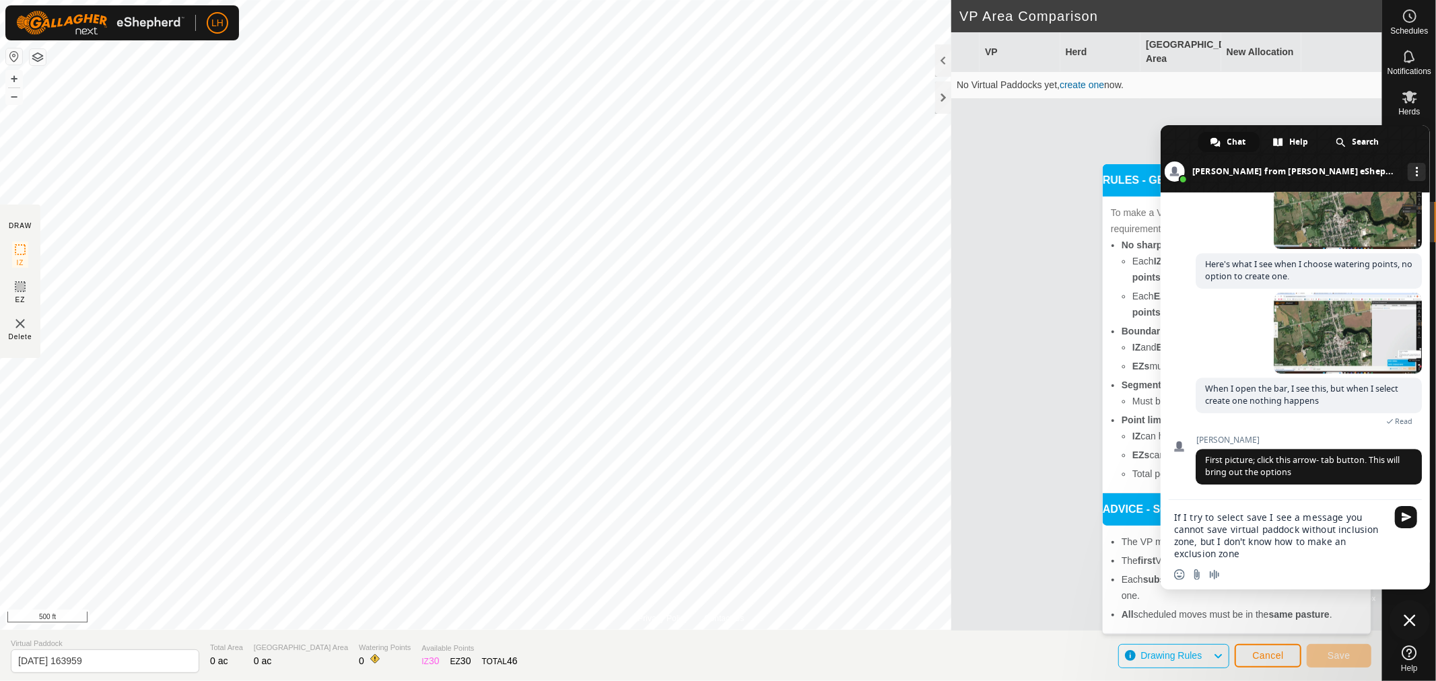
scroll to position [3552, 0]
type textarea "If I try to select save I see a message you cannot save virtual paddock without…"
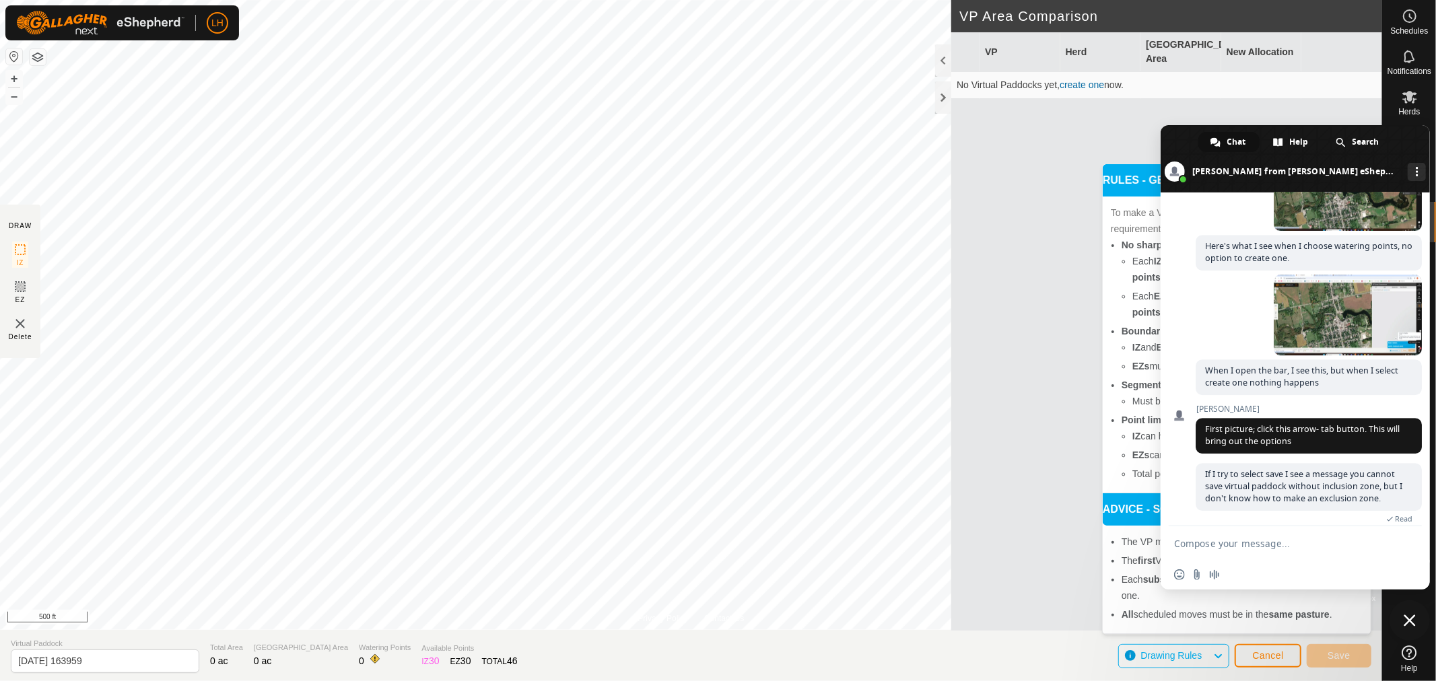
scroll to position [3390, 0]
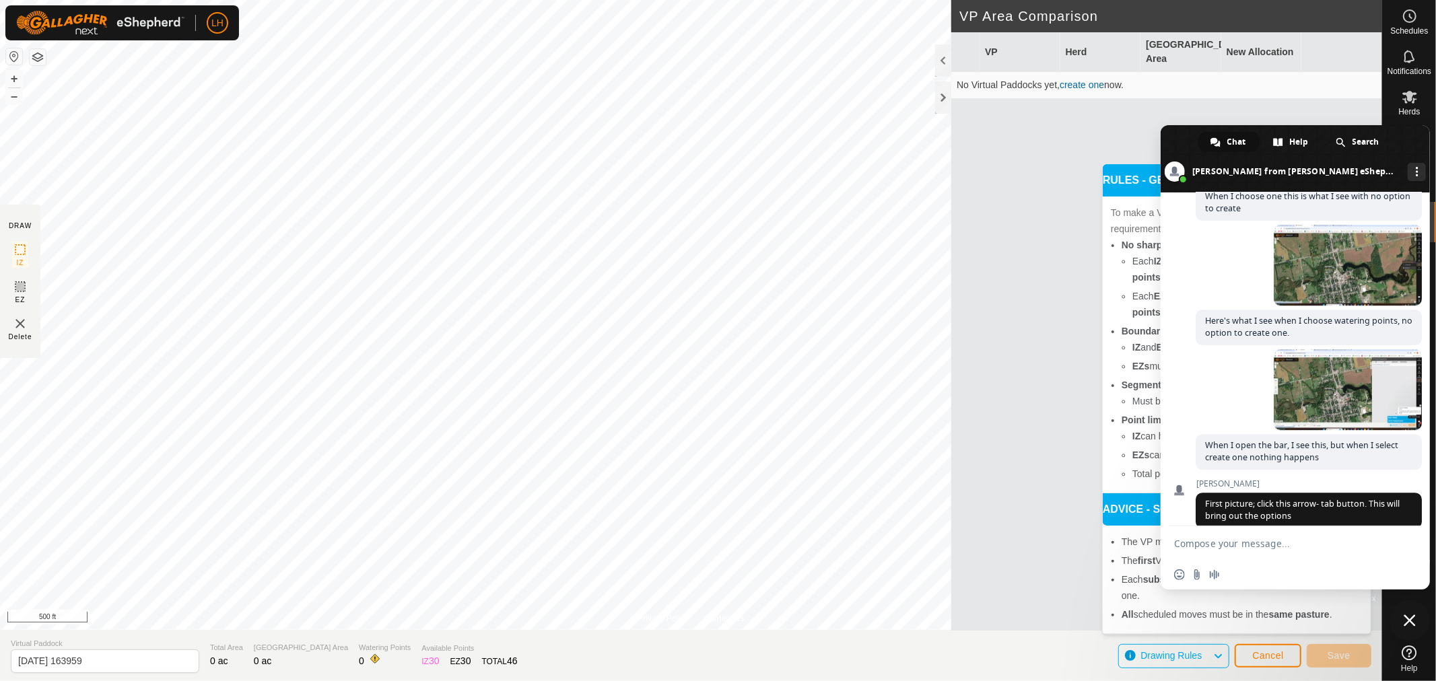
click at [1314, 96] on span at bounding box center [1348, 55] width 148 height 81
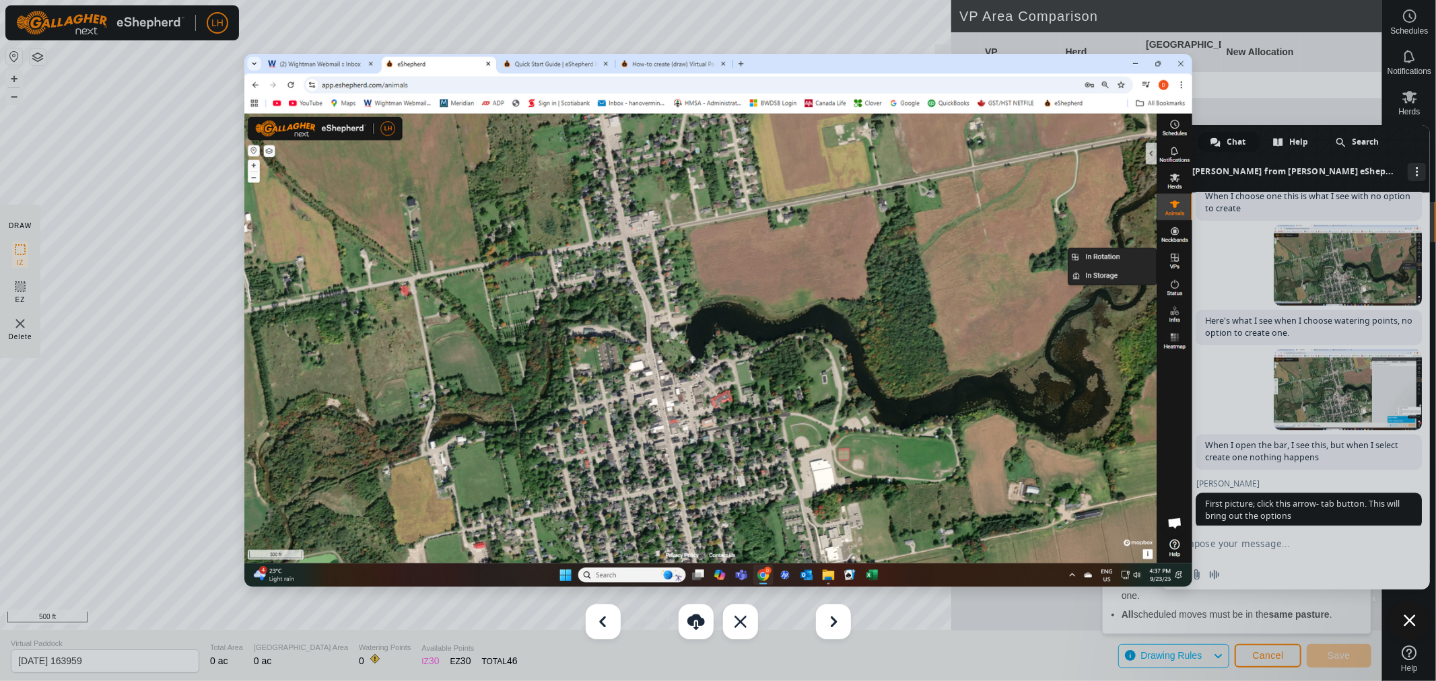
click at [1104, 257] on img at bounding box center [718, 320] width 948 height 533
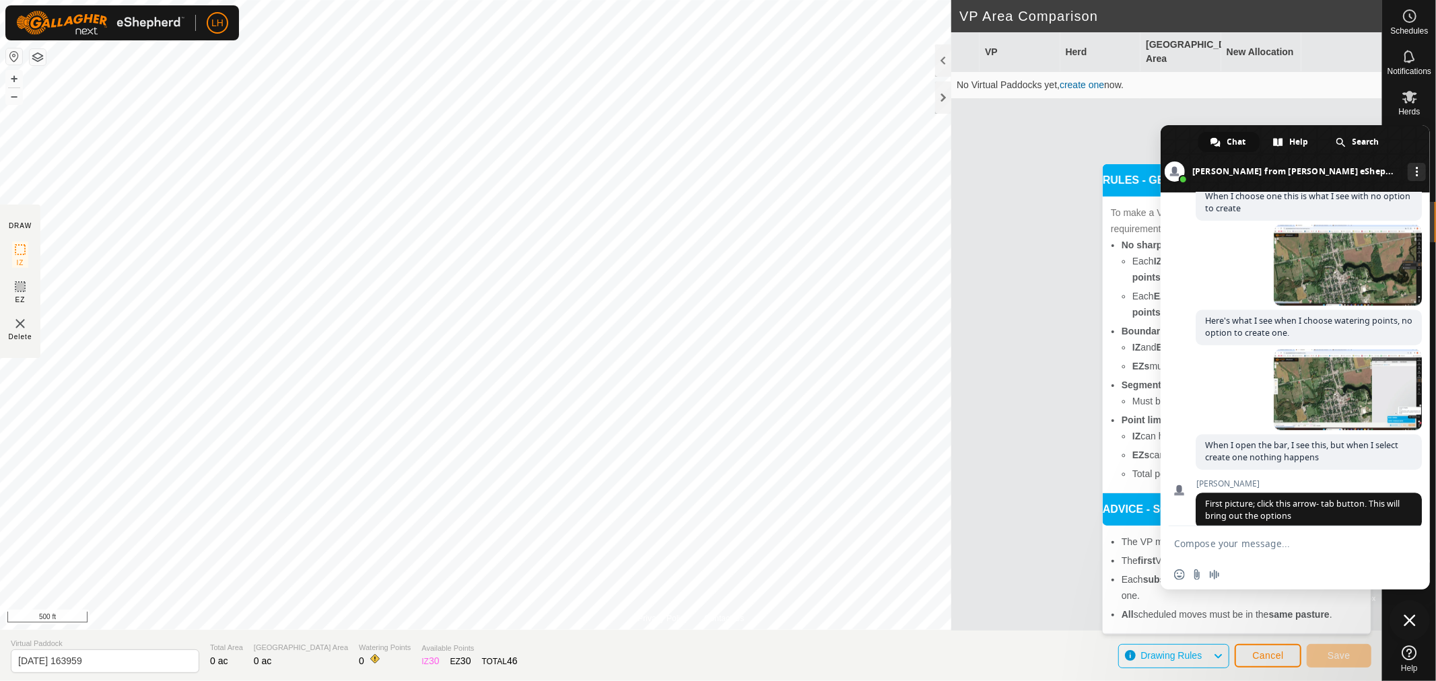
click at [1116, 190] on p-accordion-header "RULES - GENERAL" at bounding box center [1237, 180] width 268 height 32
click at [937, 101] on div at bounding box center [943, 97] width 16 height 32
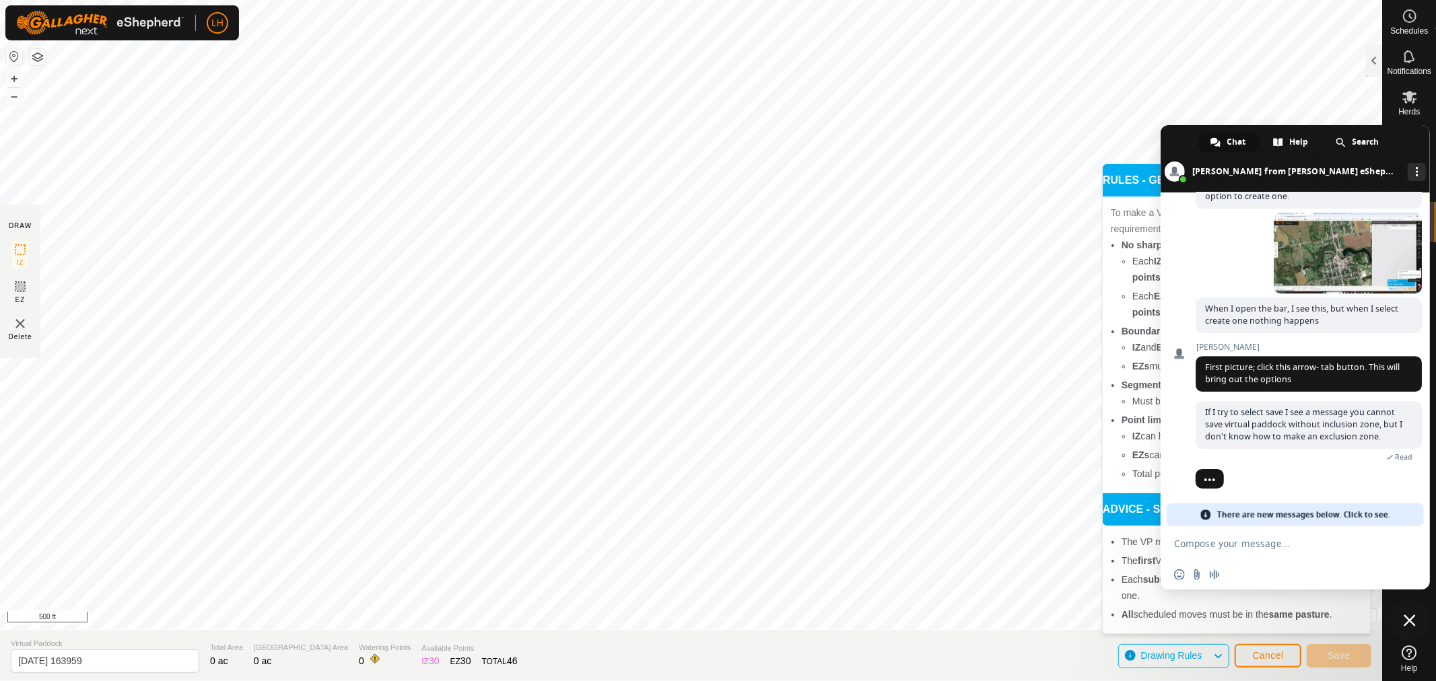
scroll to position [3814, 0]
click at [1342, 542] on textarea "Compose your message..." at bounding box center [1280, 544] width 213 height 12
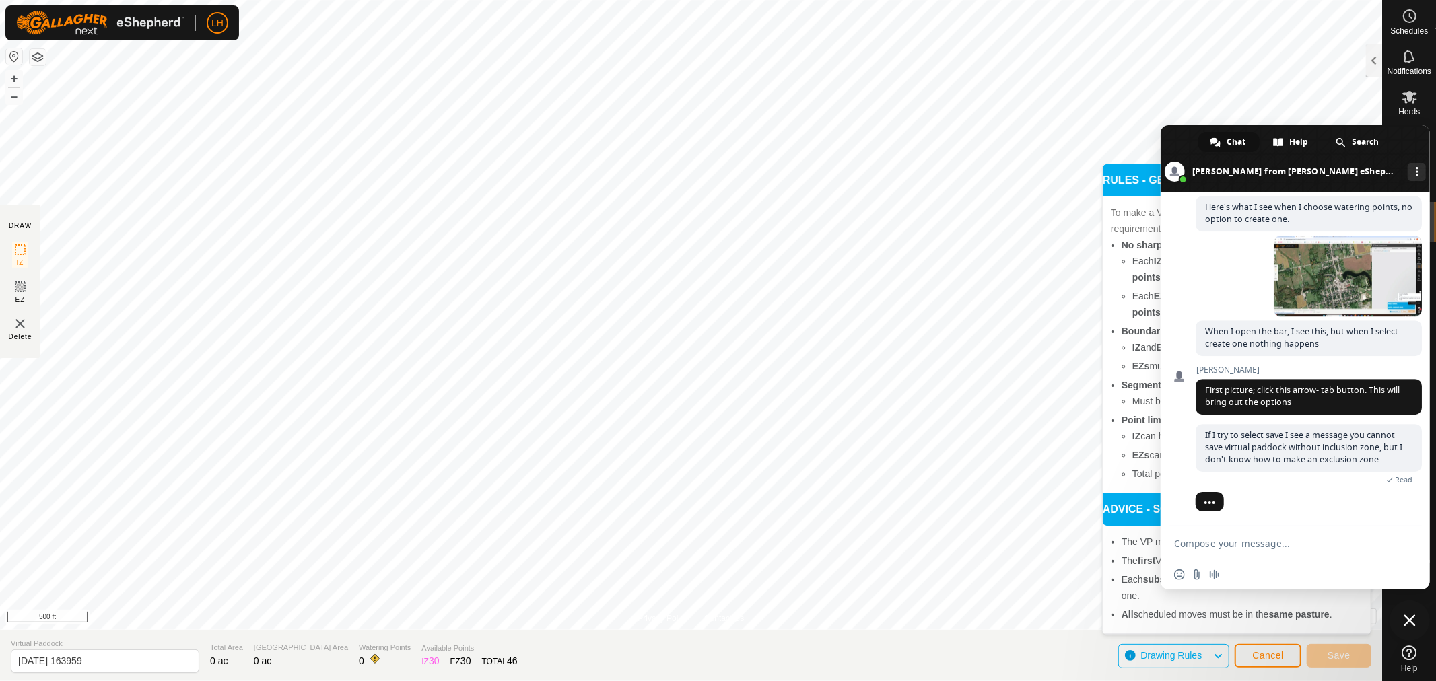
scroll to position [3792, 0]
click at [1407, 620] on span "Close chat" at bounding box center [1410, 621] width 12 height 12
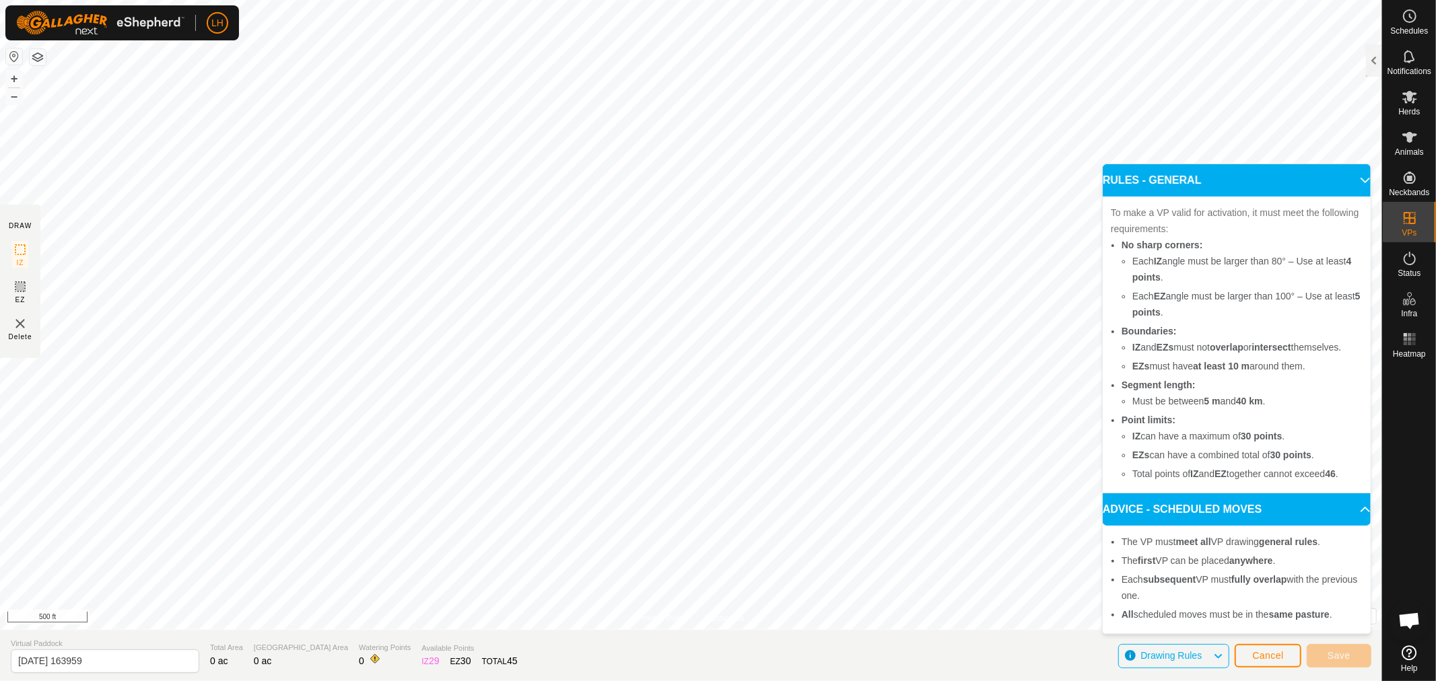
click at [1358, 179] on p-accordion-header "RULES - GENERAL" at bounding box center [1237, 180] width 268 height 32
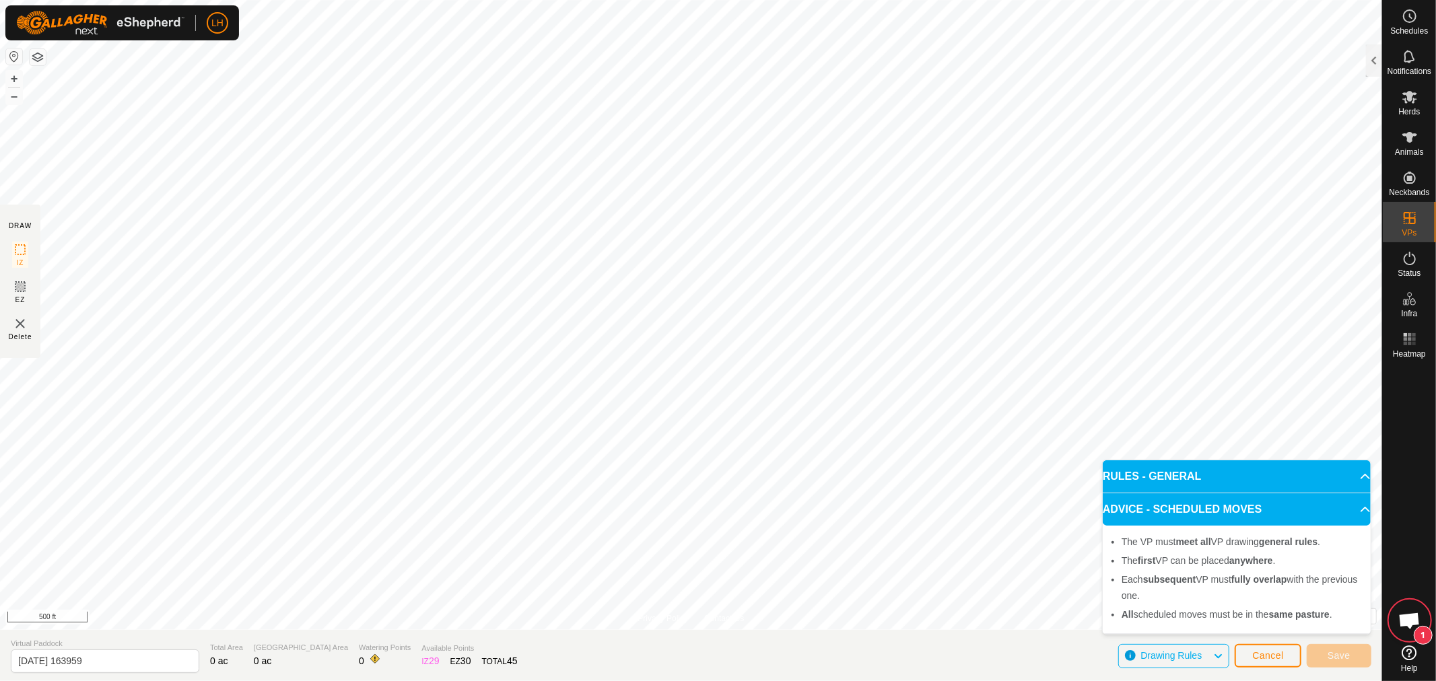
scroll to position [3812, 0]
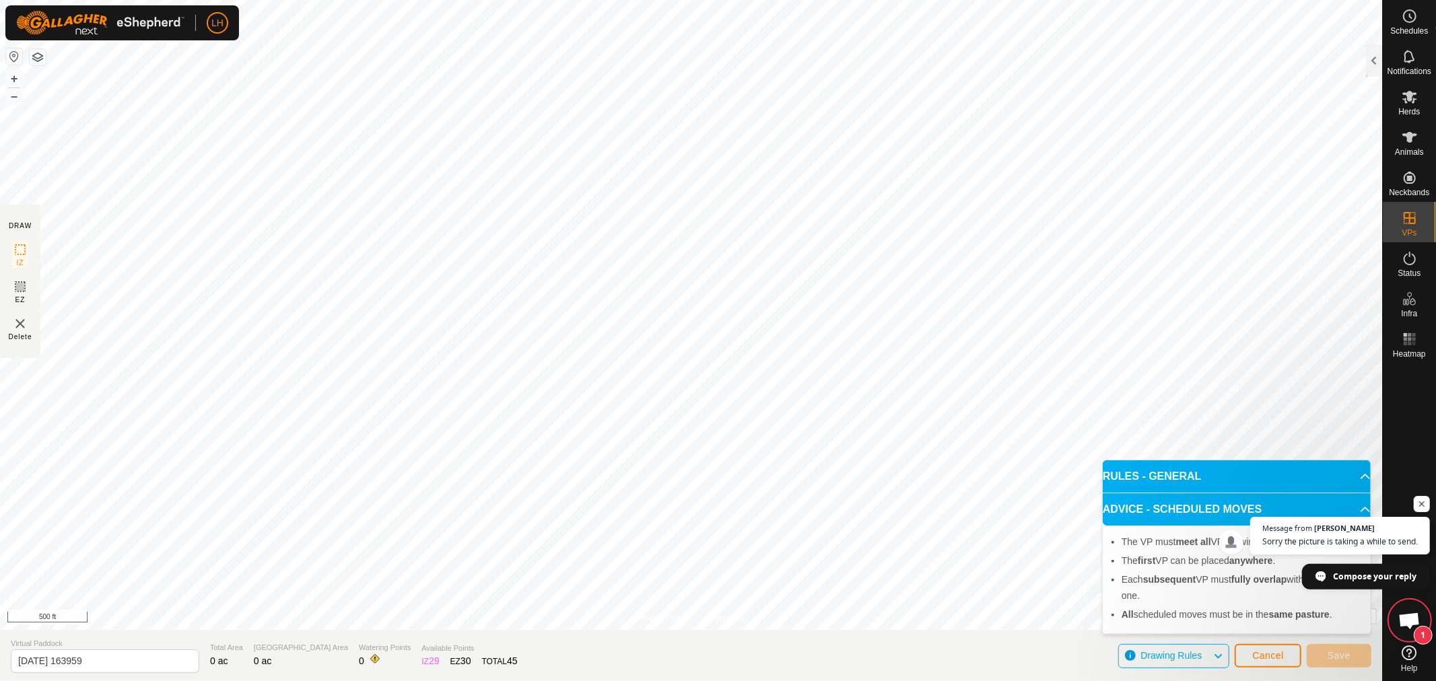
click at [1357, 509] on p-accordion-header "ADVICE - SCHEDULED MOVES" at bounding box center [1237, 510] width 268 height 32
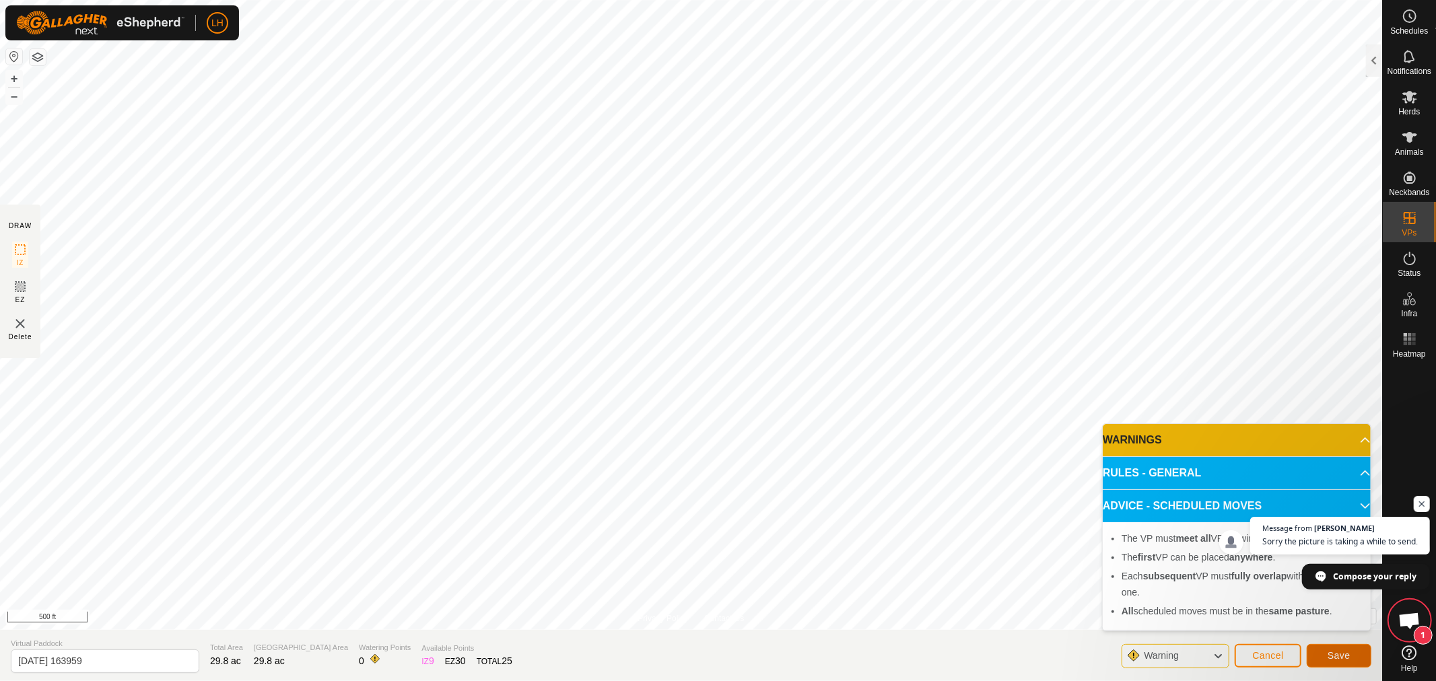
click at [1332, 654] on span "Save" at bounding box center [1339, 655] width 23 height 11
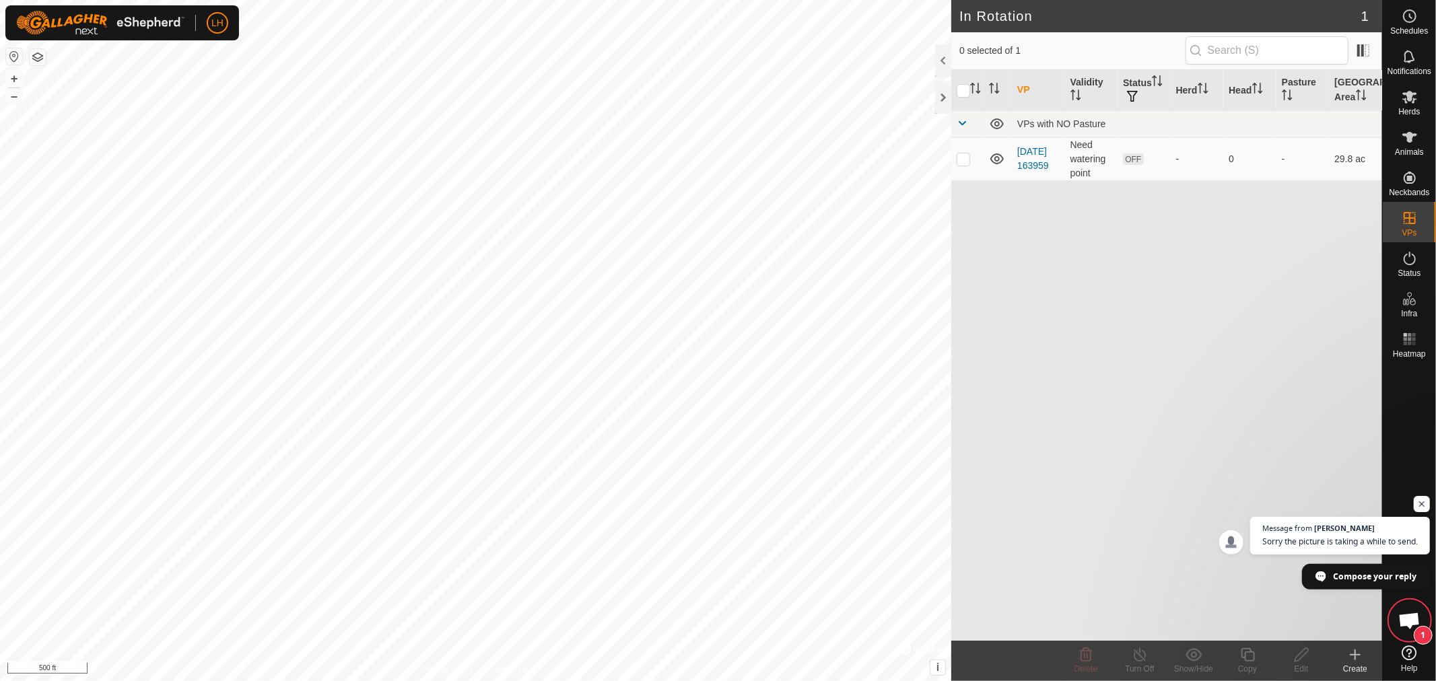
click at [1414, 620] on span "Open chat" at bounding box center [1410, 622] width 22 height 19
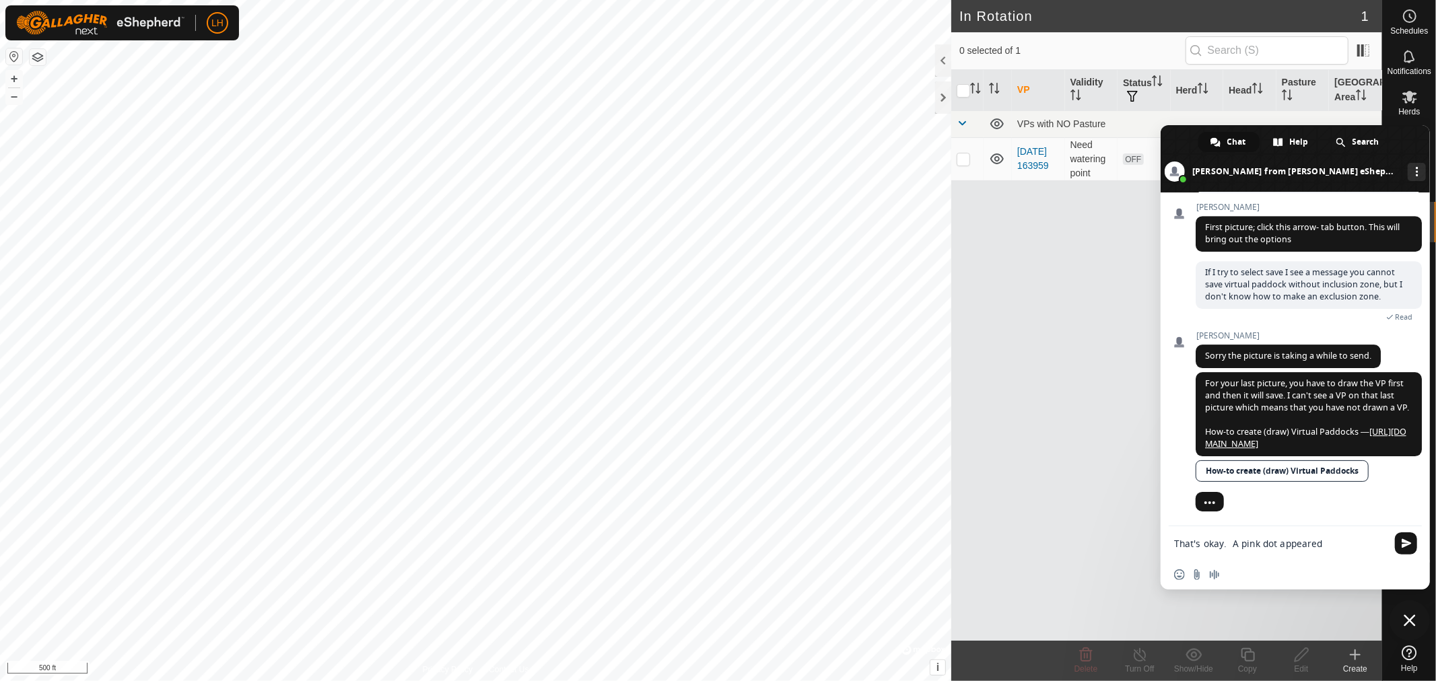
scroll to position [3823, 0]
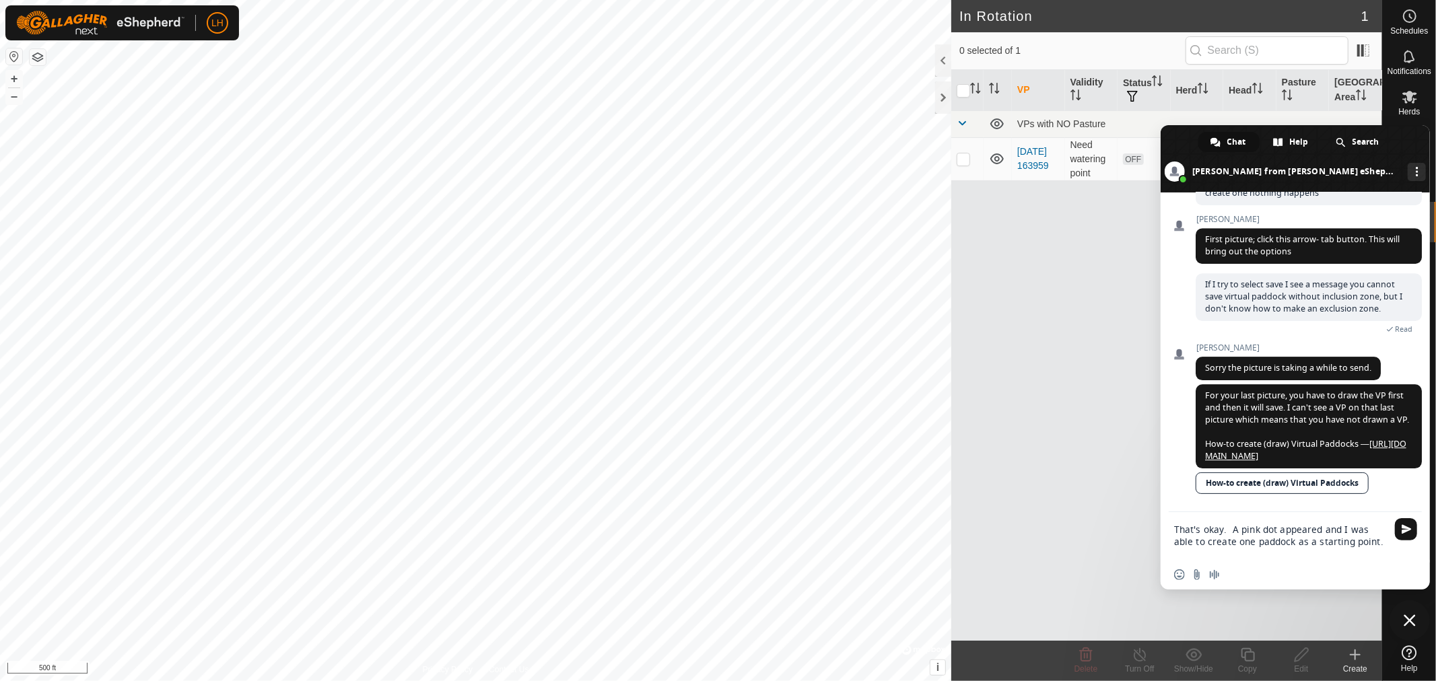
type textarea "That's okay. A pink dot appeared and I was able to create one paddock as a star…"
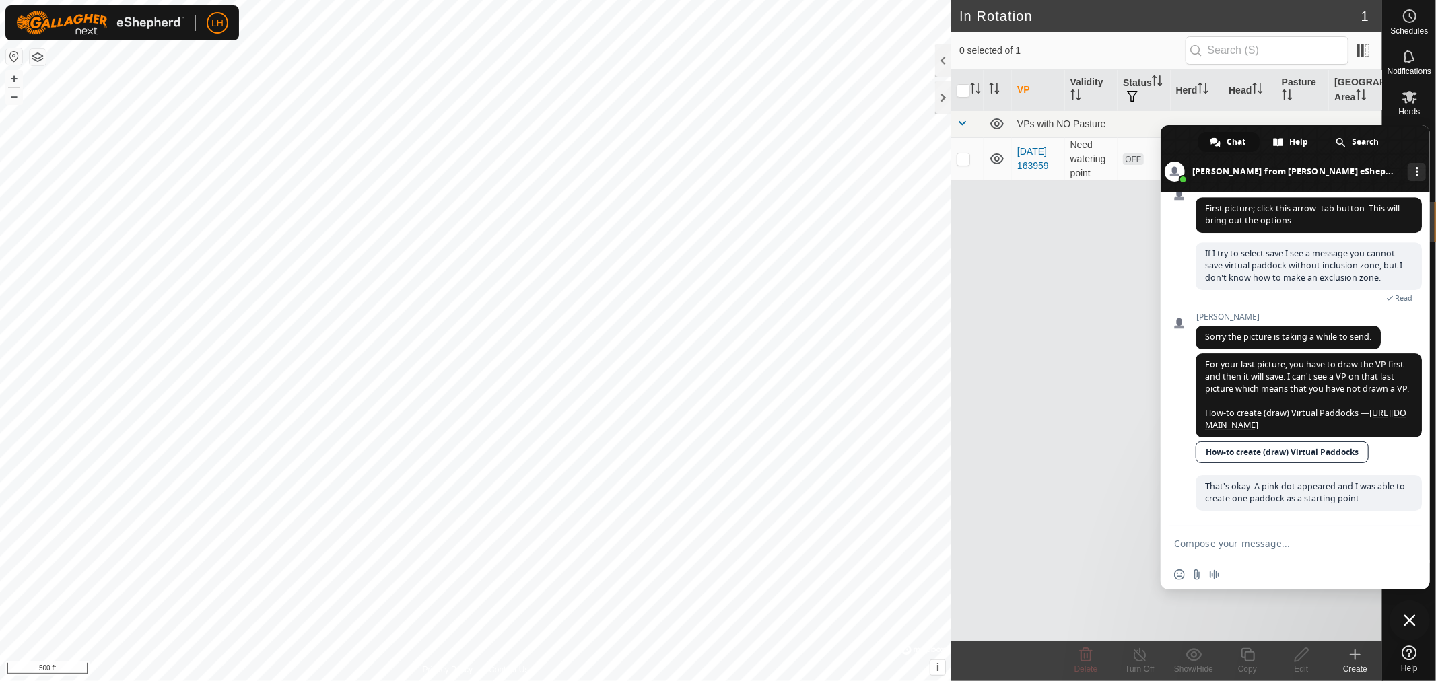
scroll to position [3819, 0]
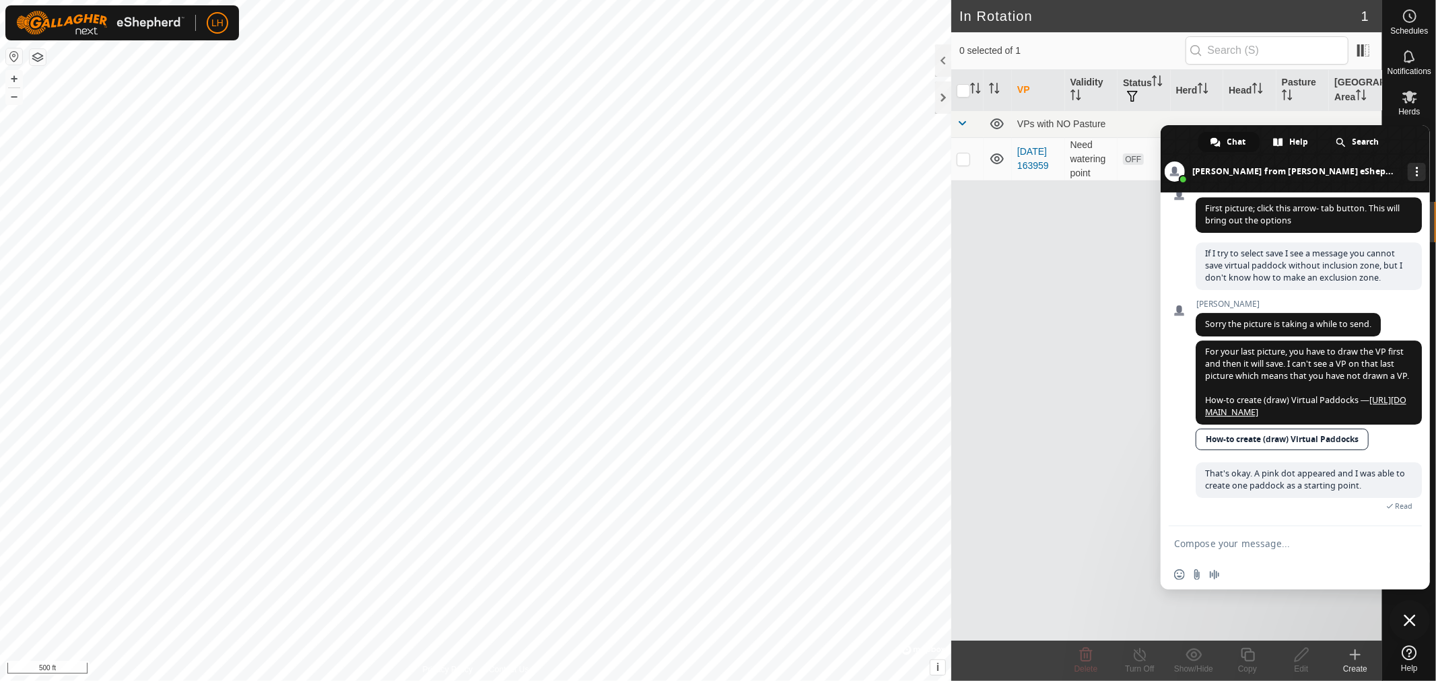
click at [1061, 286] on div "VP Validity Status Herd Head Pasture Grazing Area VPs with NO Pasture 2025-09-2…" at bounding box center [1166, 355] width 431 height 571
click at [1409, 617] on span "Close chat" at bounding box center [1410, 621] width 12 height 12
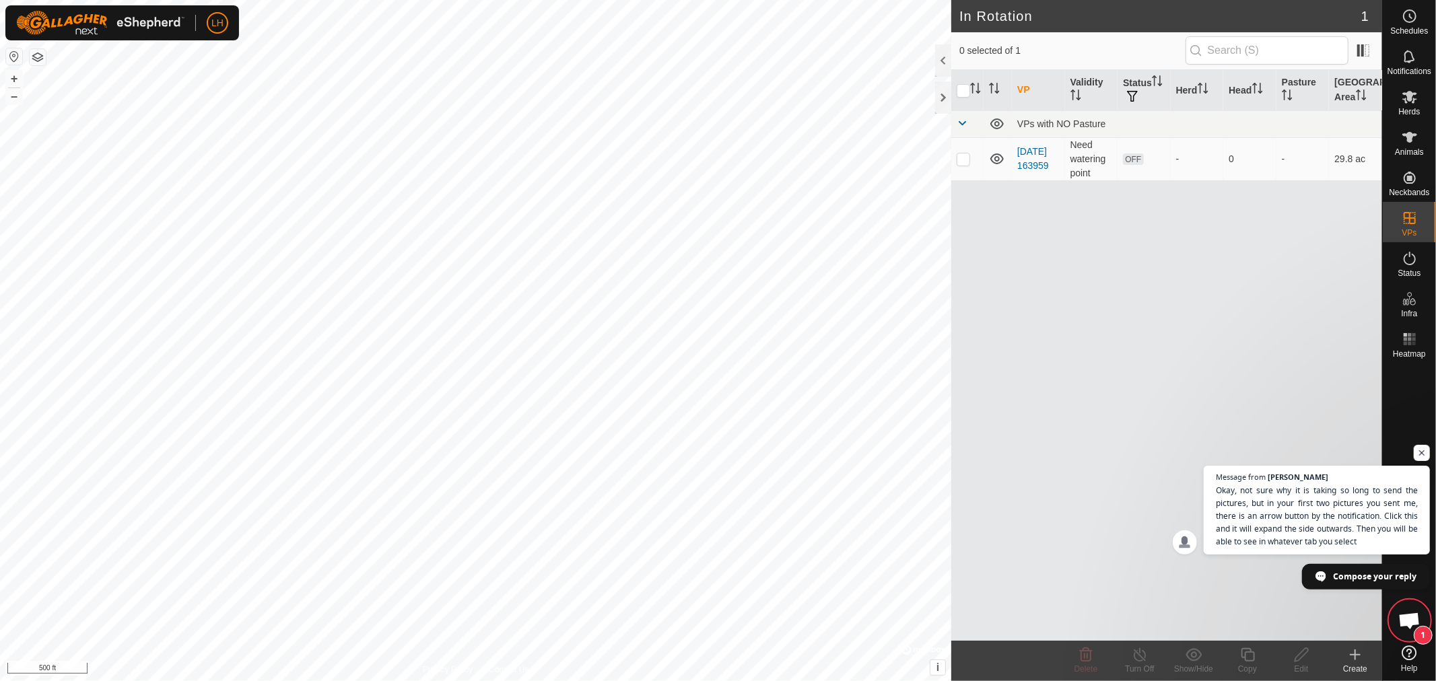
scroll to position [4117, 0]
click at [1407, 614] on span "Open chat" at bounding box center [1410, 622] width 22 height 19
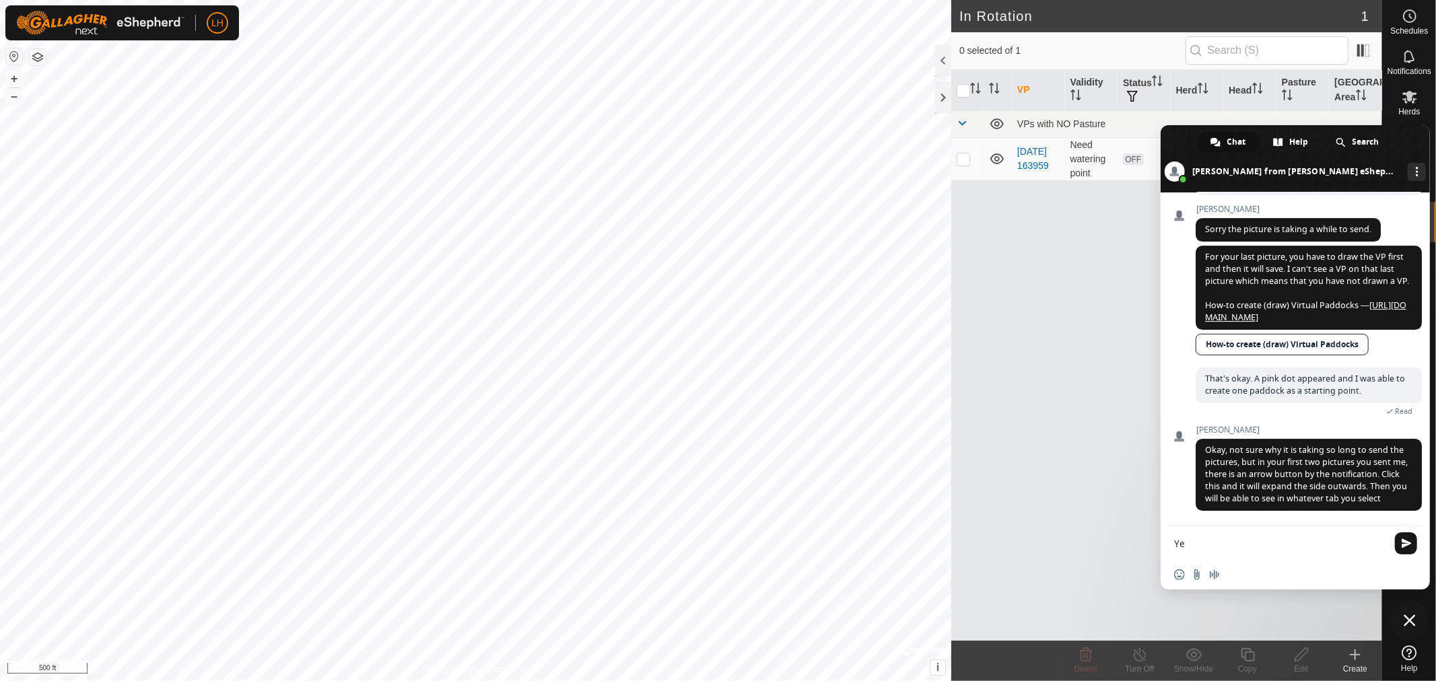
type textarea "Y"
click at [1412, 622] on span "Close chat" at bounding box center [1410, 621] width 12 height 12
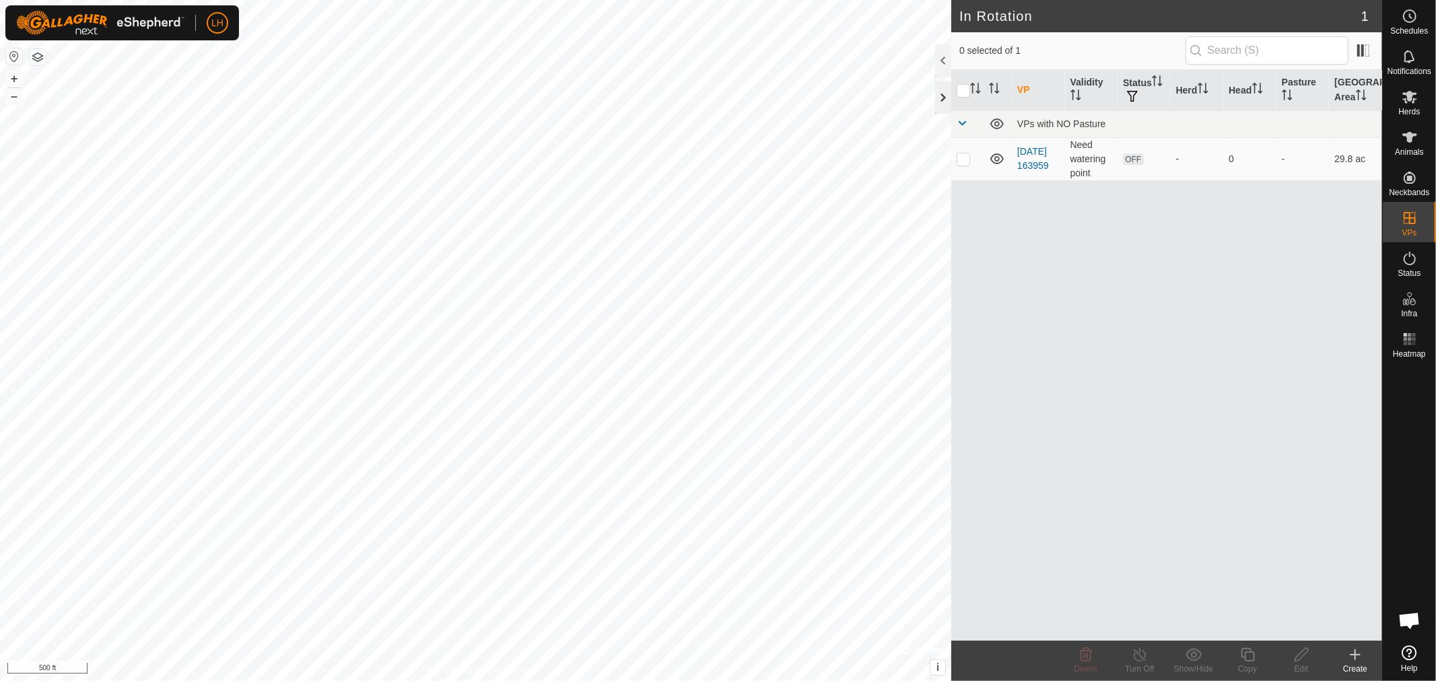
click at [938, 97] on div at bounding box center [943, 97] width 16 height 32
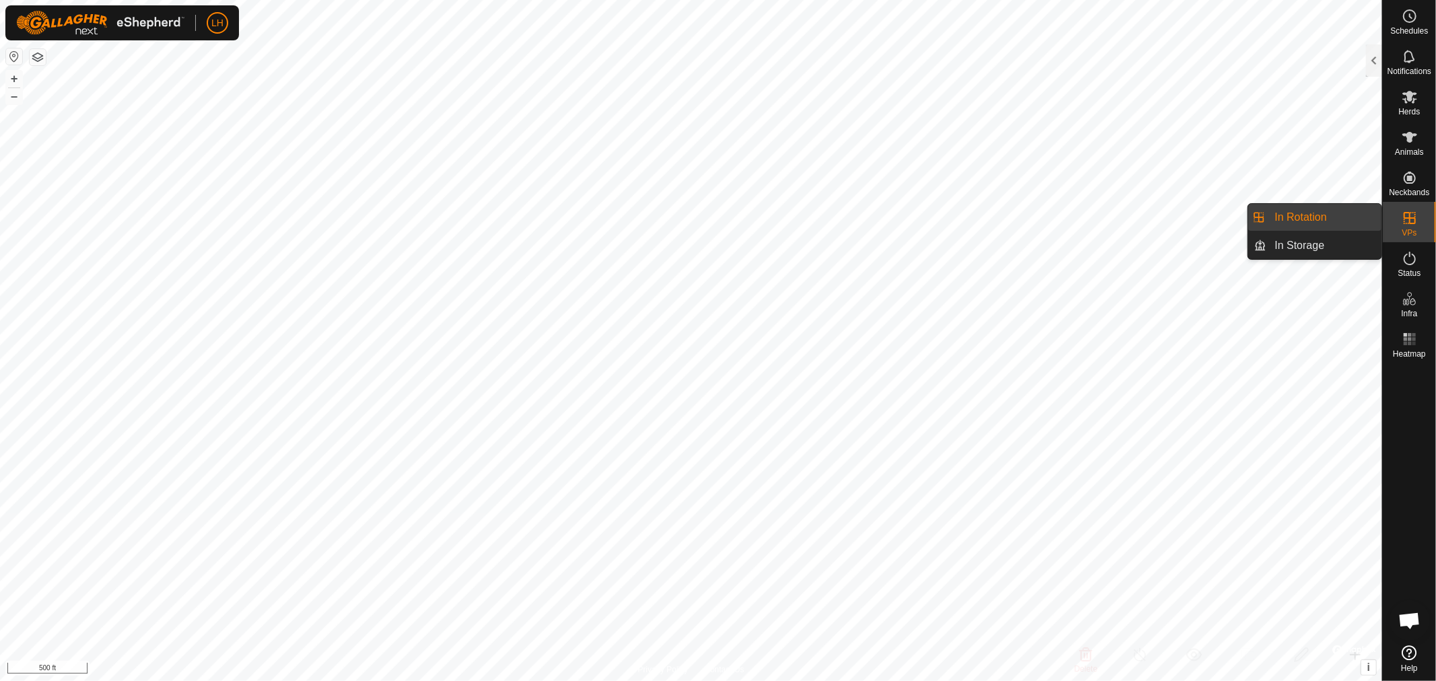
click at [1405, 226] on icon at bounding box center [1410, 218] width 16 height 16
click at [1305, 214] on link "In Rotation" at bounding box center [1324, 217] width 115 height 27
click at [1257, 218] on li "In Rotation" at bounding box center [1314, 217] width 133 height 27
click at [1405, 219] on icon at bounding box center [1410, 218] width 12 height 12
click at [1374, 64] on div at bounding box center [1374, 60] width 16 height 32
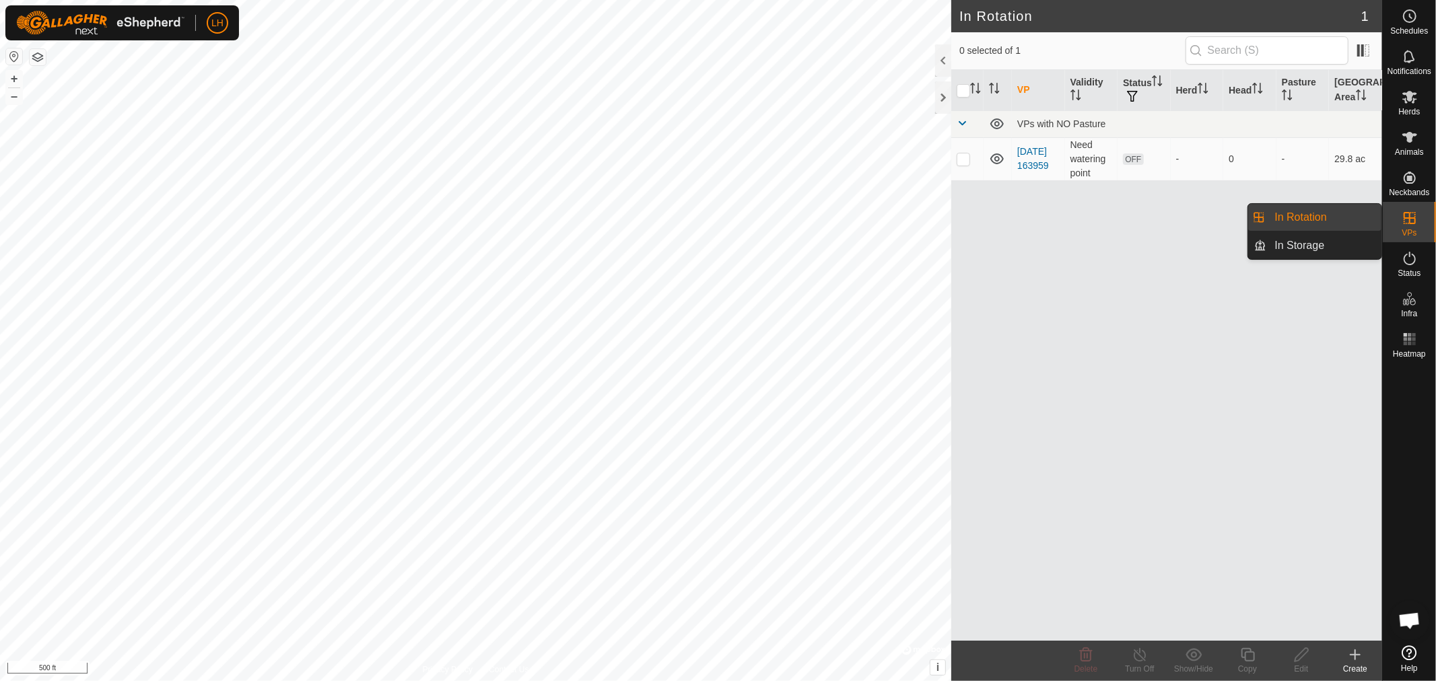
click at [1297, 217] on link "In Rotation" at bounding box center [1324, 217] width 115 height 27
click at [1356, 655] on icon at bounding box center [1355, 655] width 16 height 16
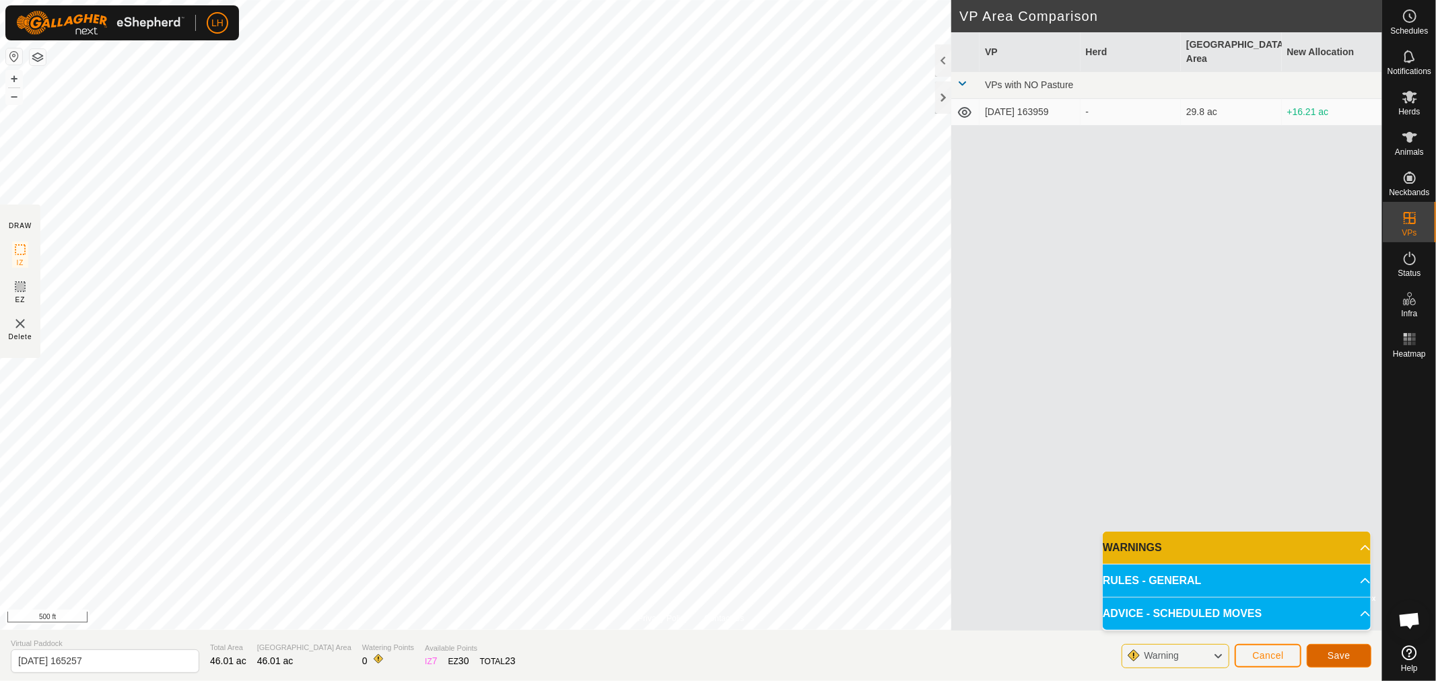
click at [1335, 654] on span "Save" at bounding box center [1339, 655] width 23 height 11
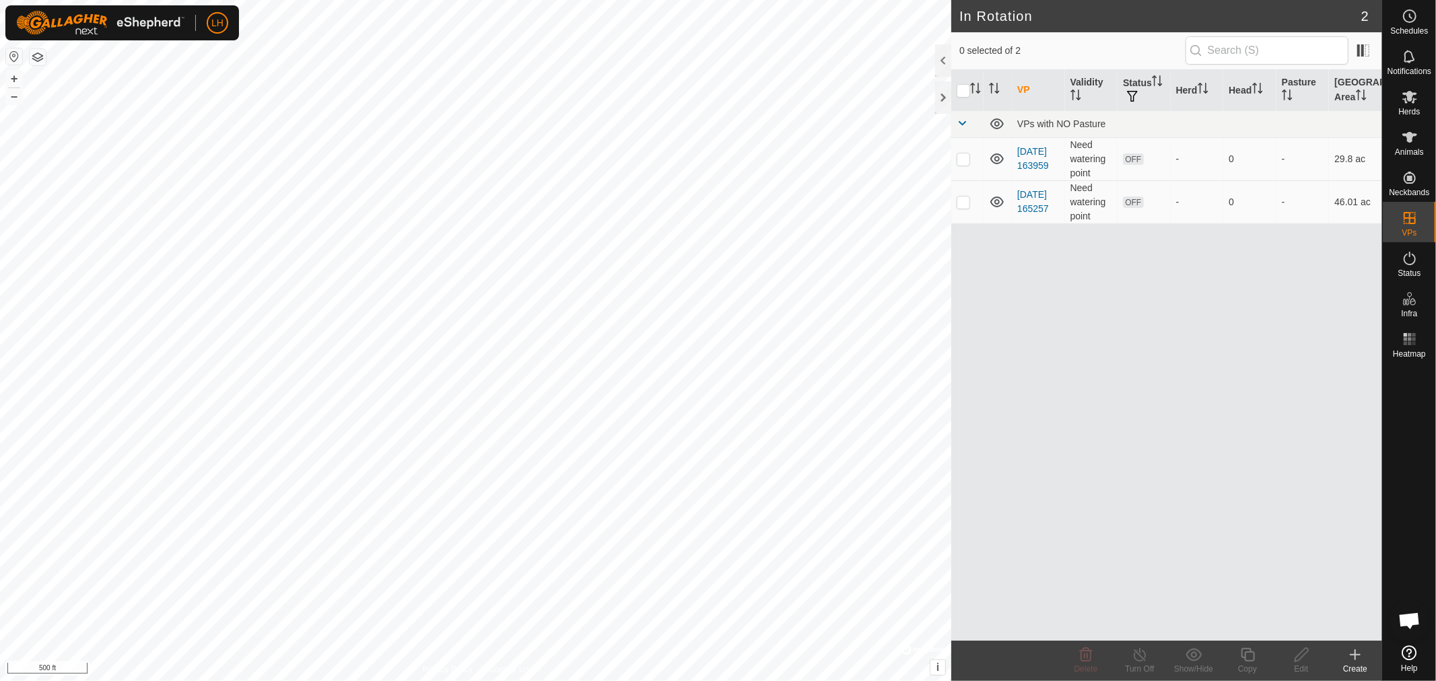
click at [1409, 620] on span "Open chat" at bounding box center [1410, 622] width 22 height 19
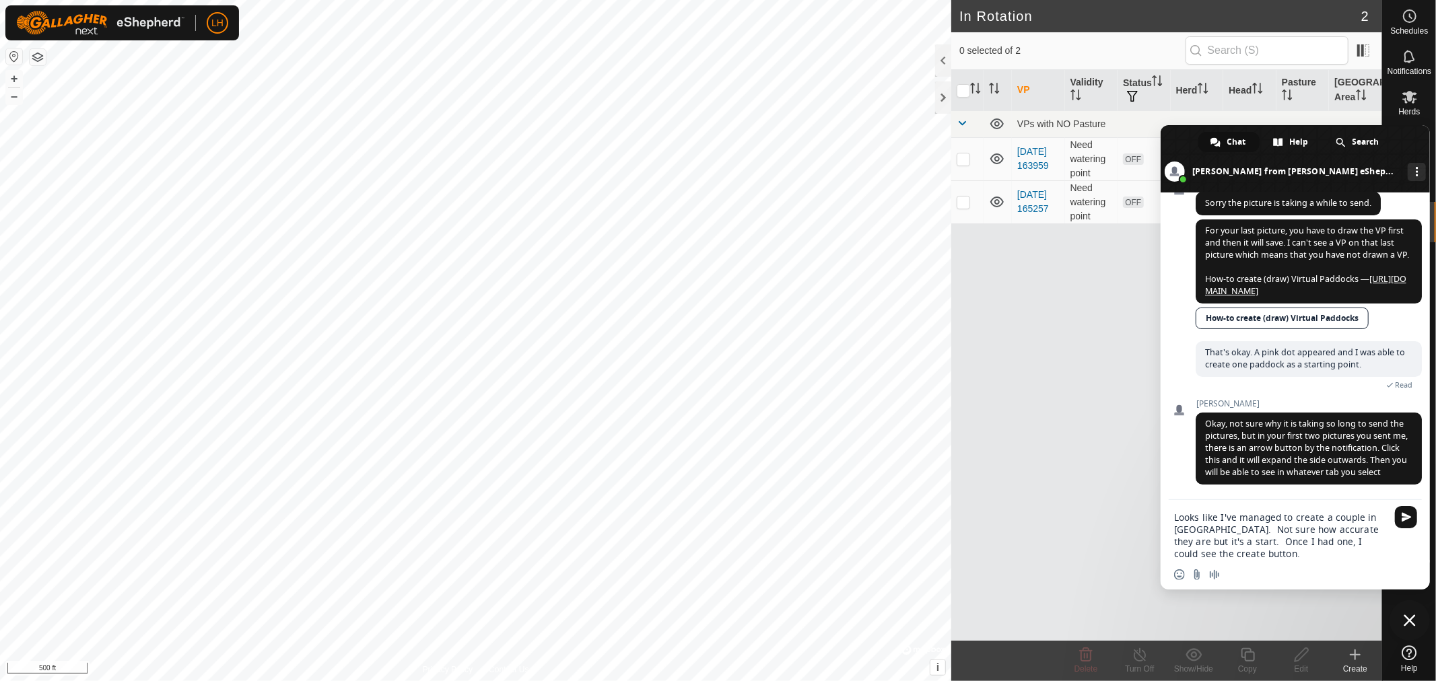
type textarea "Looks like I've managed to create a couple in Chesley. Not sure how accurate th…"
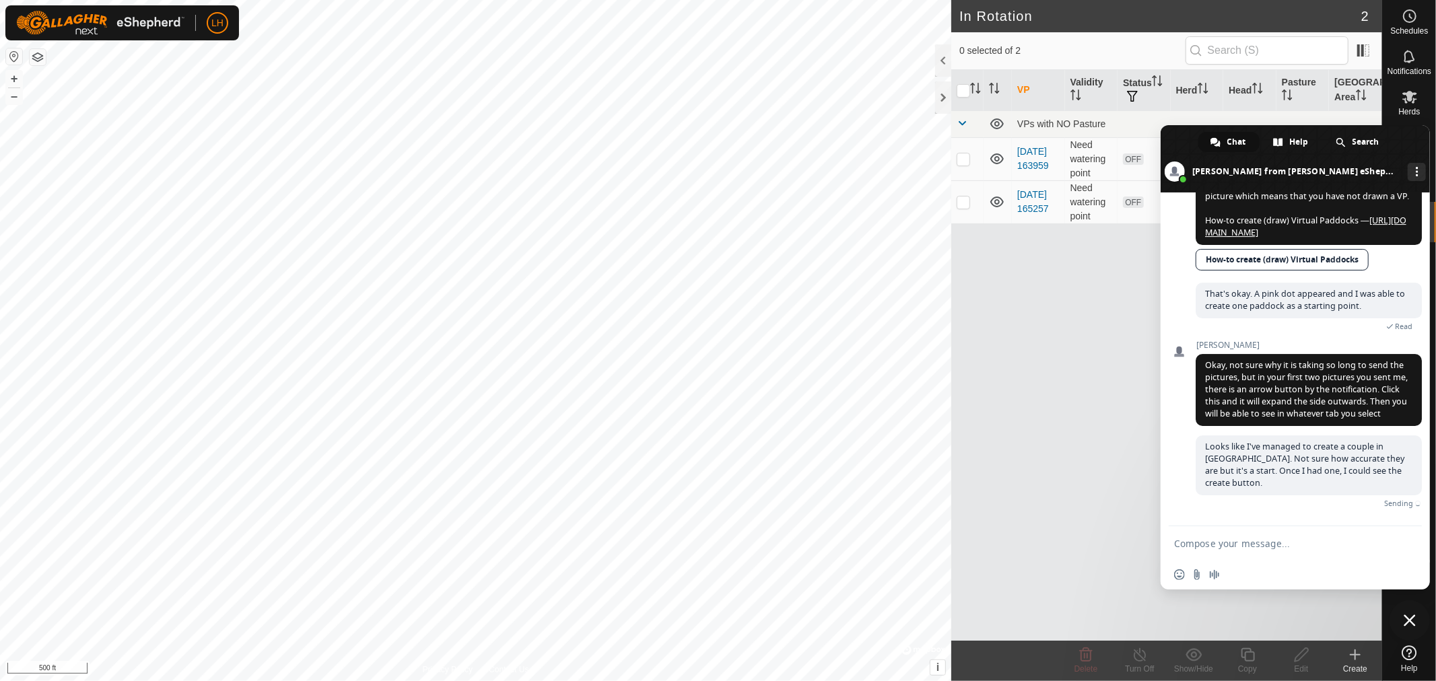
scroll to position [4190, 0]
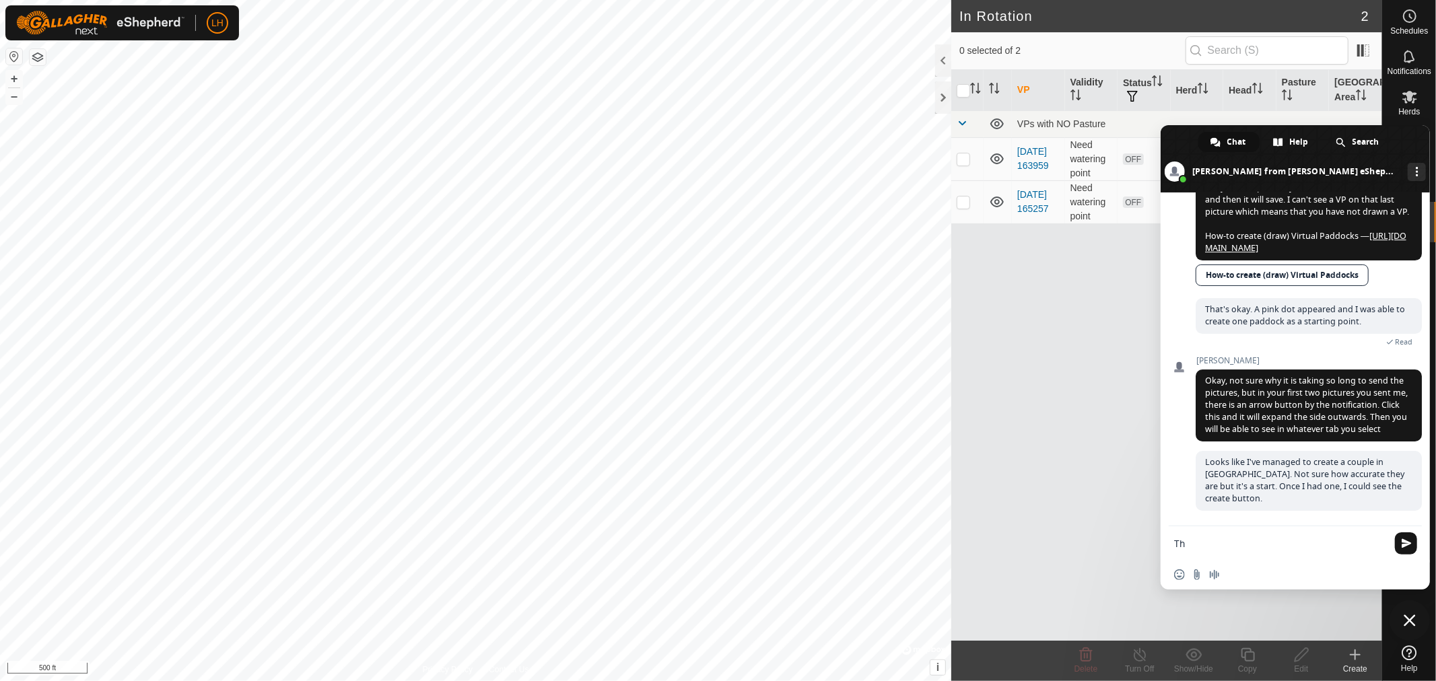
type textarea "T"
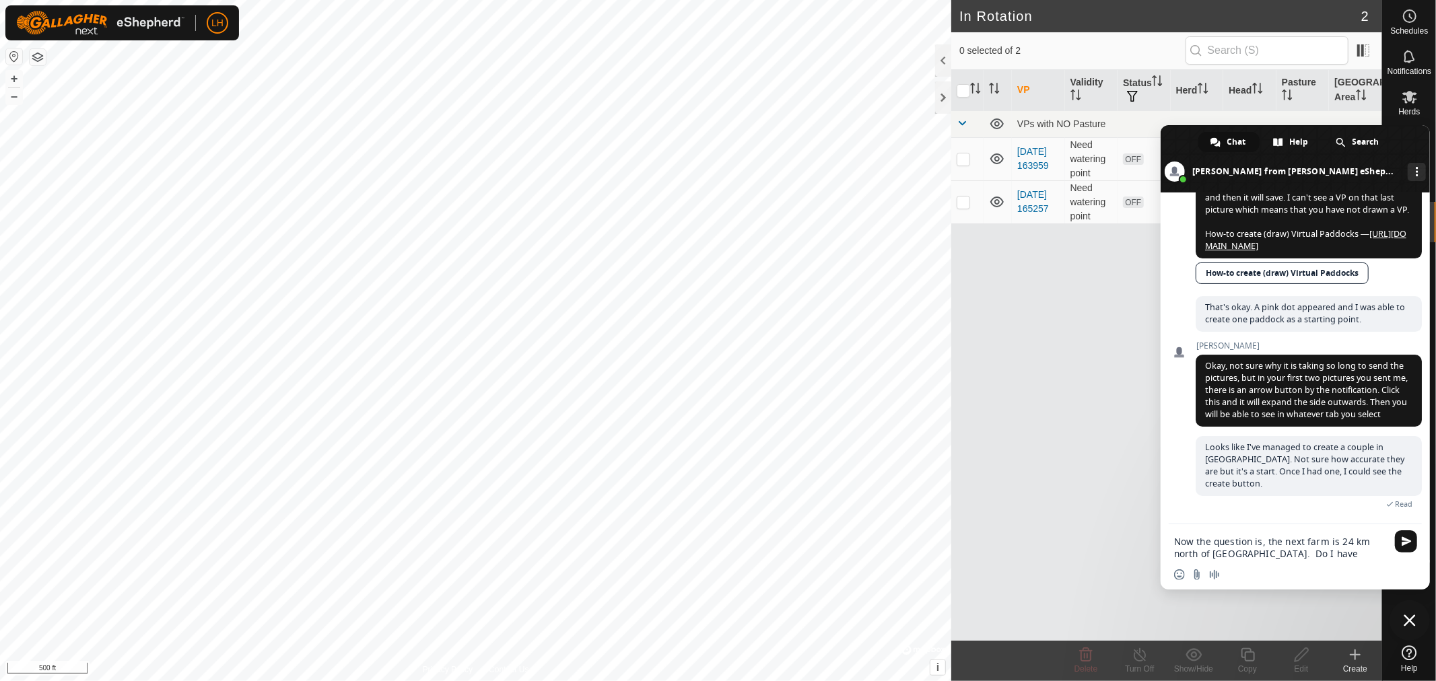
scroll to position [4216, 0]
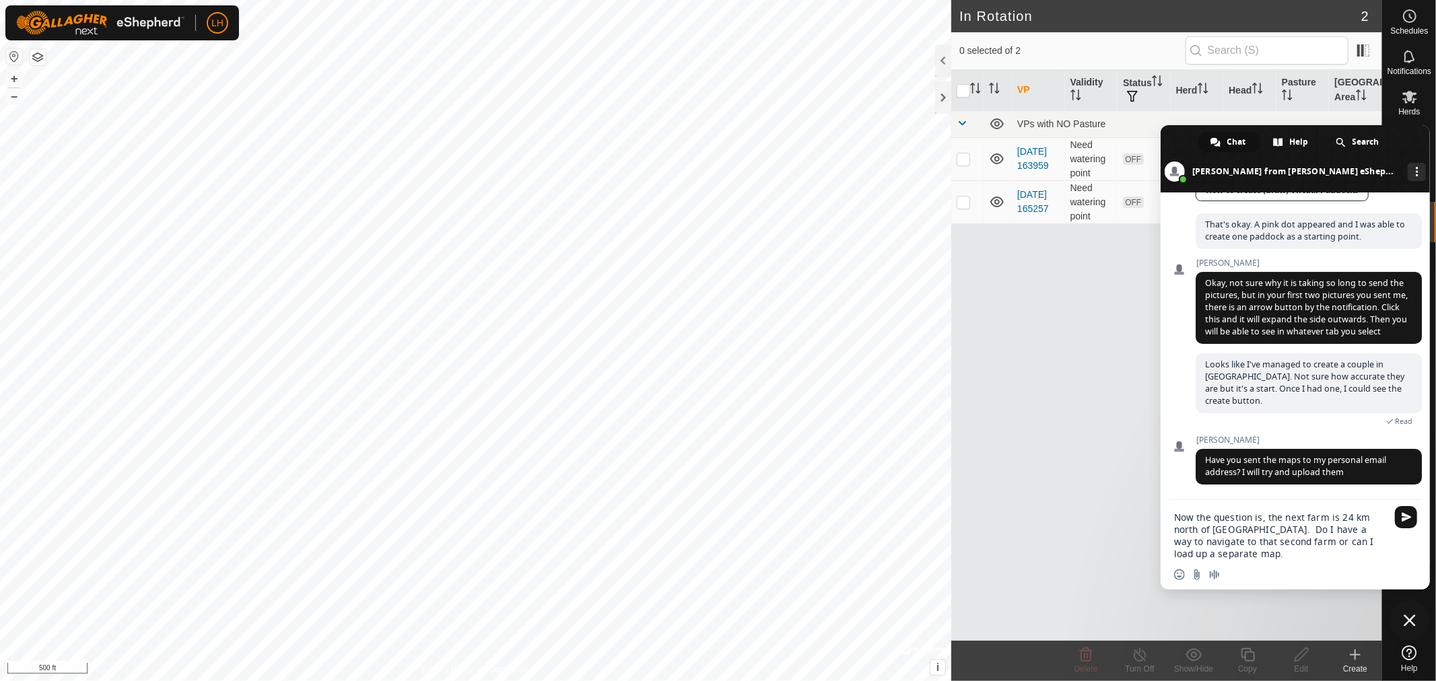
type textarea "Now the question is, the next farm is 24 km north of Chesley. Do I have a way t…"
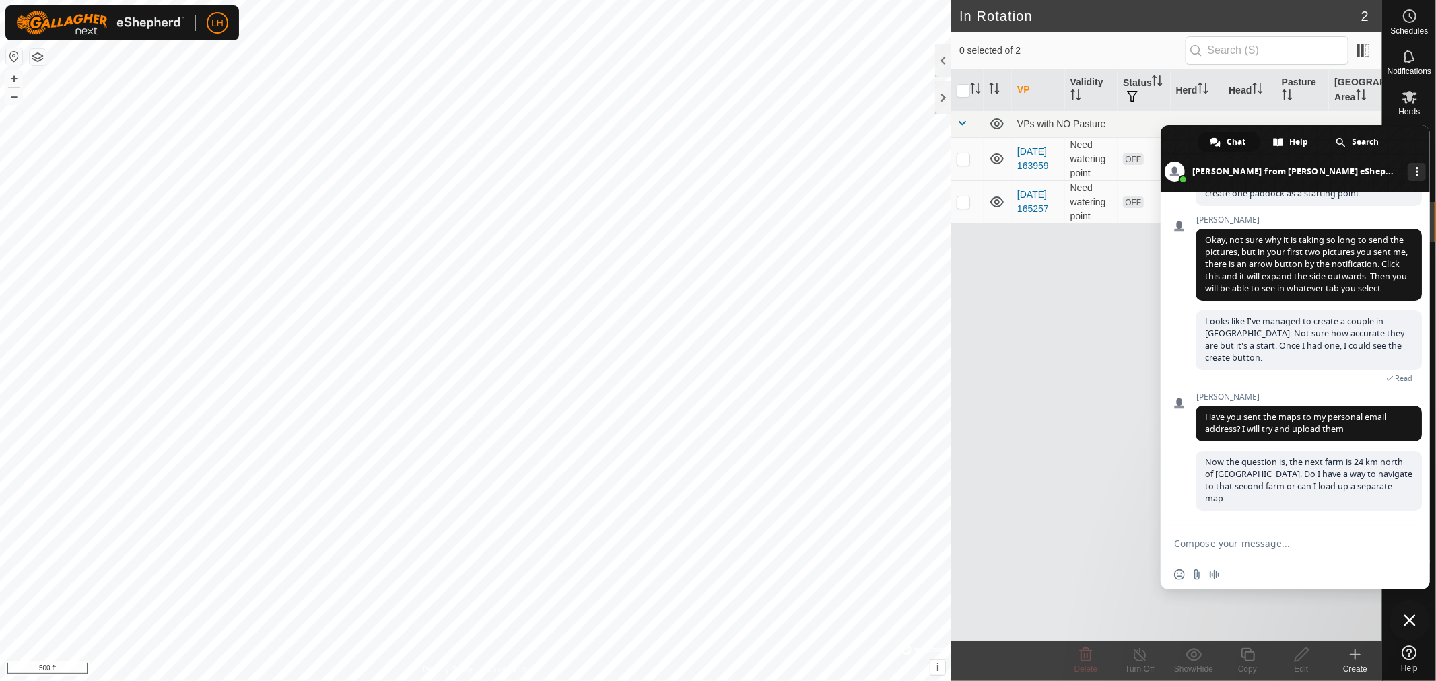
scroll to position [4321, 0]
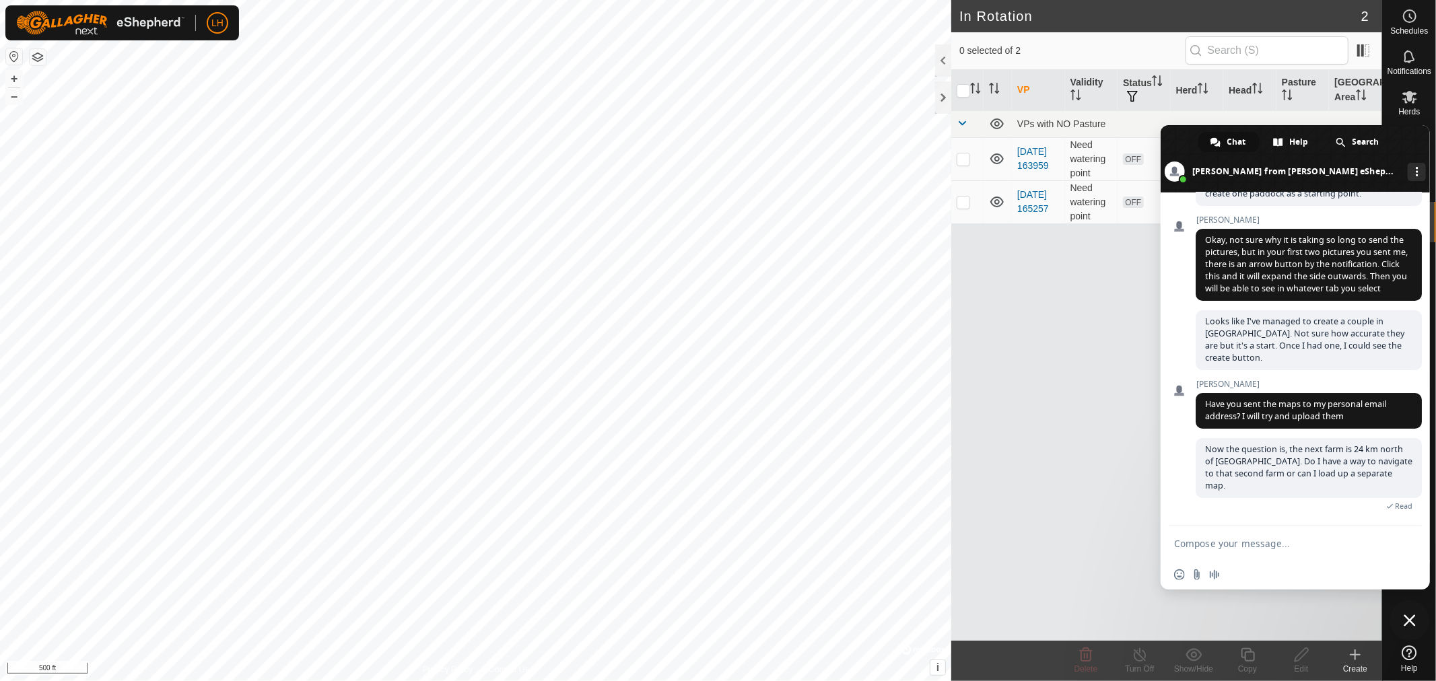
click at [1249, 547] on textarea "Compose your message..." at bounding box center [1280, 544] width 213 height 12
type textarea "I'm on dinner duty now."
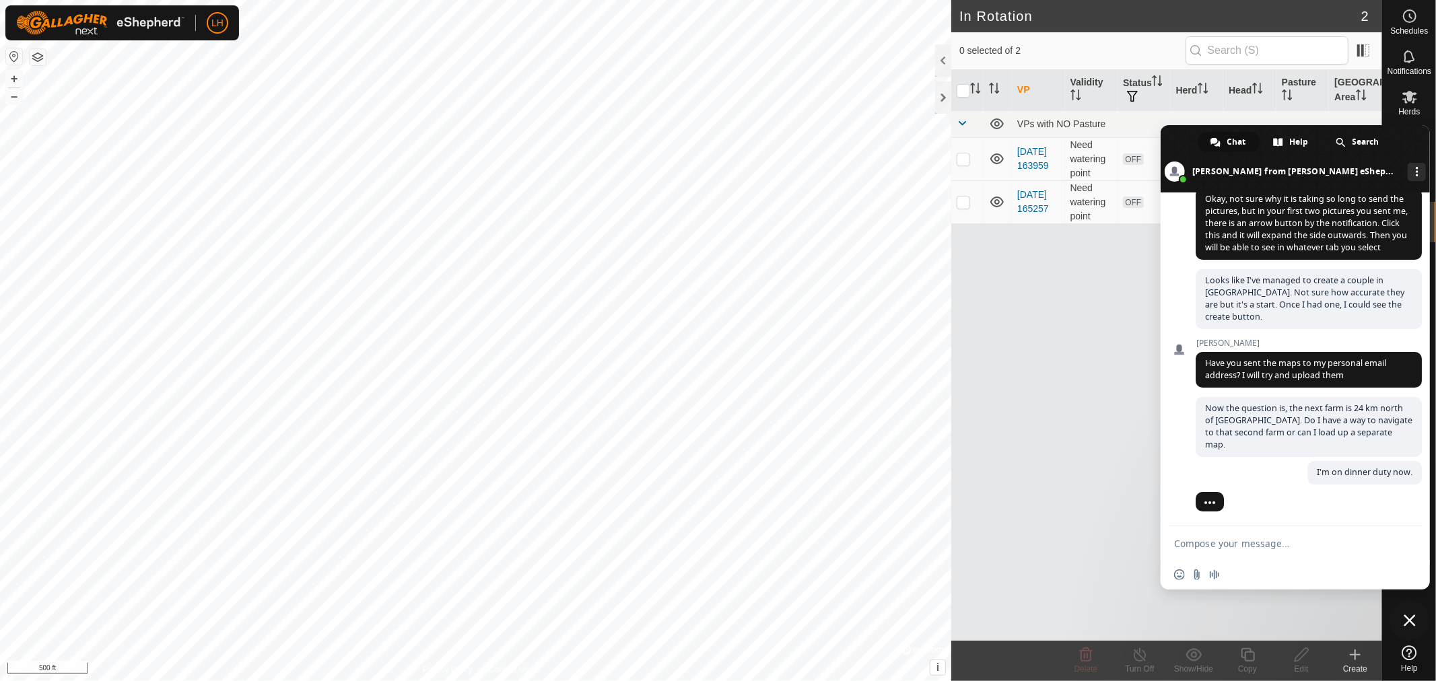
scroll to position [4363, 0]
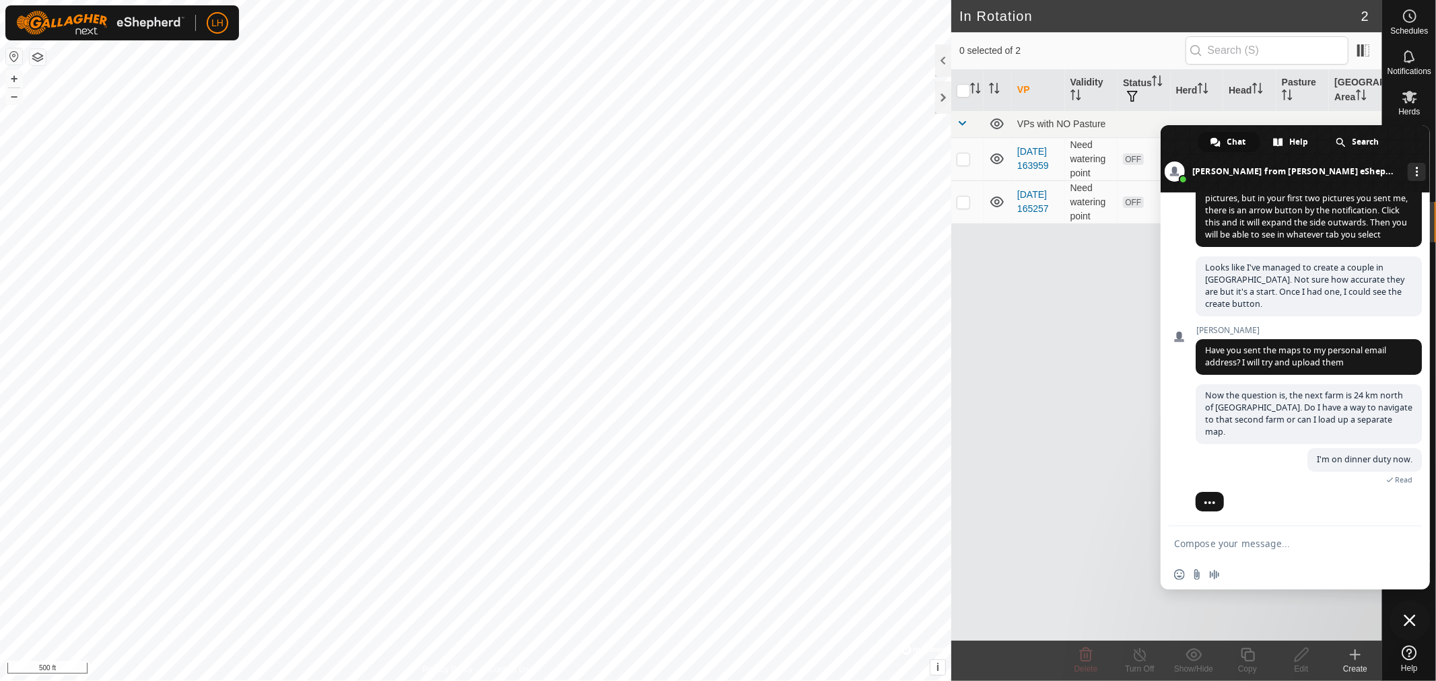
click at [1409, 618] on span "Close chat" at bounding box center [1410, 621] width 12 height 12
